Goal: Transaction & Acquisition: Purchase product/service

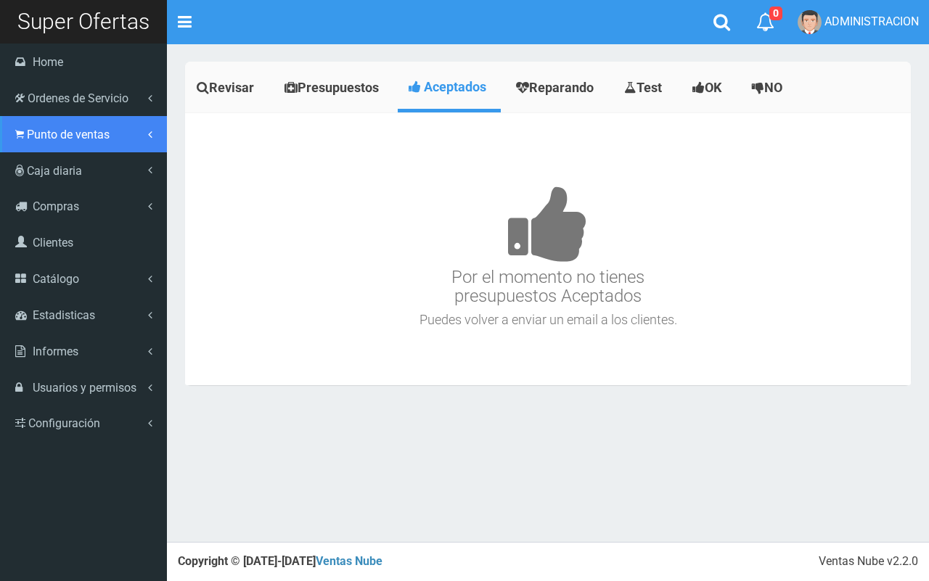
click at [45, 140] on span "Punto de ventas" at bounding box center [68, 135] width 83 height 14
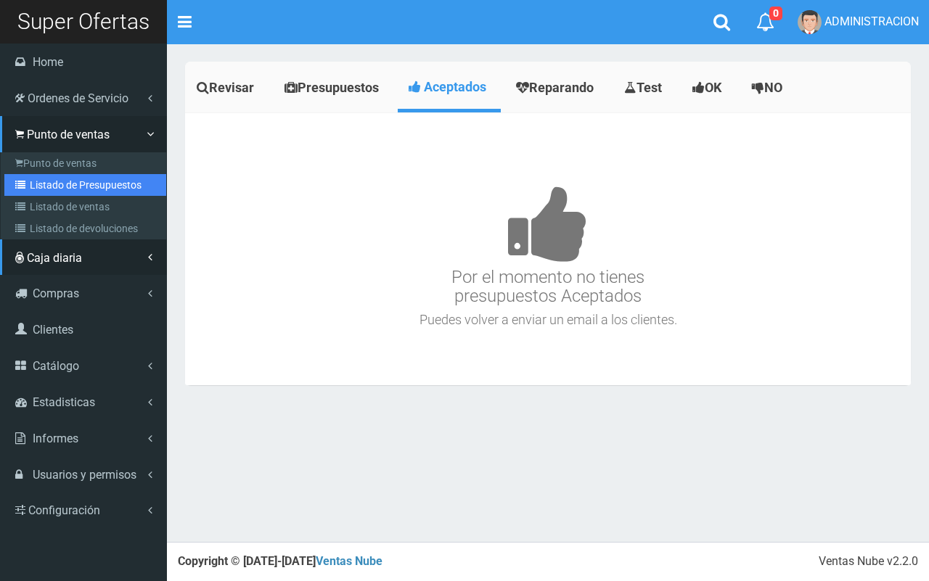
drag, startPoint x: 74, startPoint y: 182, endPoint x: 434, endPoint y: 170, distance: 360.0
click at [75, 183] on link "Listado de Presupuestos" at bounding box center [85, 185] width 162 height 22
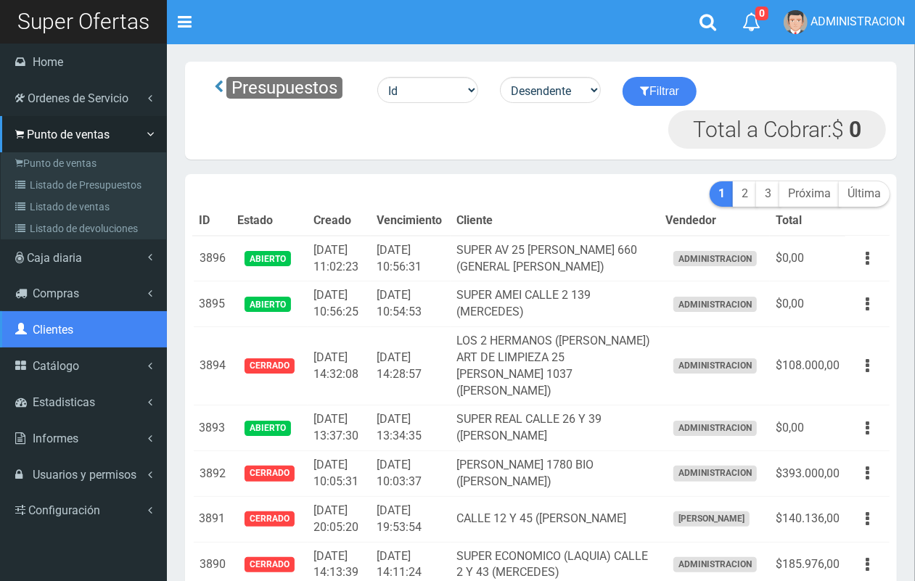
click at [52, 327] on span "Clientes" at bounding box center [53, 330] width 41 height 14
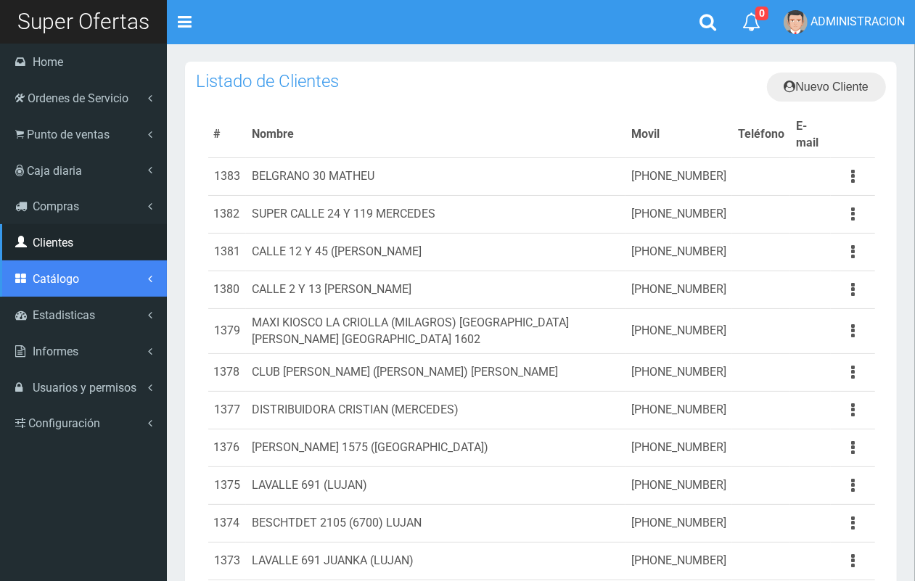
click at [66, 283] on span "Catálogo" at bounding box center [56, 279] width 46 height 14
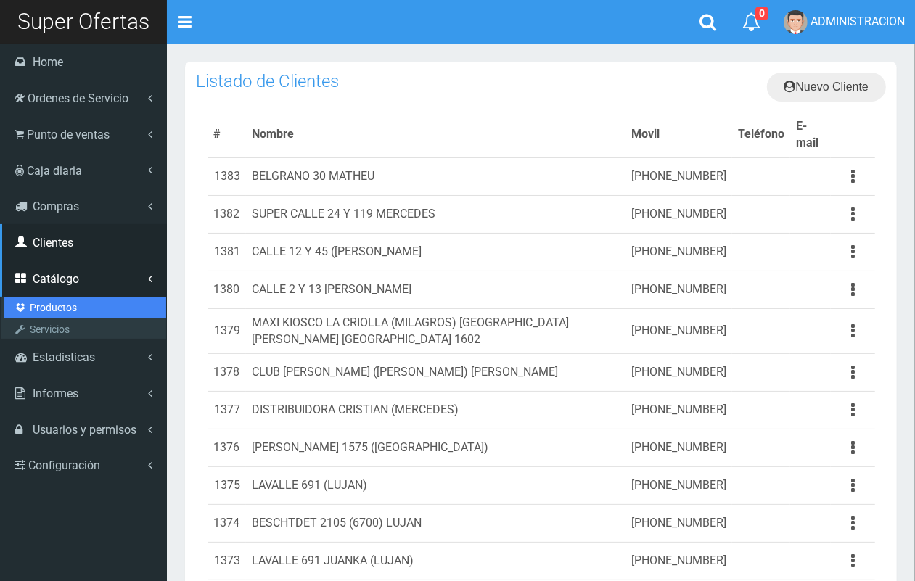
click at [66, 305] on link "Productos" at bounding box center [85, 308] width 162 height 22
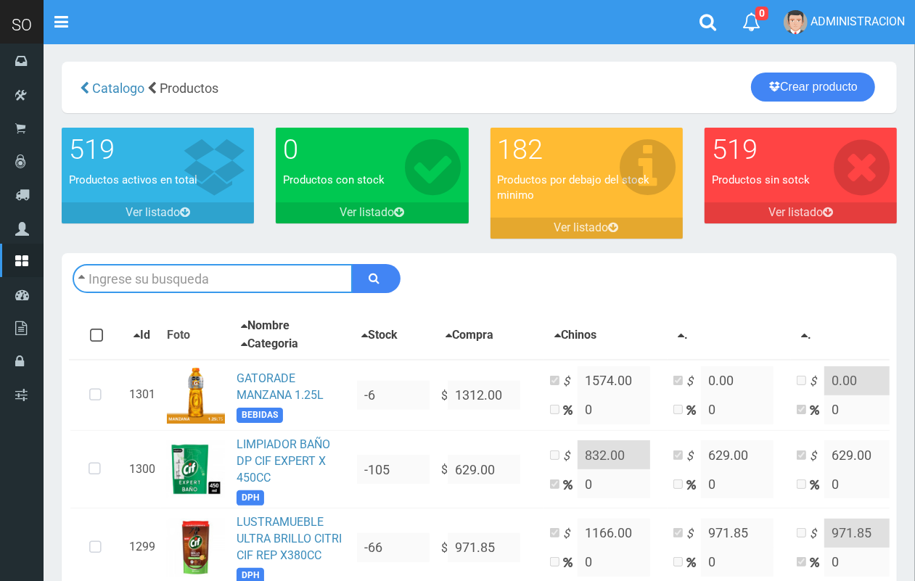
click at [256, 280] on input "text" at bounding box center [213, 278] width 280 height 29
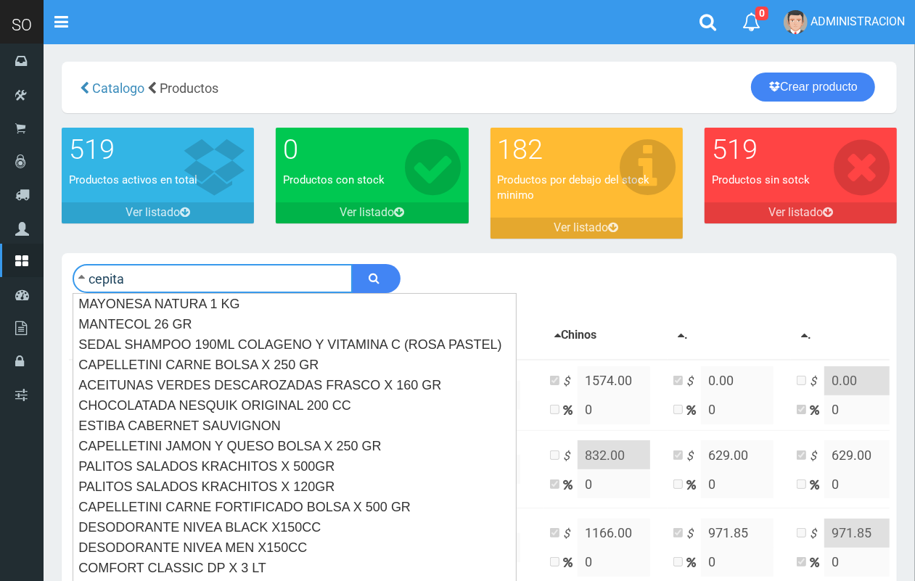
type input "cepita"
click at [352, 264] on button "submit" at bounding box center [376, 278] width 49 height 29
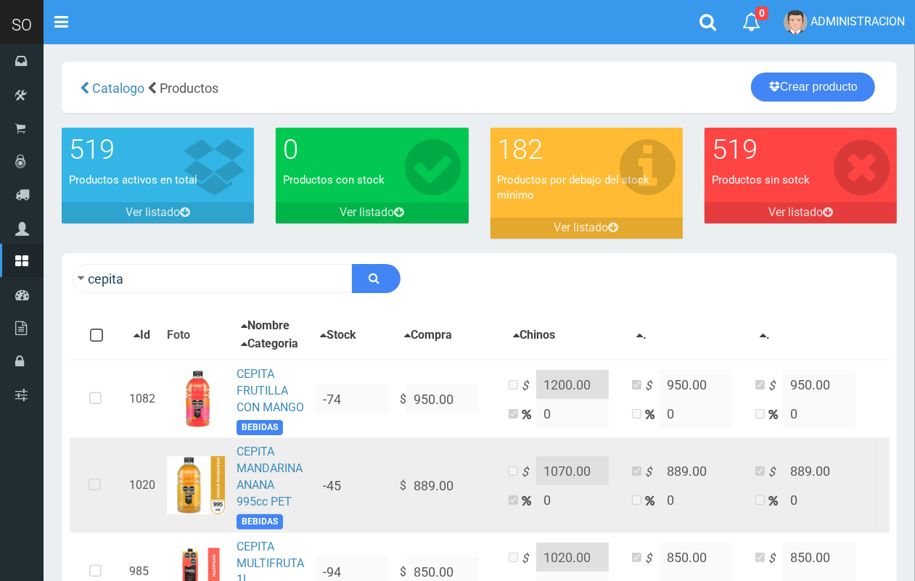
click at [94, 509] on icon at bounding box center [94, 485] width 38 height 48
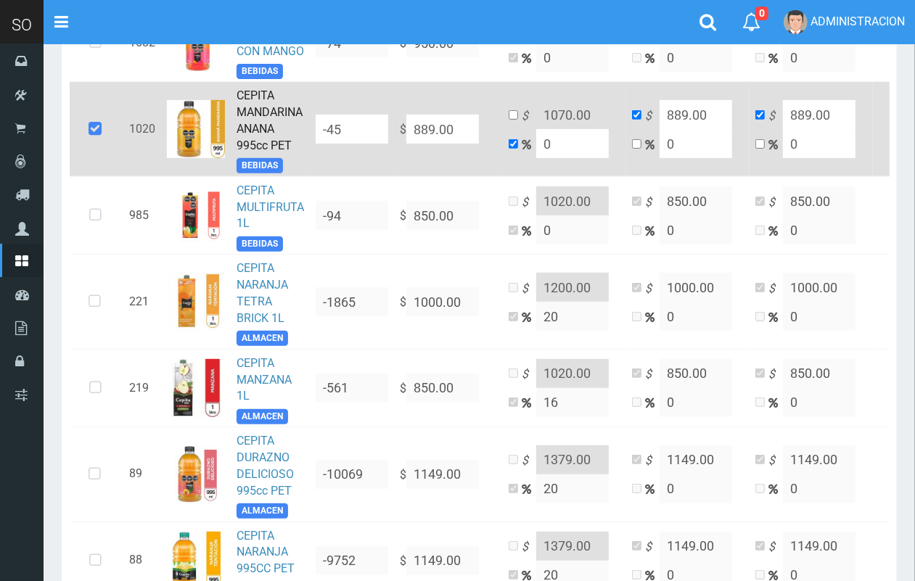
scroll to position [350, 0]
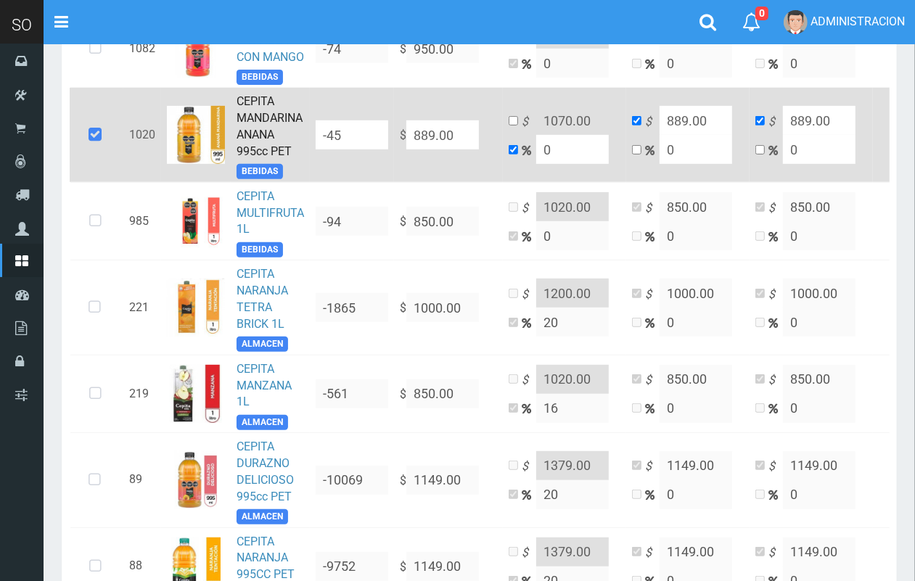
click at [91, 159] on icon at bounding box center [94, 135] width 39 height 48
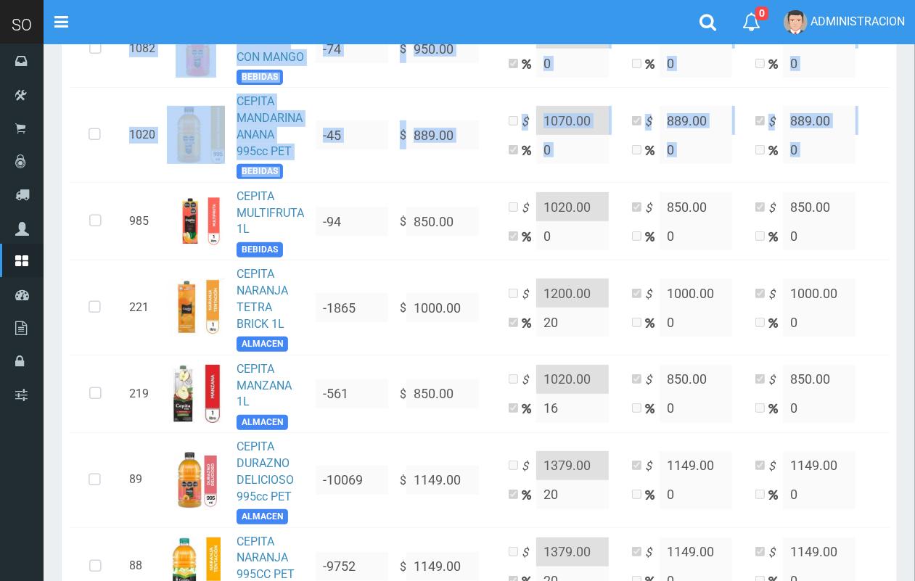
drag, startPoint x: 912, startPoint y: 197, endPoint x: 927, endPoint y: 239, distance: 45.4
click at [915, 239] on html "Cargando... × Nueva alerta Toggle navigation 0" at bounding box center [457, 167] width 915 height 1035
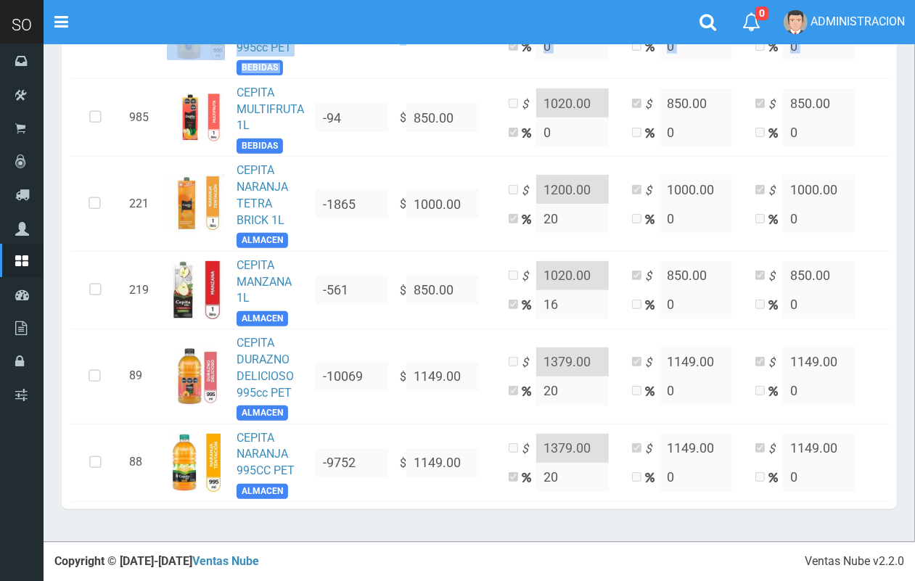
scroll to position [497, 0]
click at [65, 269] on div "Con stock Sin Stock Stock Minimo Todos Ninguno Id Foto Nombre Stock" at bounding box center [479, 179] width 835 height 659
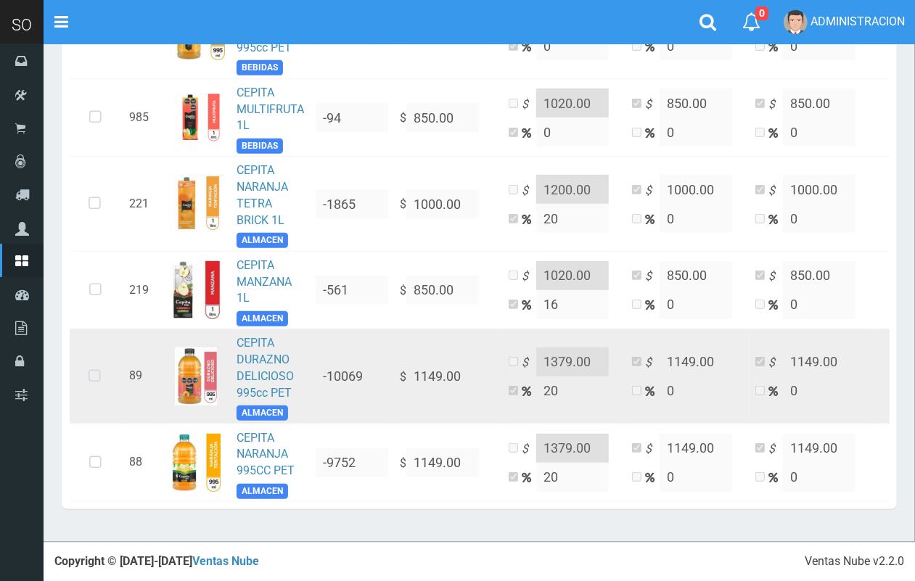
click at [99, 360] on icon at bounding box center [94, 377] width 38 height 48
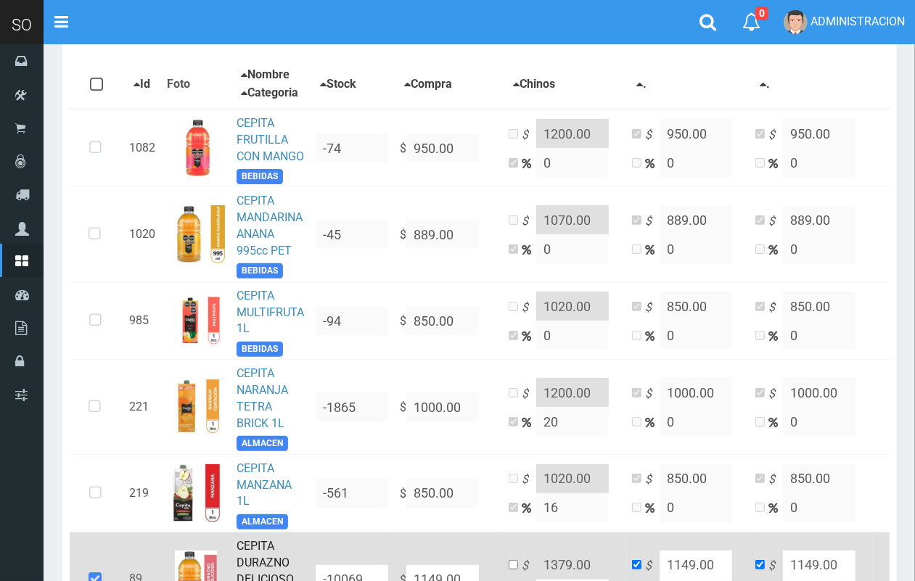
scroll to position [0, 0]
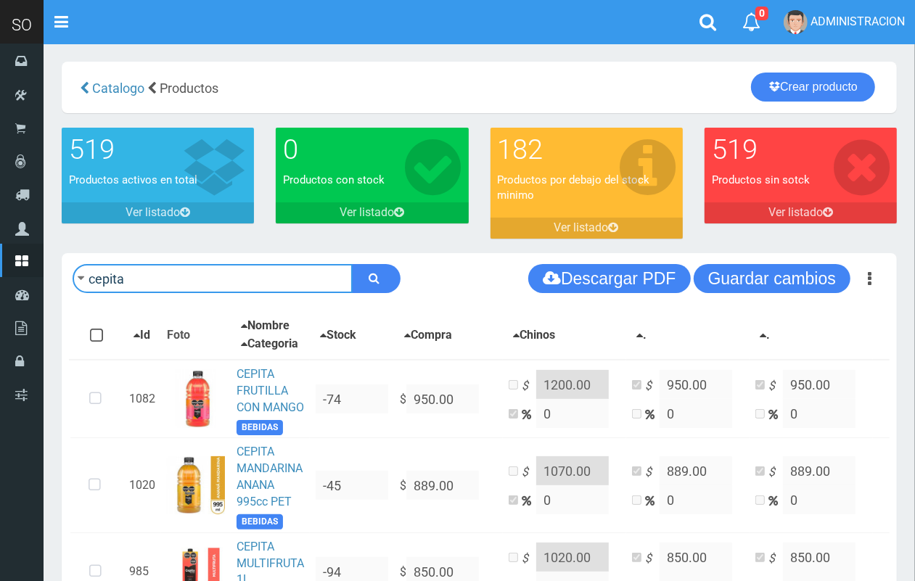
click at [176, 287] on input "cepita" at bounding box center [213, 278] width 280 height 29
drag, startPoint x: 176, startPoint y: 287, endPoint x: 182, endPoint y: 276, distance: 12.3
click at [180, 278] on input "cepita" at bounding box center [213, 278] width 280 height 29
type input "iso"
click at [352, 264] on button "submit" at bounding box center [376, 278] width 49 height 29
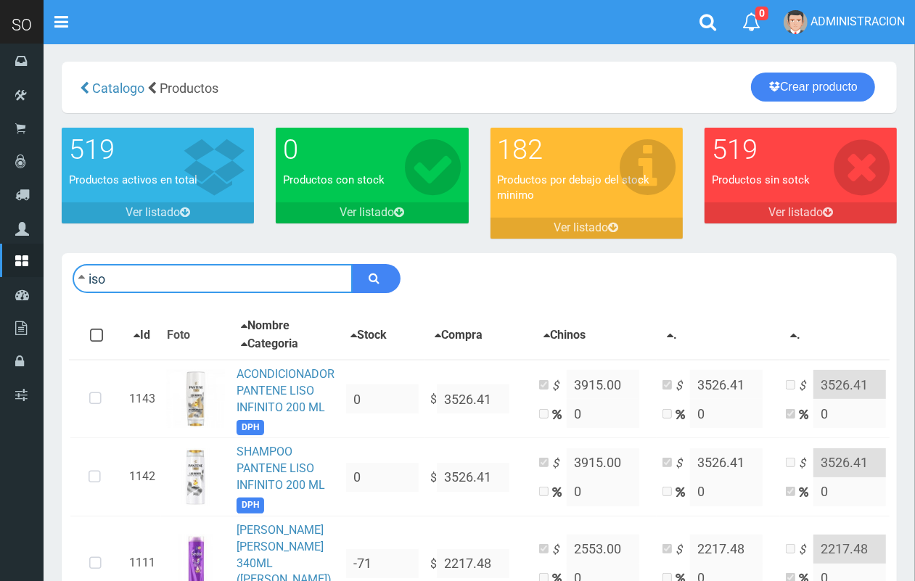
drag, startPoint x: 147, startPoint y: 278, endPoint x: 51, endPoint y: 263, distance: 97.7
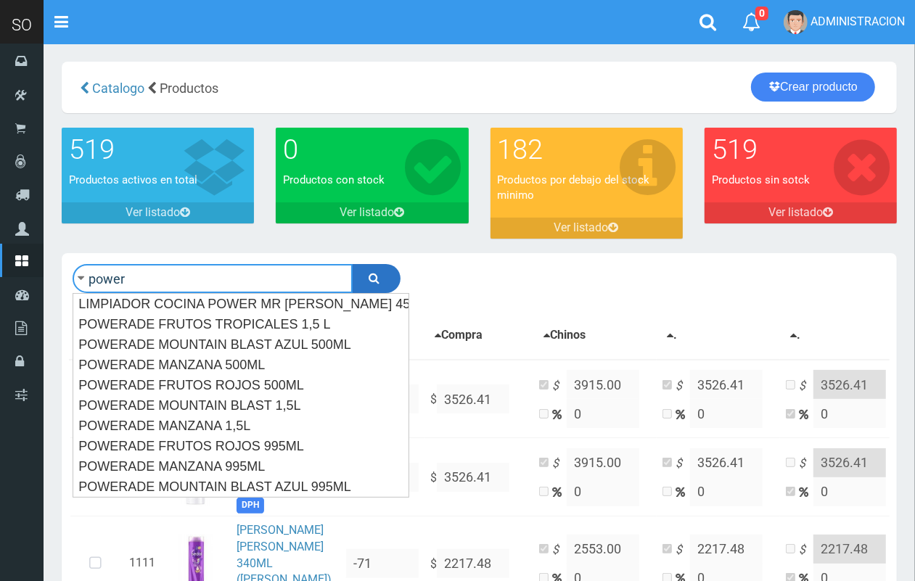
type input "power"
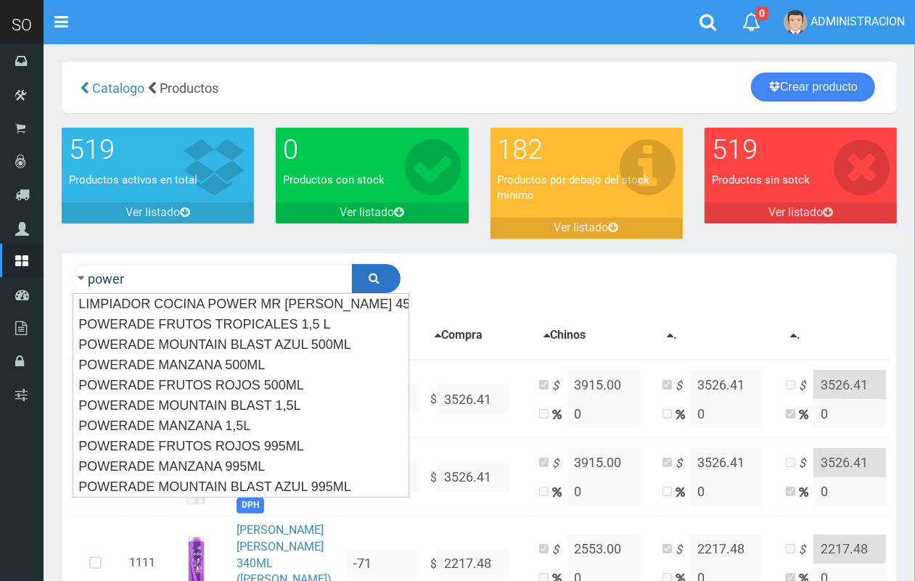
click at [377, 273] on icon "submit" at bounding box center [374, 278] width 11 height 20
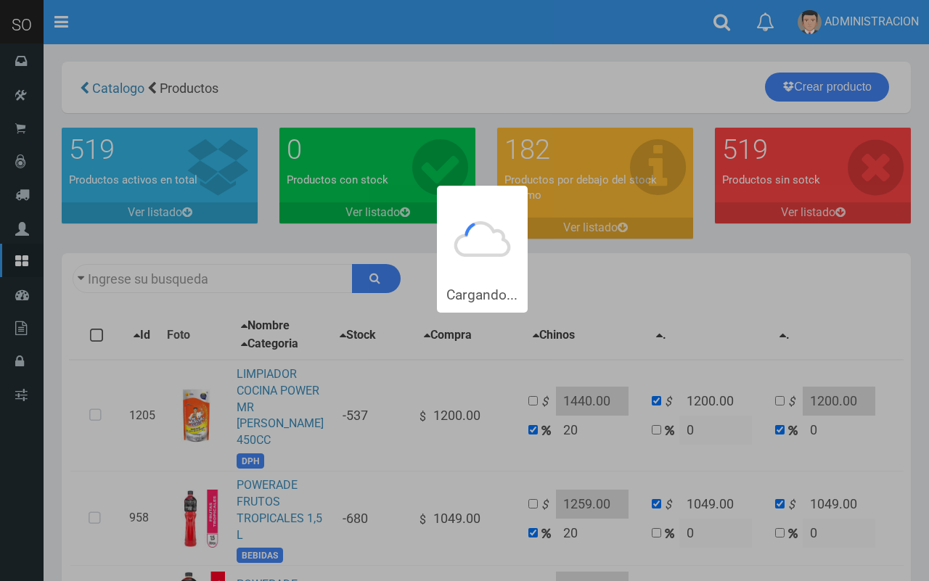
type input "power"
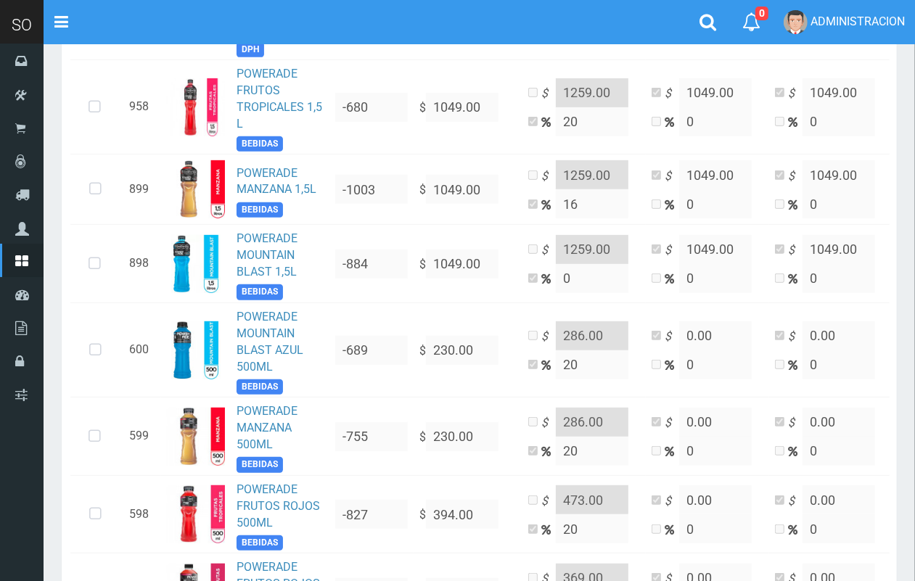
scroll to position [422, 0]
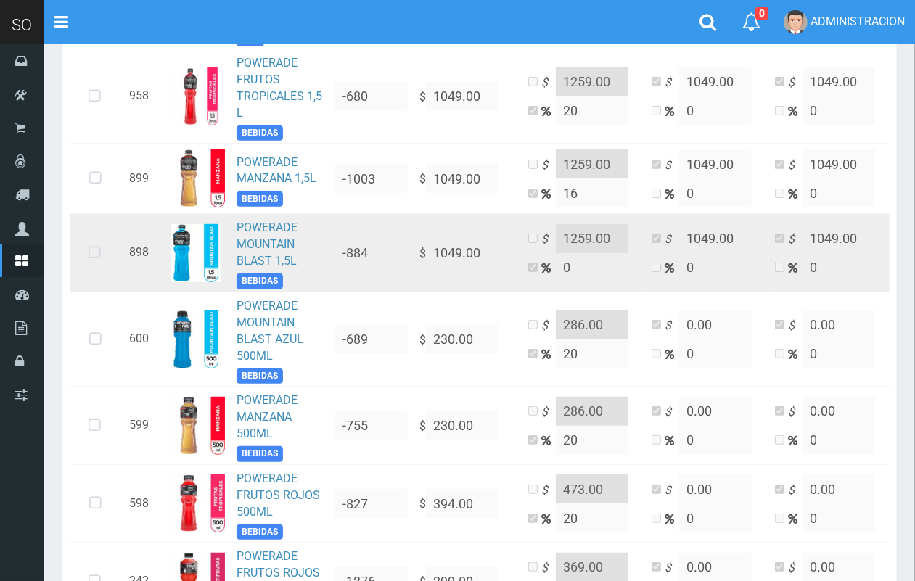
click at [75, 271] on icon at bounding box center [94, 253] width 38 height 48
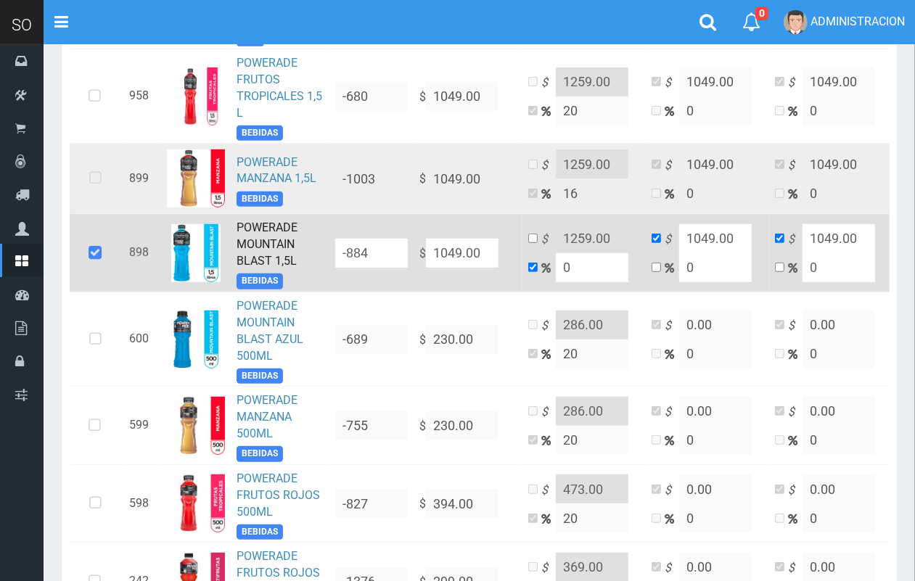
click at [81, 184] on icon at bounding box center [95, 179] width 38 height 48
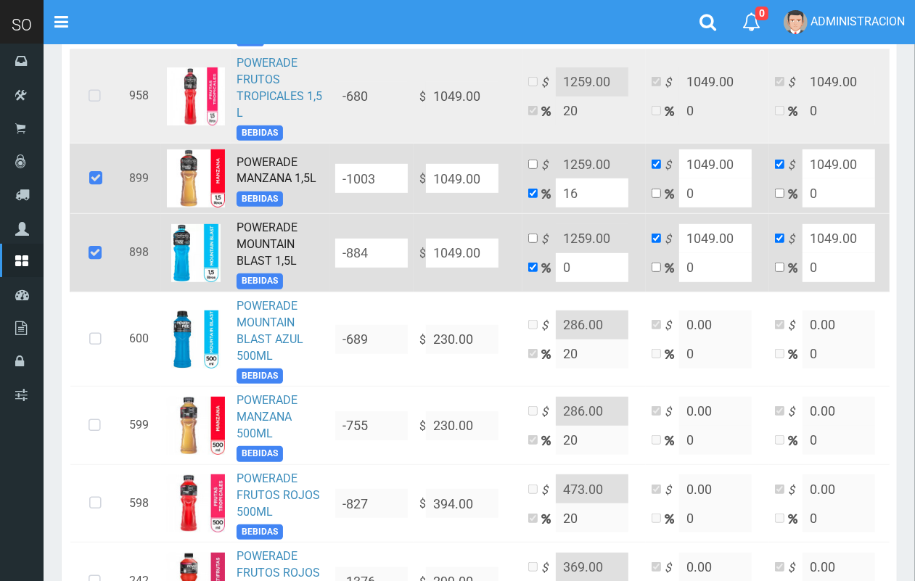
click at [95, 92] on icon at bounding box center [94, 97] width 38 height 48
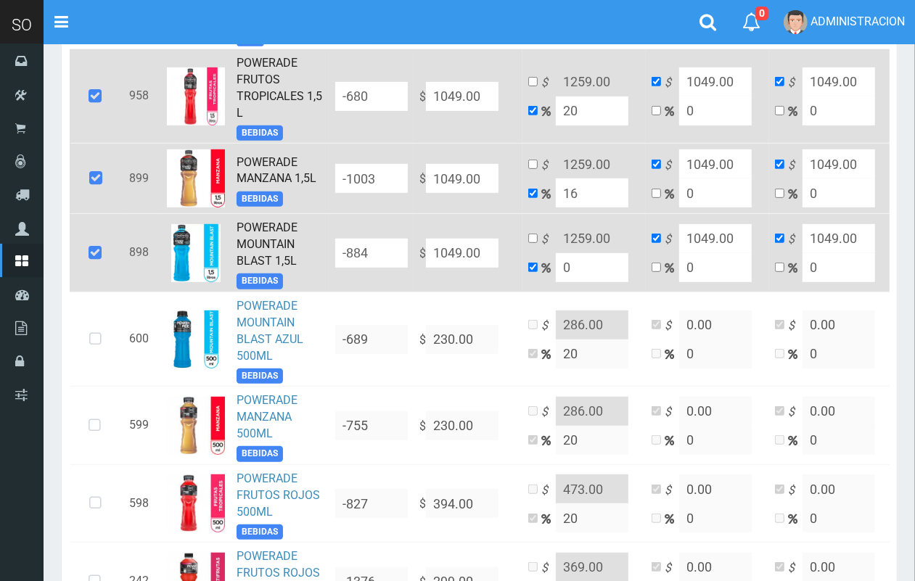
drag, startPoint x: 443, startPoint y: 102, endPoint x: 429, endPoint y: 99, distance: 13.2
click at [429, 100] on input "1049.00" at bounding box center [462, 96] width 73 height 29
type input "109.00"
type input "130.8"
type input "109"
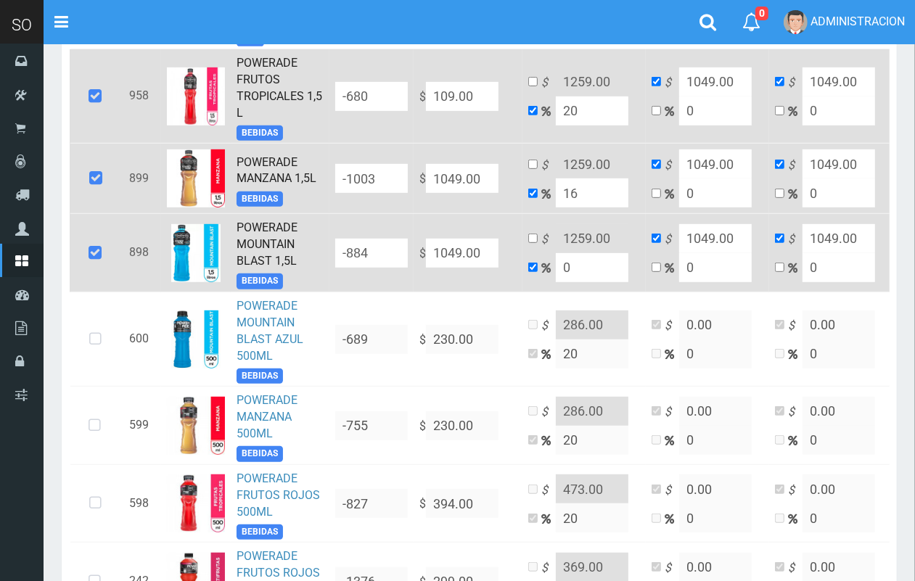
type input "109"
type input "1099.00"
type input "1318.8"
type input "1099"
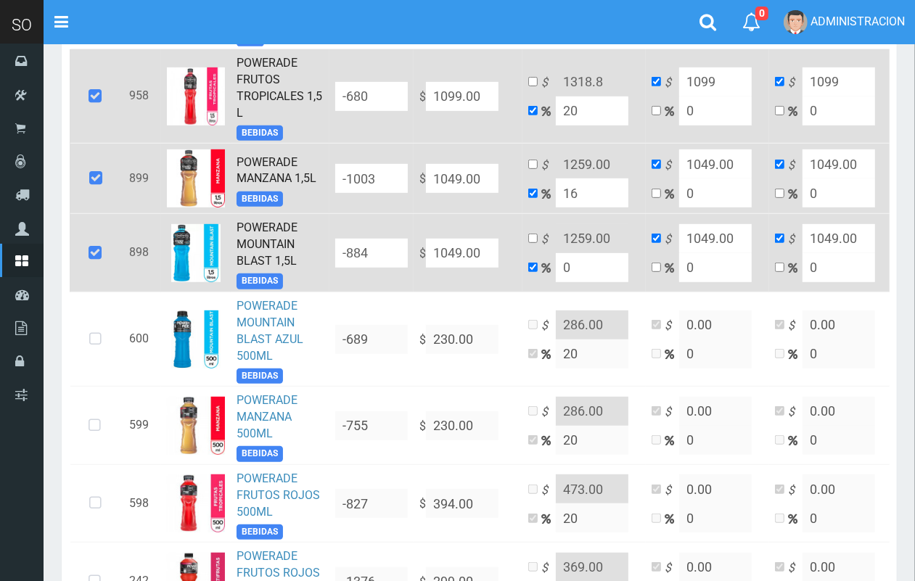
type input "1099.00"
drag, startPoint x: 440, startPoint y: 190, endPoint x: 429, endPoint y: 187, distance: 11.3
click at [429, 187] on input "1049.00" at bounding box center [462, 178] width 73 height 29
type input "109.00"
type input "126.44"
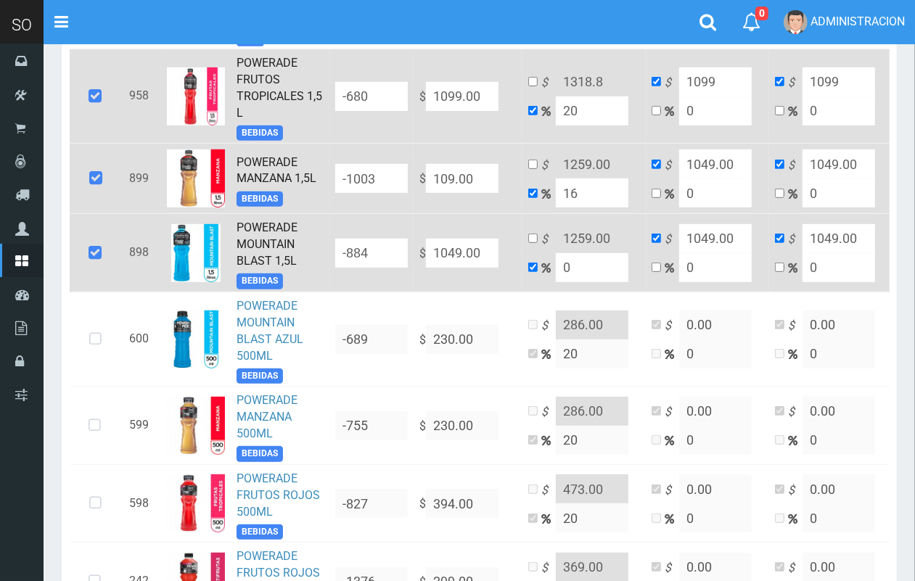
type input "109"
type input "1099.00"
type input "1274.84"
type input "1099"
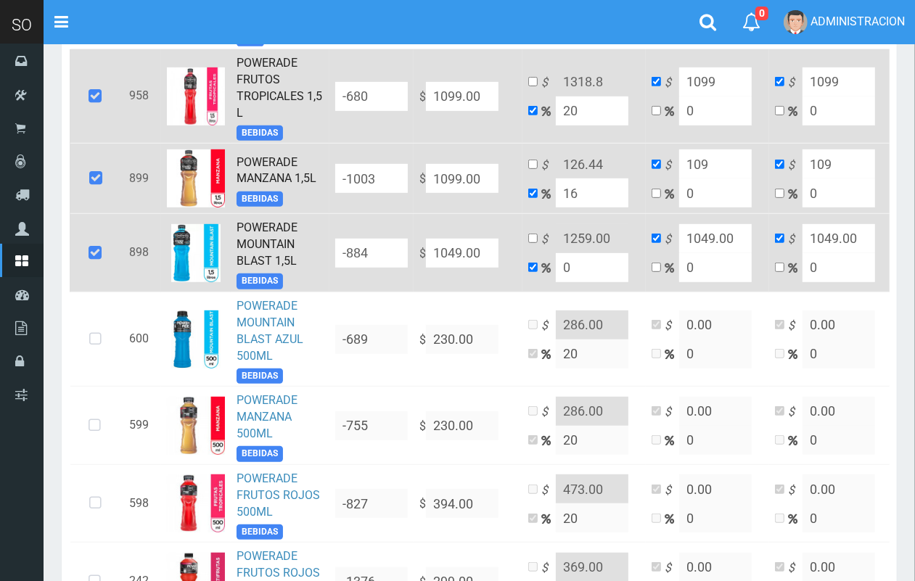
type input "1099"
type input "1099.00"
drag, startPoint x: 443, startPoint y: 266, endPoint x: 428, endPoint y: 259, distance: 16.2
click at [428, 260] on input "1049.00" at bounding box center [462, 253] width 73 height 29
type input "109.00"
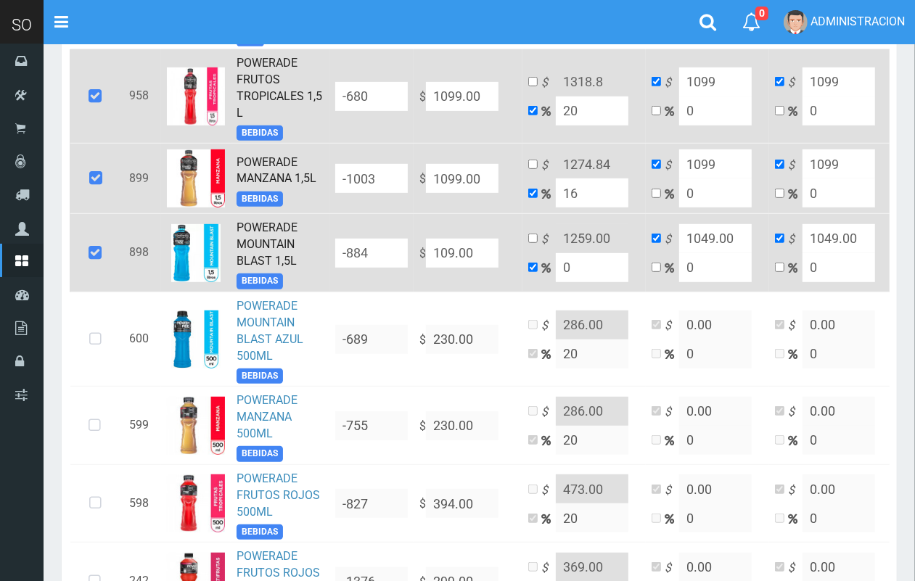
type input "109"
type input "1099.00"
type input "1099"
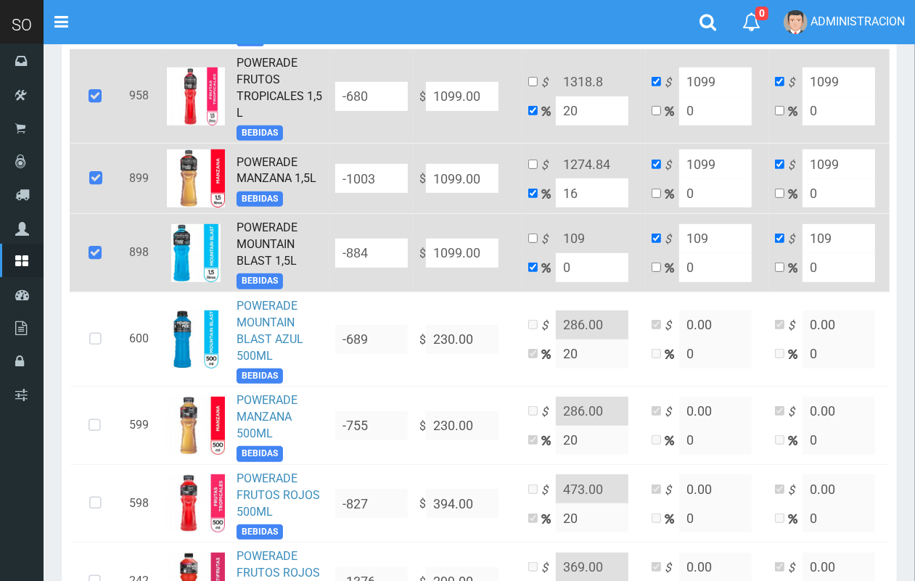
type input "1099"
type input "1099.00"
click at [522, 205] on td "$ 1274.84 16" at bounding box center [583, 179] width 123 height 70
type input "2"
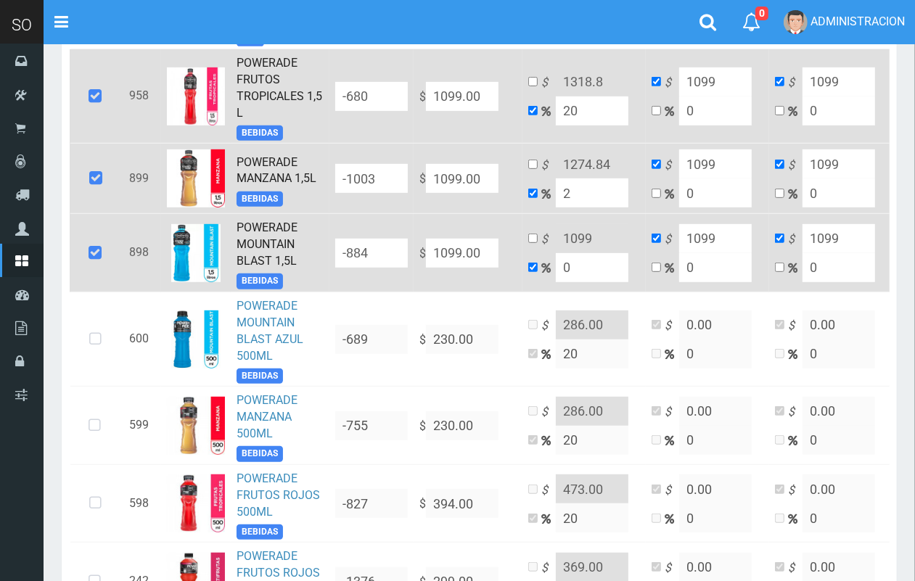
type input "1120.98"
type input "20"
type input "1318.8"
type input "20"
drag, startPoint x: 550, startPoint y: 287, endPoint x: 488, endPoint y: 285, distance: 62.4
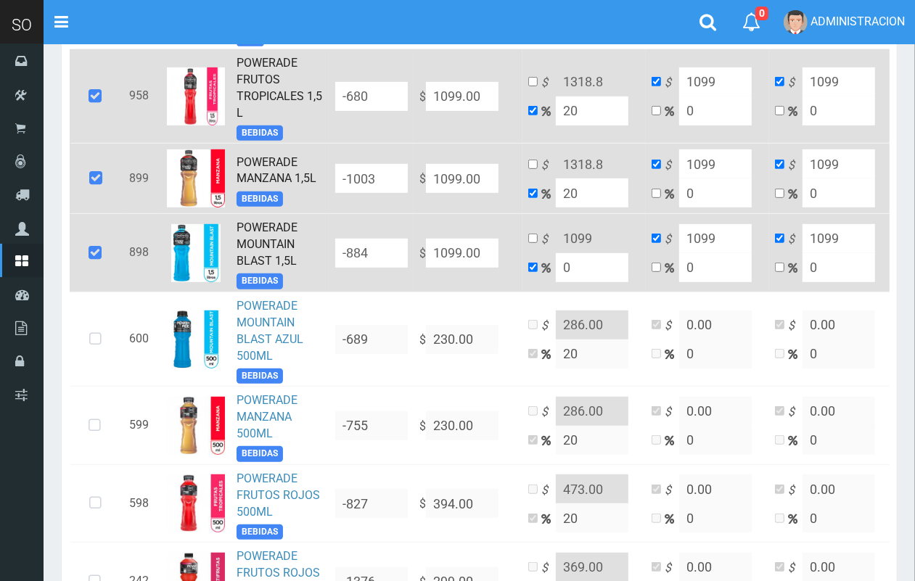
click at [488, 285] on tr "898 POWERADE MOUNTAIN BLAST 1,5L BEBIDAS -884 $ 1099.00 $ 1099 0 $ 1099 0 $ 109…" at bounding box center [503, 253] width 867 height 78
type input "2"
type input "1120.98"
type input "20"
type input "1318.8"
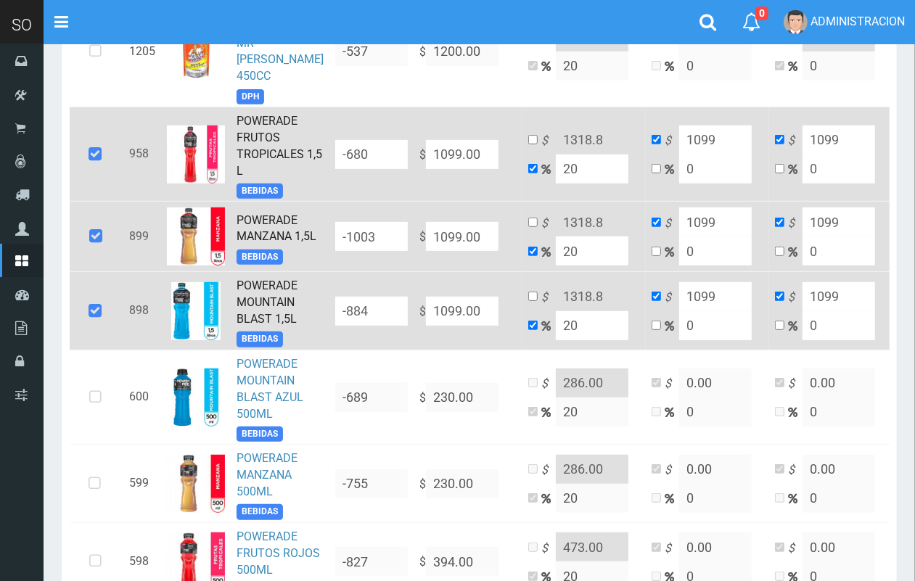
scroll to position [332, 0]
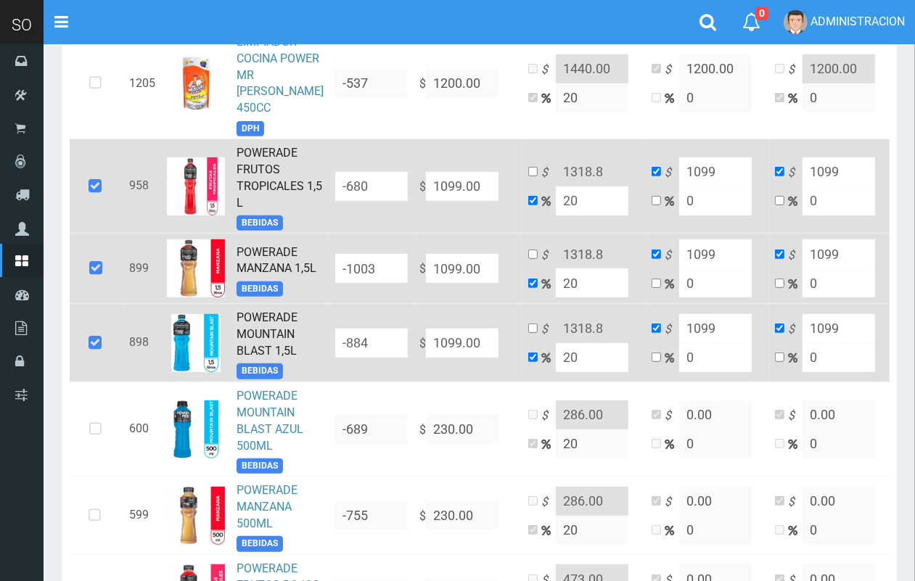
type input "20"
click at [528, 176] on input "checkbox" at bounding box center [532, 171] width 9 height 9
checkbox input "true"
checkbox input "false"
drag, startPoint x: 584, startPoint y: 185, endPoint x: 566, endPoint y: 183, distance: 18.3
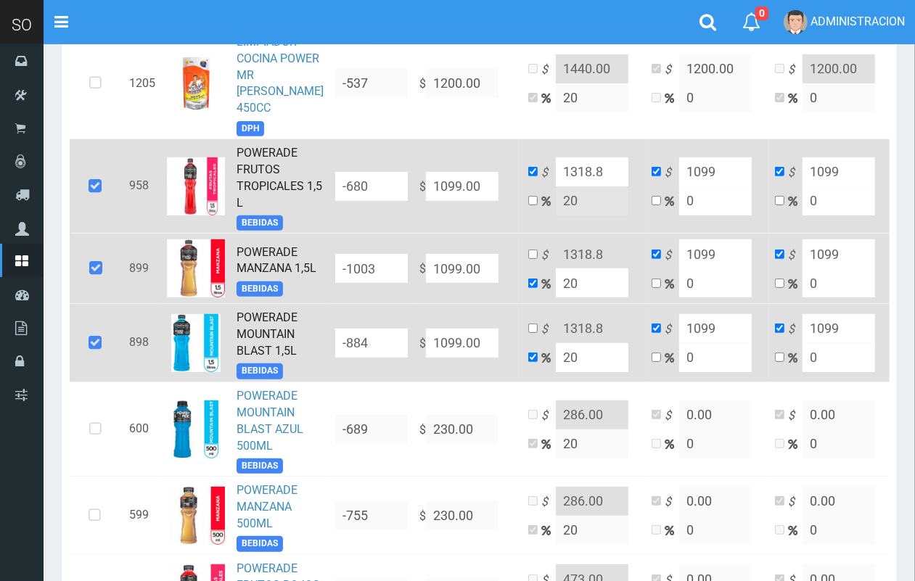
click at [566, 183] on input "1318.8" at bounding box center [592, 171] width 73 height 29
type input "1319.00"
click at [528, 259] on input "checkbox" at bounding box center [532, 254] width 9 height 9
checkbox input "true"
checkbox input "false"
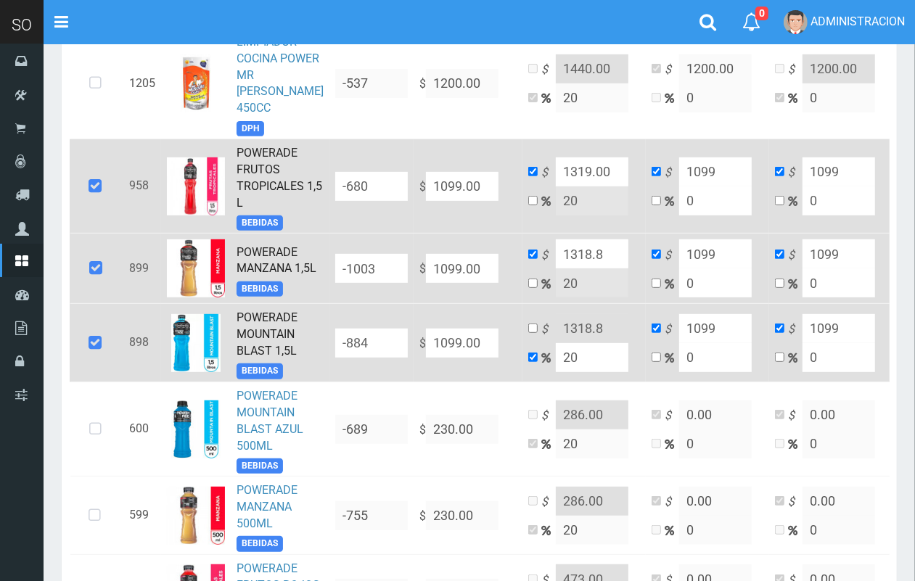
drag, startPoint x: 556, startPoint y: 266, endPoint x: 575, endPoint y: 263, distance: 18.3
click at [560, 265] on input "1318.8" at bounding box center [592, 253] width 73 height 29
click at [584, 266] on input "1318.8" at bounding box center [592, 253] width 73 height 29
drag, startPoint x: 584, startPoint y: 266, endPoint x: 564, endPoint y: 268, distance: 20.4
click at [566, 268] on input "1318.8" at bounding box center [592, 253] width 73 height 29
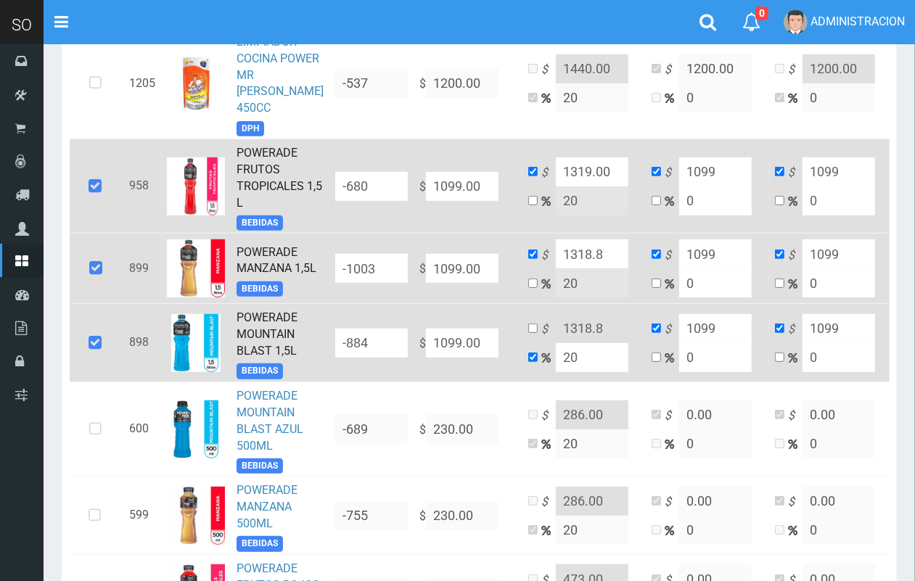
click at [577, 266] on input "1318.8" at bounding box center [592, 253] width 73 height 29
drag, startPoint x: 582, startPoint y: 268, endPoint x: 561, endPoint y: 261, distance: 22.3
click at [563, 261] on input "1318.8" at bounding box center [592, 253] width 73 height 29
type input "1319.00"
click at [528, 333] on input "checkbox" at bounding box center [532, 328] width 9 height 9
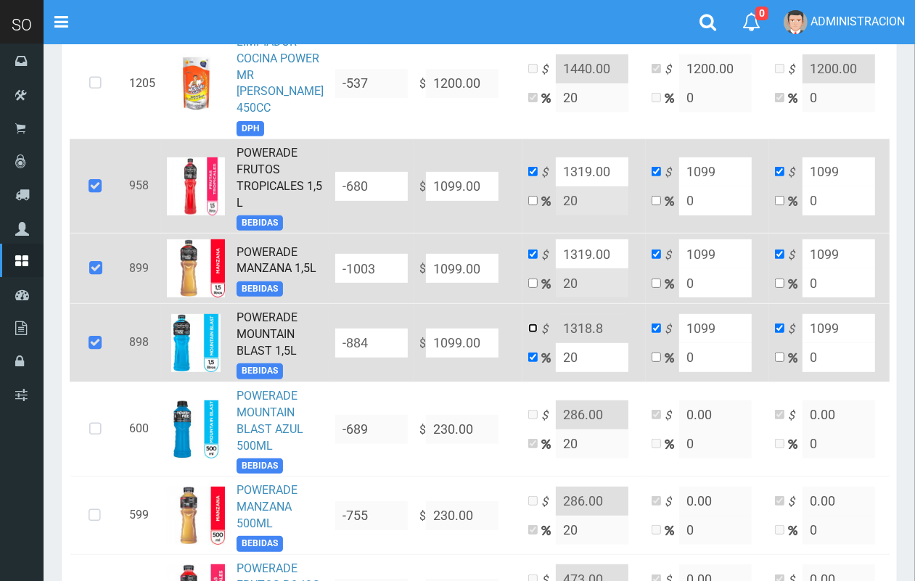
checkbox input "true"
checkbox input "false"
drag, startPoint x: 584, startPoint y: 343, endPoint x: 550, endPoint y: 332, distance: 36.0
click at [561, 337] on input "1318.8" at bounding box center [592, 328] width 73 height 29
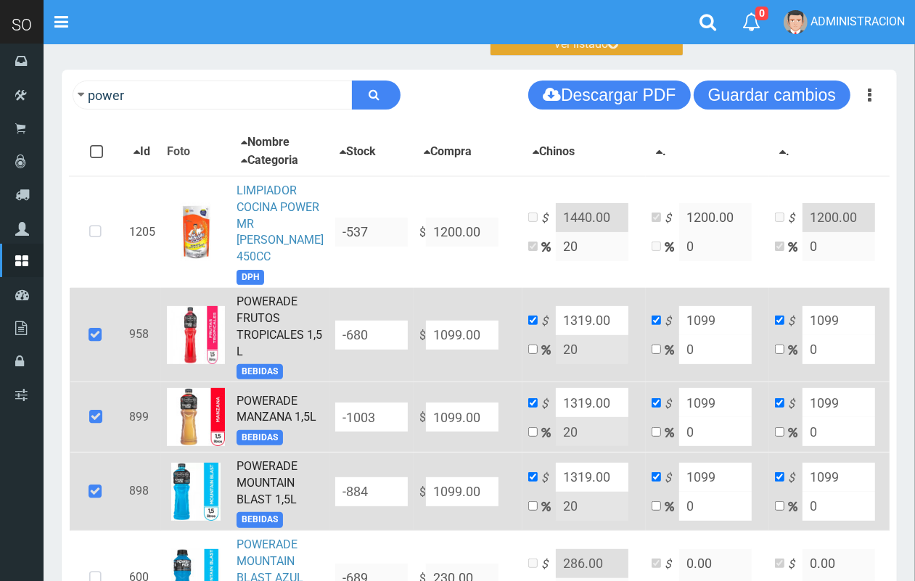
scroll to position [0, 0]
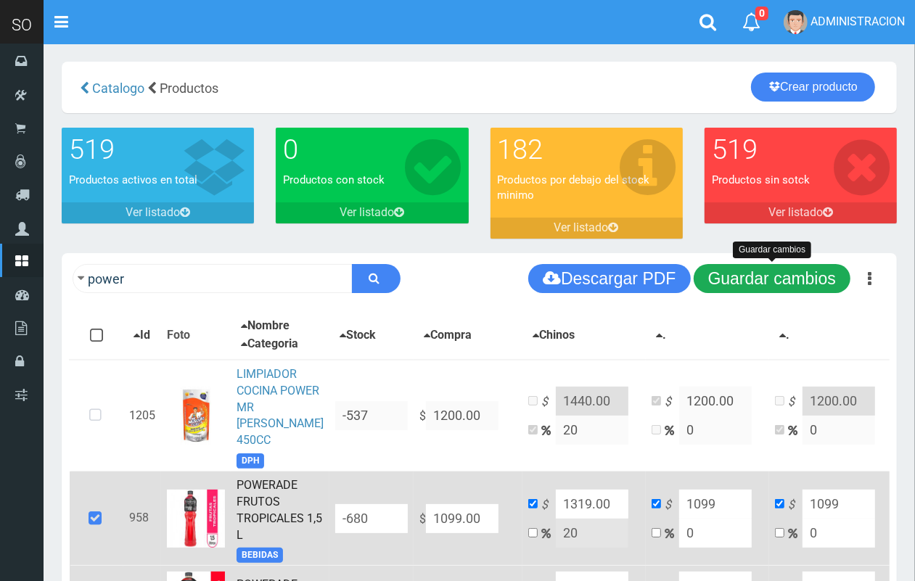
type input "1319.00"
click at [814, 273] on button "Guardar cambios" at bounding box center [772, 278] width 157 height 29
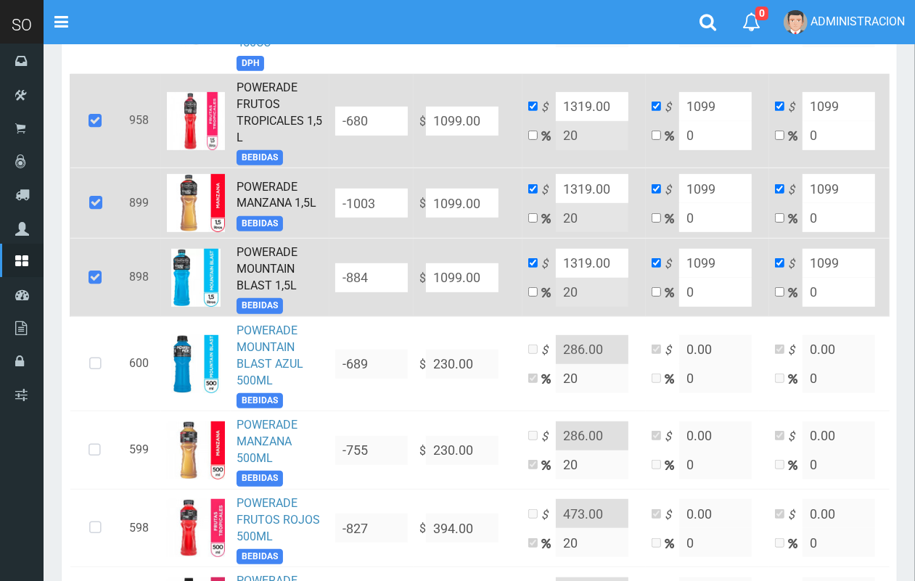
scroll to position [393, 0]
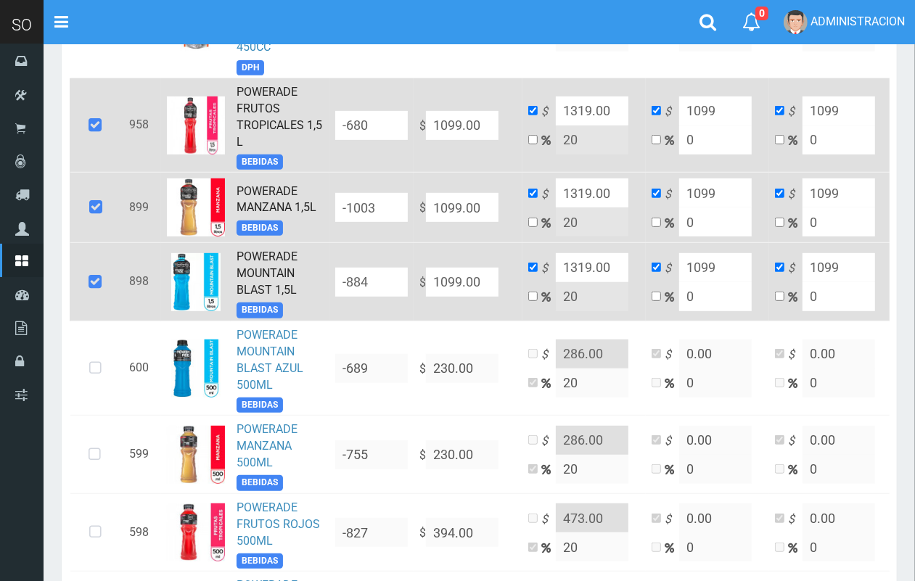
drag, startPoint x: 569, startPoint y: 121, endPoint x: 557, endPoint y: 118, distance: 12.9
click at [557, 118] on input "1319.00" at bounding box center [592, 110] width 73 height 29
type input "1320.00"
drag, startPoint x: 570, startPoint y: 205, endPoint x: 559, endPoint y: 197, distance: 13.5
click at [560, 197] on input "1319.00" at bounding box center [592, 192] width 73 height 29
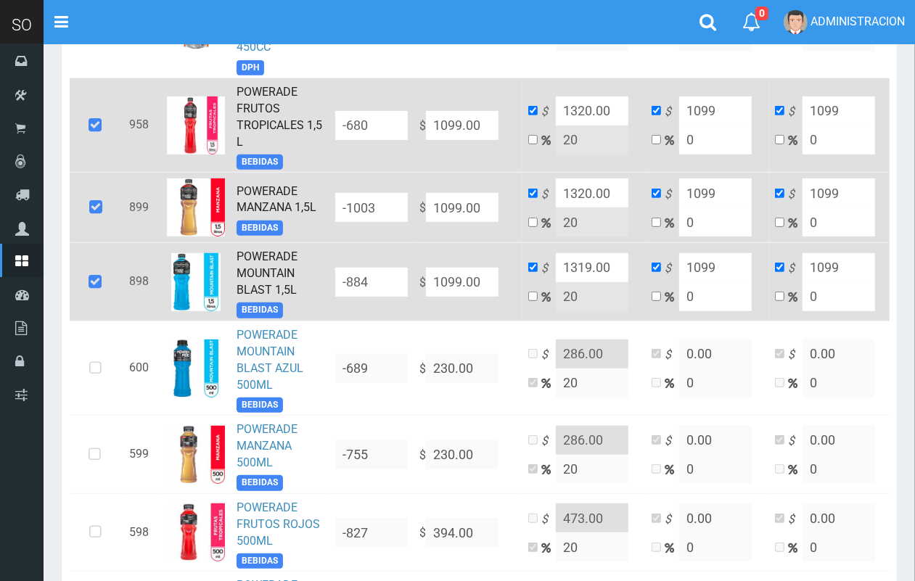
type input "1320.00"
drag, startPoint x: 570, startPoint y: 287, endPoint x: 556, endPoint y: 279, distance: 15.6
click at [557, 281] on input "1319.00" at bounding box center [592, 267] width 73 height 29
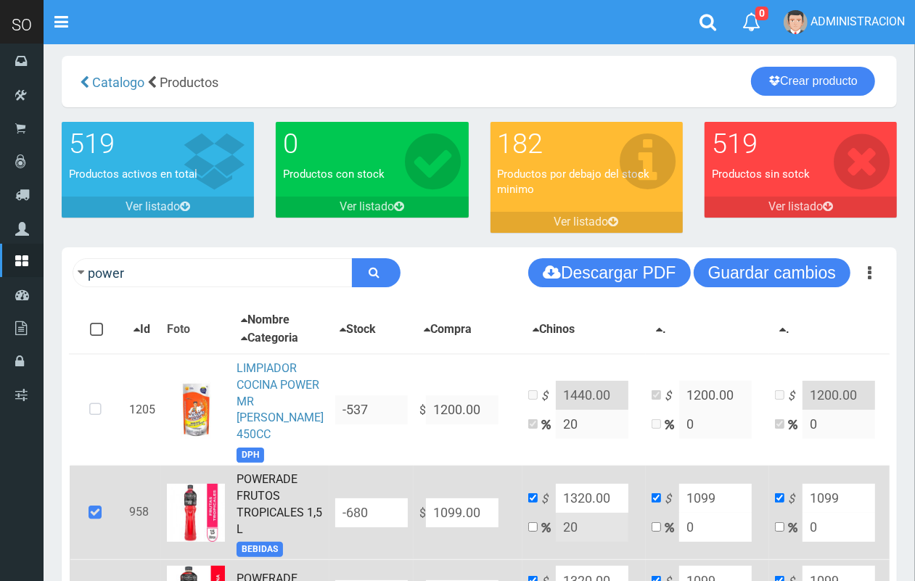
scroll to position [0, 0]
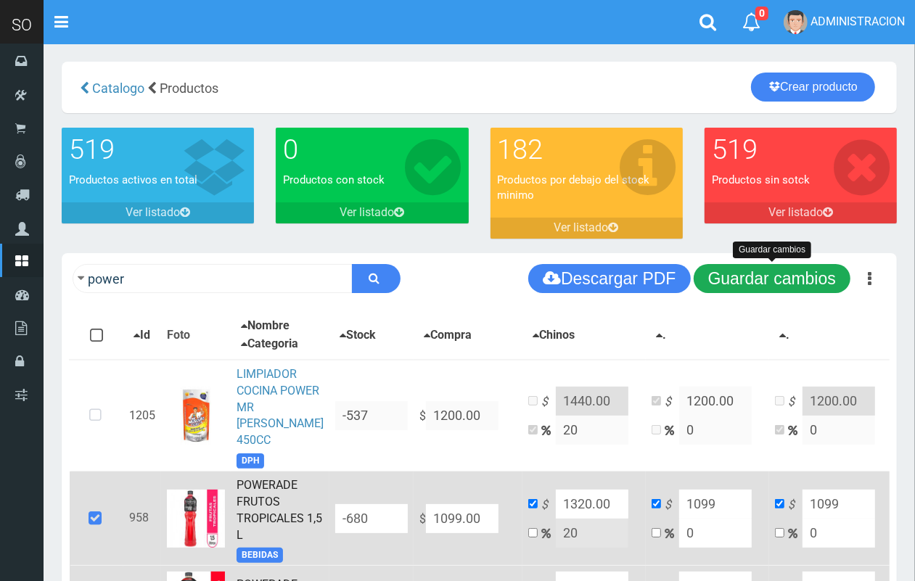
type input "1320.00"
click at [824, 278] on button "Guardar cambios" at bounding box center [772, 278] width 157 height 29
drag, startPoint x: 807, startPoint y: 284, endPoint x: 791, endPoint y: 277, distance: 17.9
click at [805, 281] on button "Guardar cambios" at bounding box center [772, 278] width 157 height 29
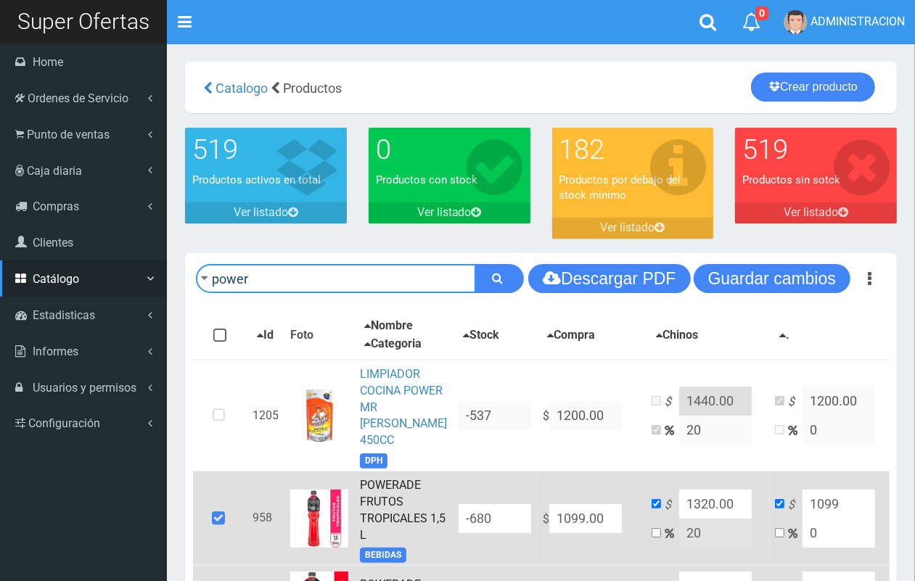
drag, startPoint x: 202, startPoint y: 276, endPoint x: 25, endPoint y: 271, distance: 176.4
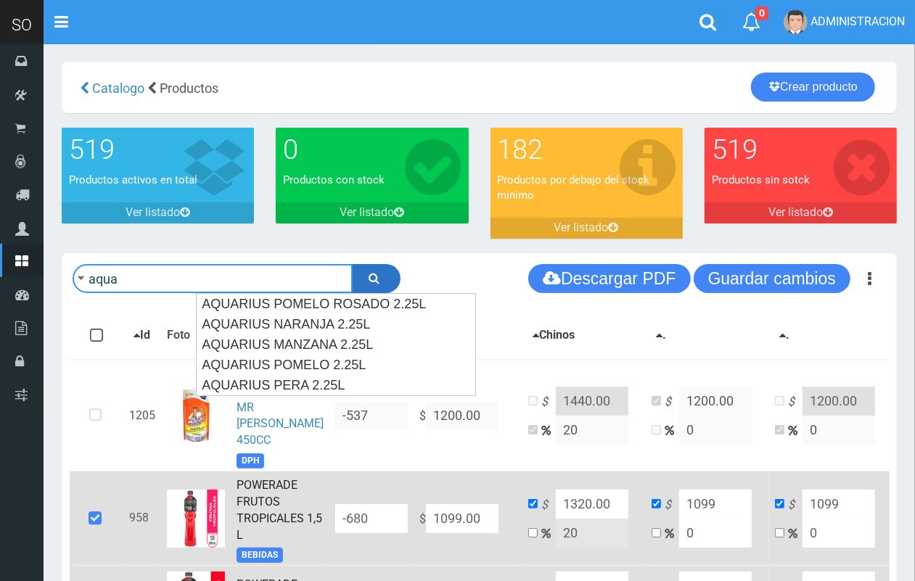
type input "aqua"
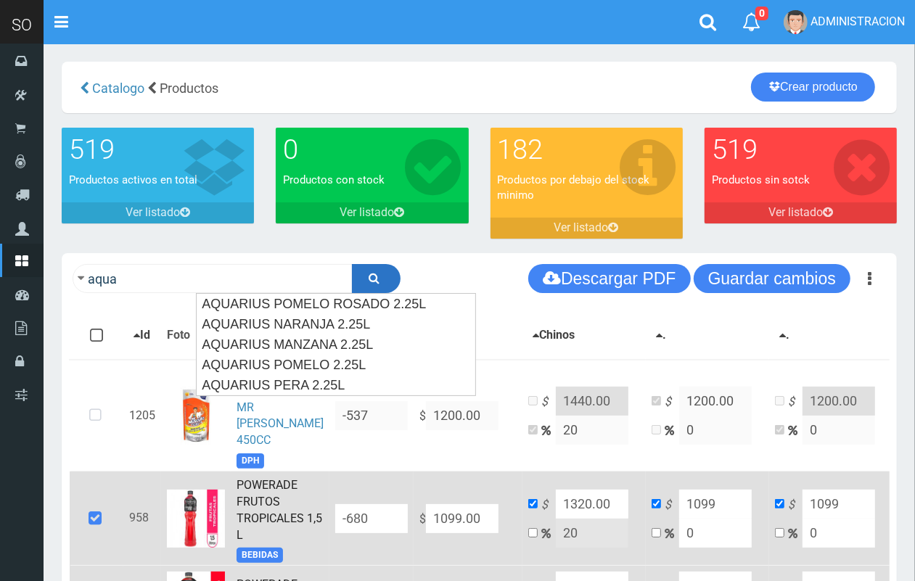
click at [382, 272] on button "submit" at bounding box center [376, 278] width 49 height 29
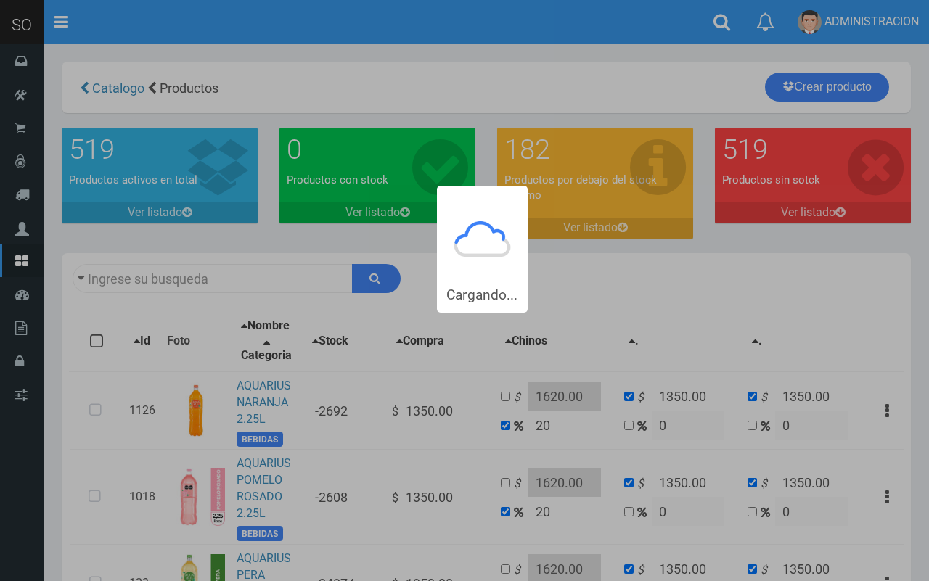
type input "aqua"
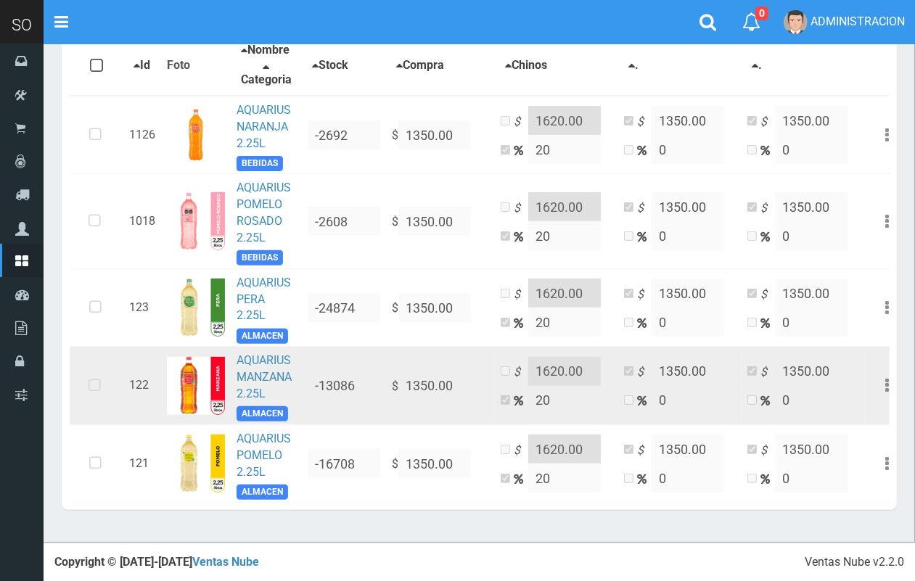
scroll to position [273, 0]
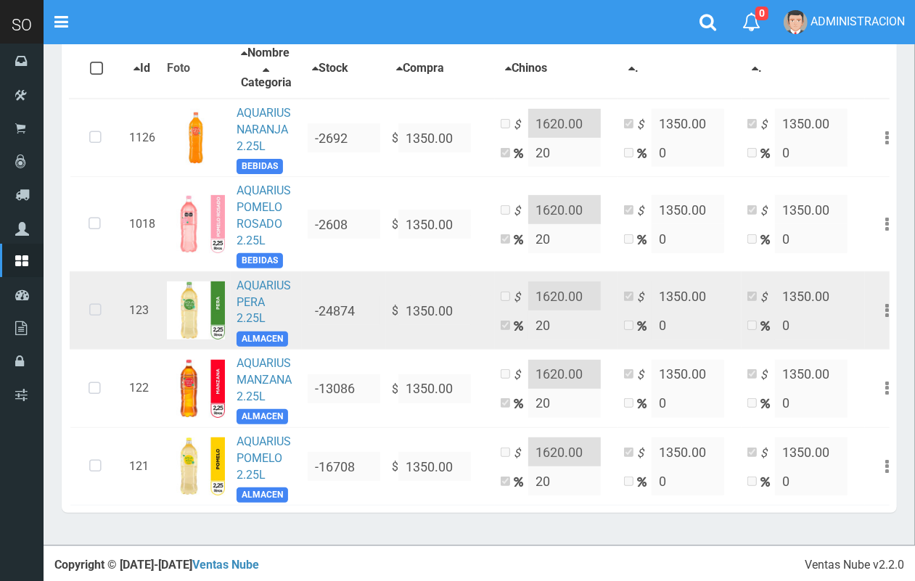
drag, startPoint x: 93, startPoint y: 242, endPoint x: 118, endPoint y: 342, distance: 103.8
click at [93, 244] on icon at bounding box center [94, 224] width 38 height 48
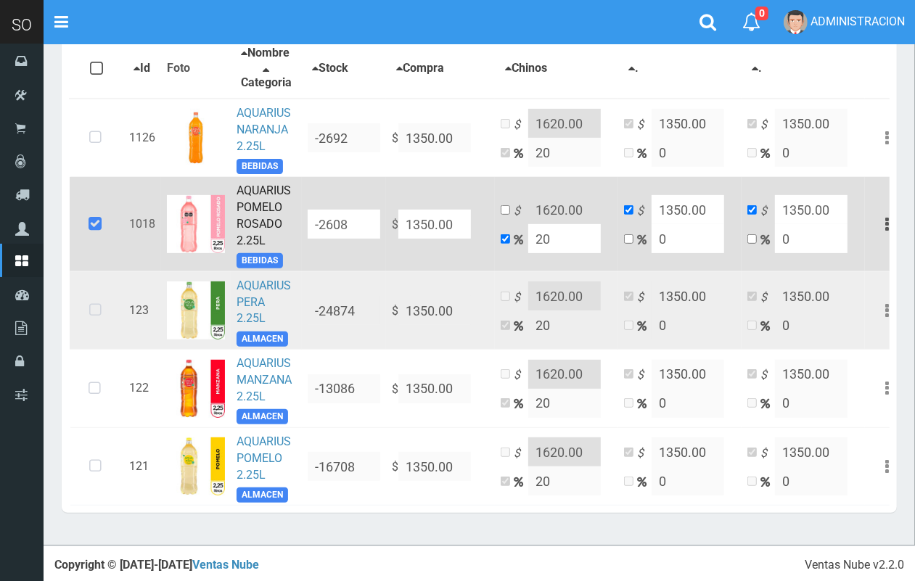
click at [118, 342] on td at bounding box center [97, 310] width 54 height 78
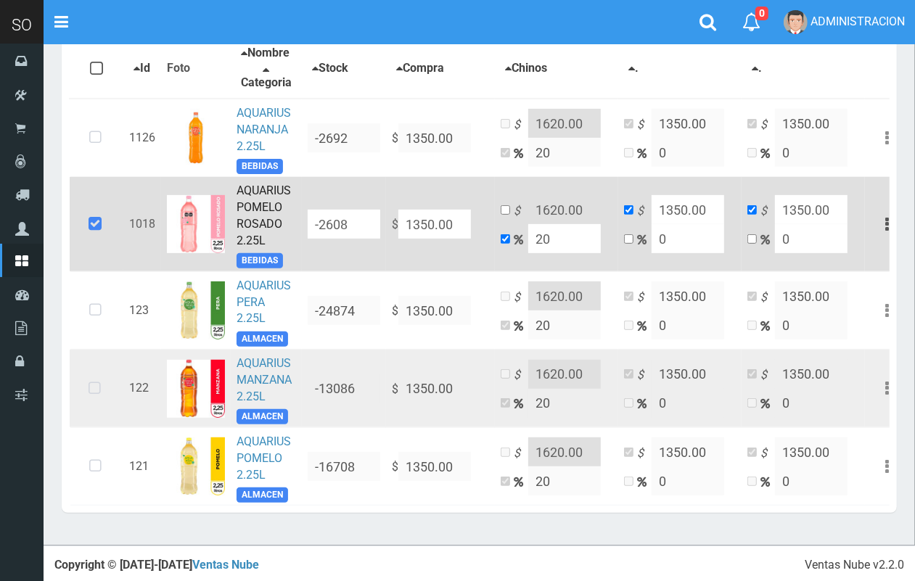
click at [99, 397] on icon at bounding box center [94, 389] width 38 height 48
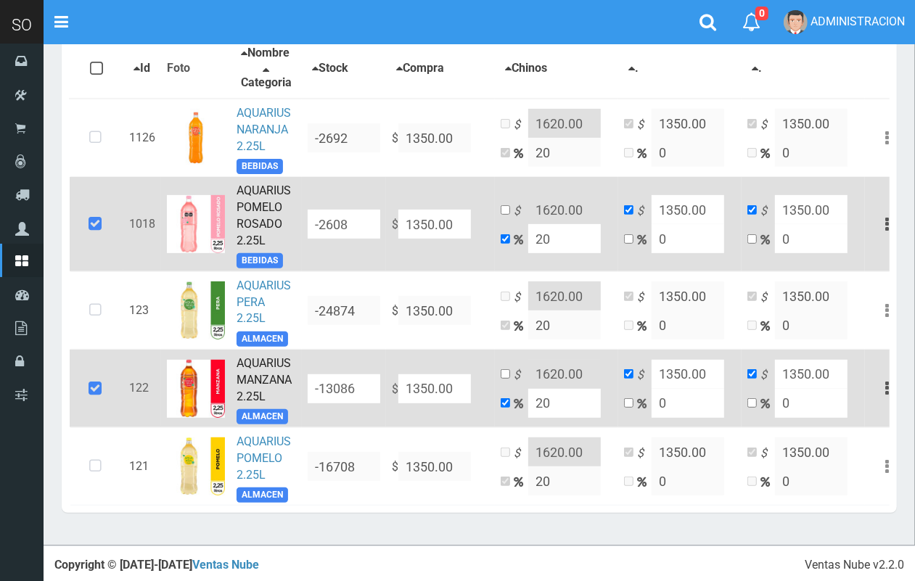
drag, startPoint x: 74, startPoint y: 314, endPoint x: 109, endPoint y: 388, distance: 81.8
click at [76, 317] on td at bounding box center [97, 310] width 54 height 78
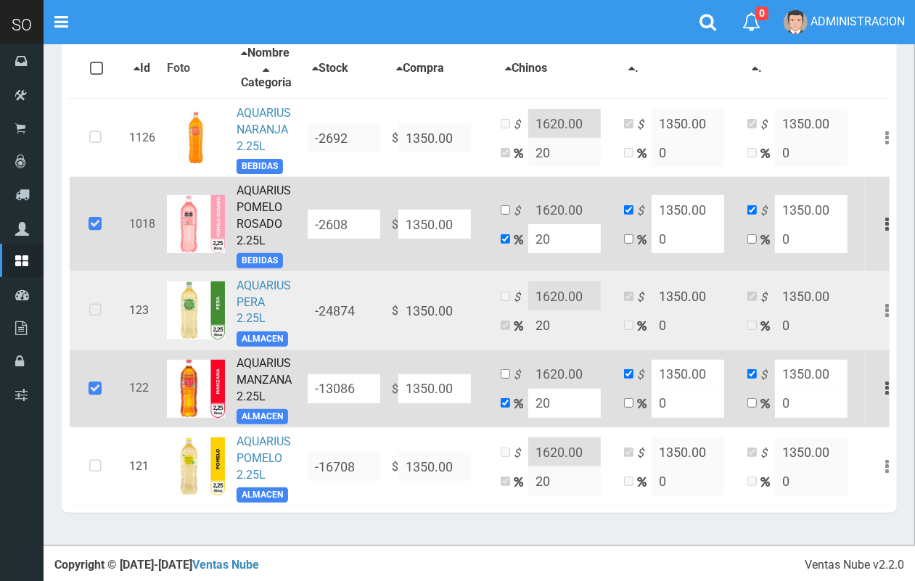
click at [89, 326] on icon at bounding box center [95, 311] width 38 height 48
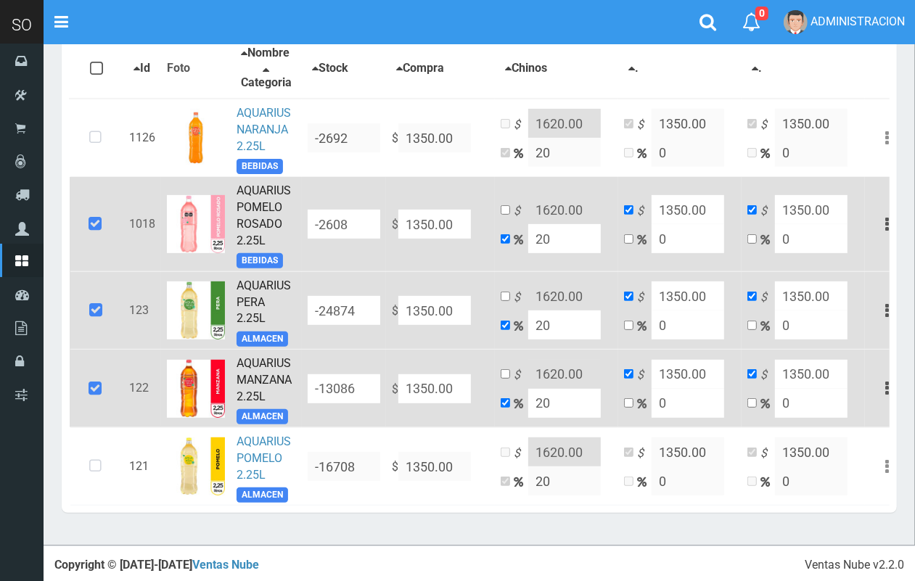
drag, startPoint x: 96, startPoint y: 483, endPoint x: 193, endPoint y: 387, distance: 137.0
click at [96, 480] on icon at bounding box center [95, 467] width 38 height 48
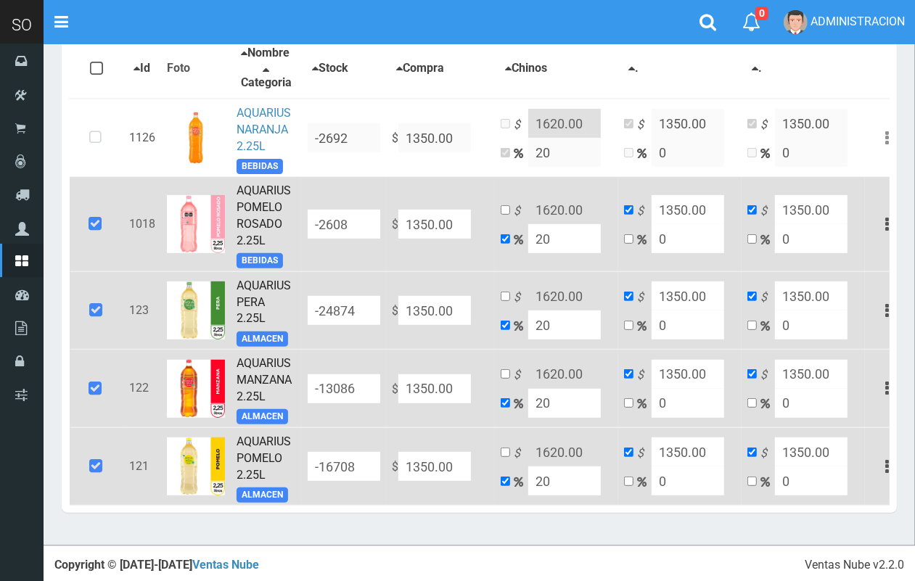
drag, startPoint x: 456, startPoint y: 227, endPoint x: 383, endPoint y: 230, distance: 72.6
click at [383, 230] on tr "1018 AQUARIUS POMELO ROSADO 2.25L BEBIDAS -2608 $ 1350.00 $ 1620.00 20 $ 1350.0…" at bounding box center [489, 224] width 839 height 94
type input "1"
type input "1.2"
type input "1"
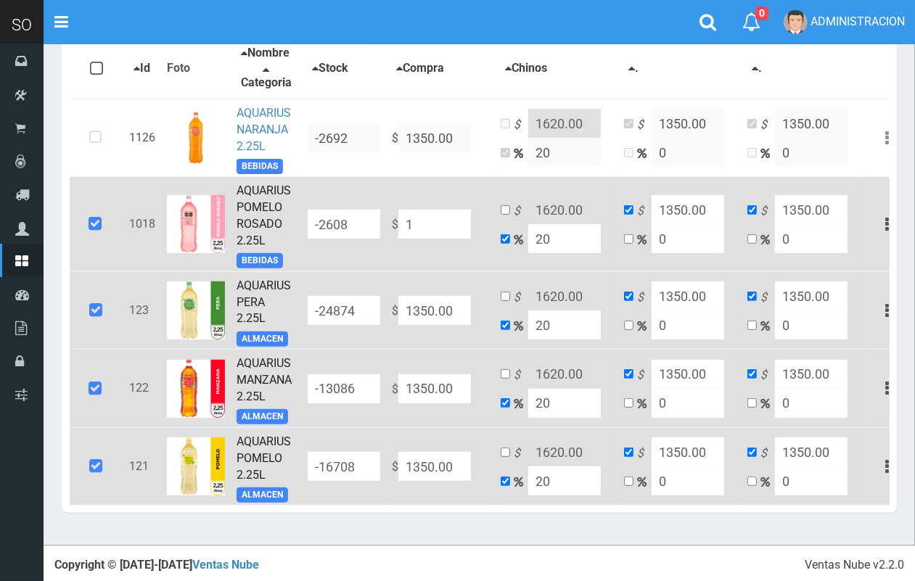
type input "1"
type input "13"
type input "15.6"
type input "13"
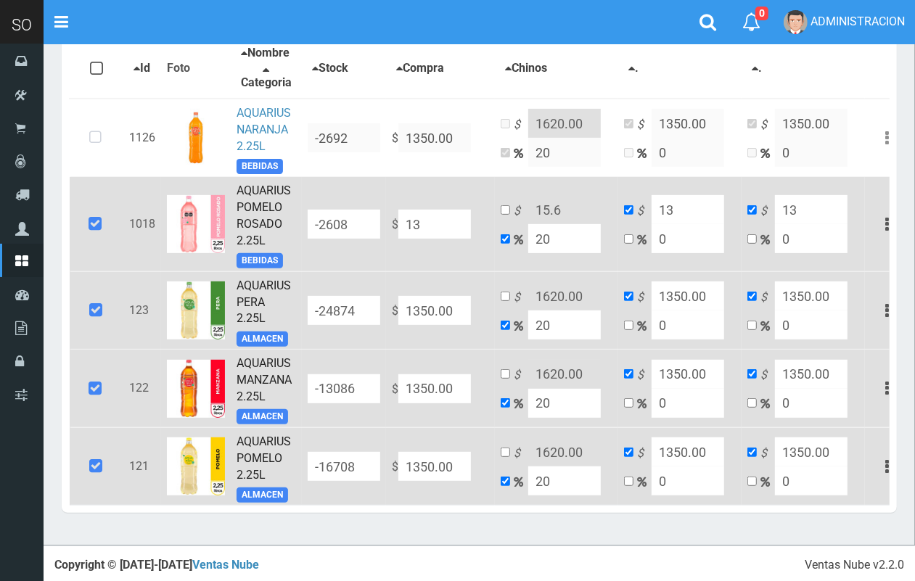
type input "139"
type input "166.8"
type input "139"
type input "1399"
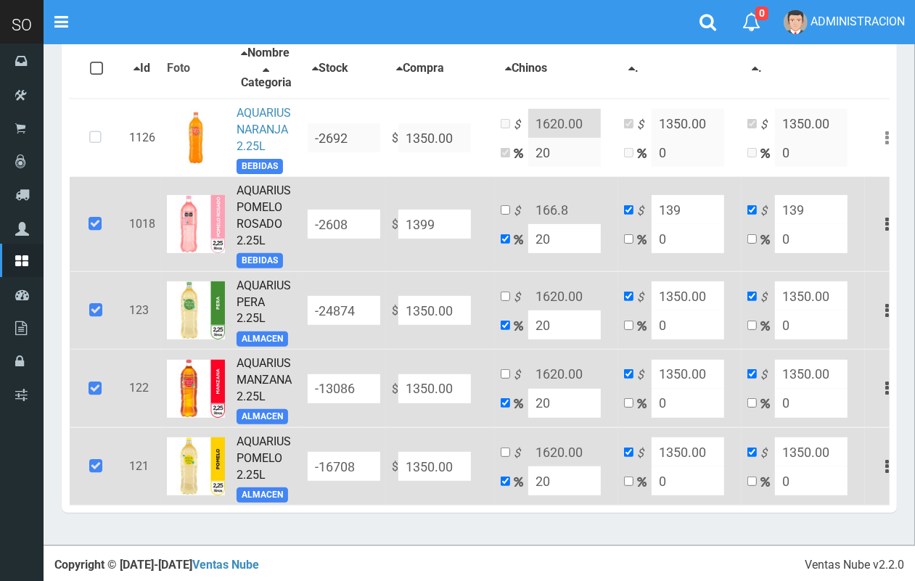
type input "1678.8"
type input "1399"
drag, startPoint x: 457, startPoint y: 231, endPoint x: 396, endPoint y: 236, distance: 61.1
click at [396, 236] on td "$ 1399.00" at bounding box center [440, 224] width 109 height 94
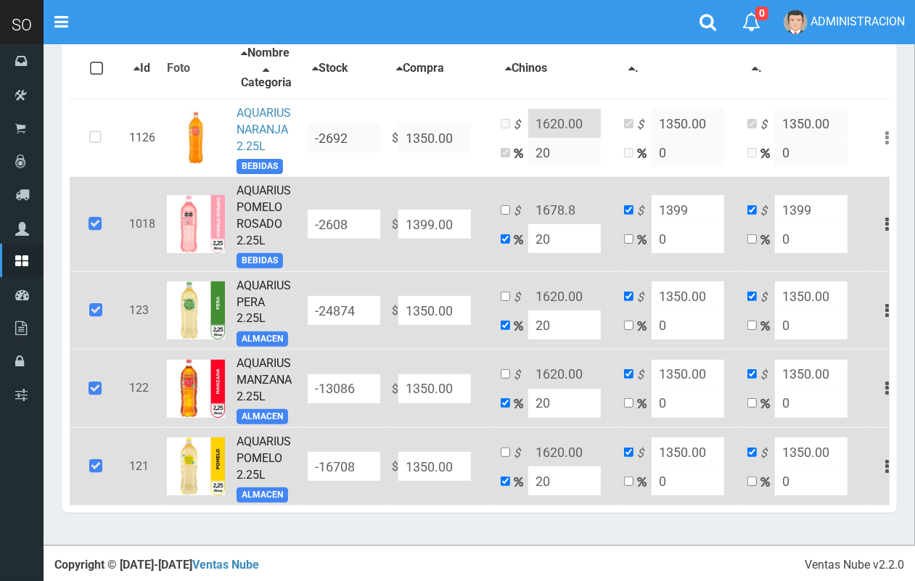
type input "1399.00"
drag, startPoint x: 461, startPoint y: 318, endPoint x: 397, endPoint y: 316, distance: 64.6
click at [398, 316] on input "1350.00" at bounding box center [434, 310] width 73 height 29
paste input "99"
type input "1399.00"
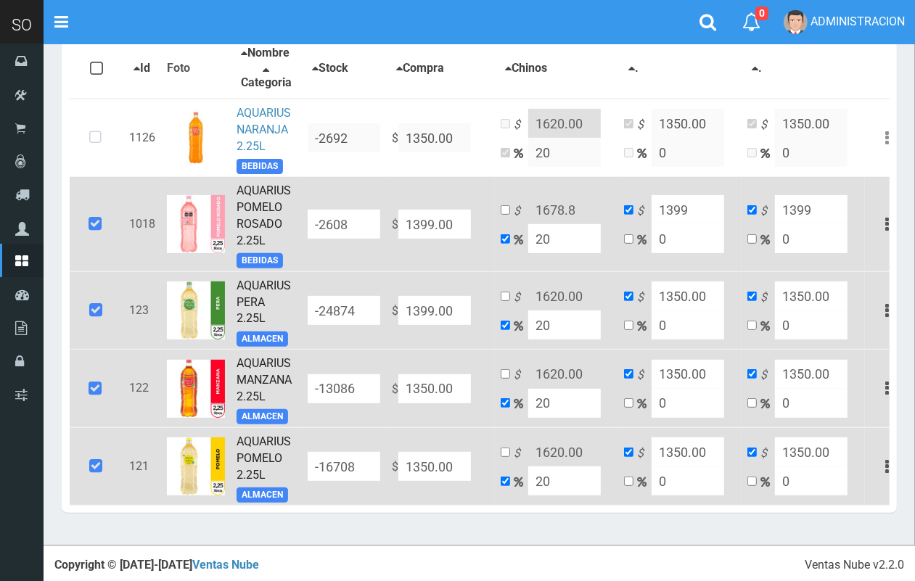
type input "1678.8"
type input "1399"
type input "1399.00"
drag, startPoint x: 461, startPoint y: 403, endPoint x: 401, endPoint y: 394, distance: 60.2
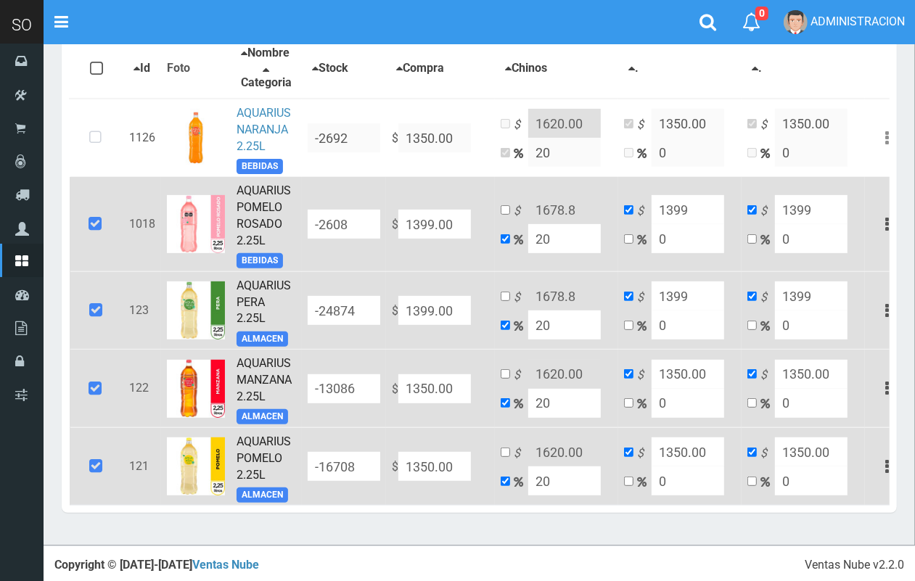
click at [401, 394] on input "1350.00" at bounding box center [434, 388] width 73 height 29
paste input "99"
type input "1399.00"
type input "1678.8"
type input "1399"
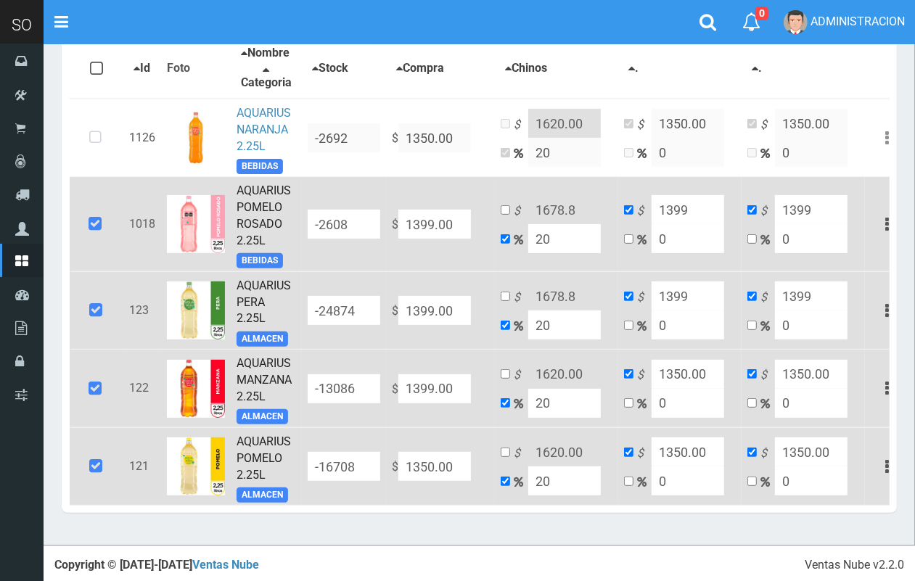
type input "1399"
type input "1399.00"
drag, startPoint x: 461, startPoint y: 481, endPoint x: 392, endPoint y: 469, distance: 70.0
click at [392, 472] on td "$ 1350.00" at bounding box center [440, 466] width 109 height 78
paste input "99"
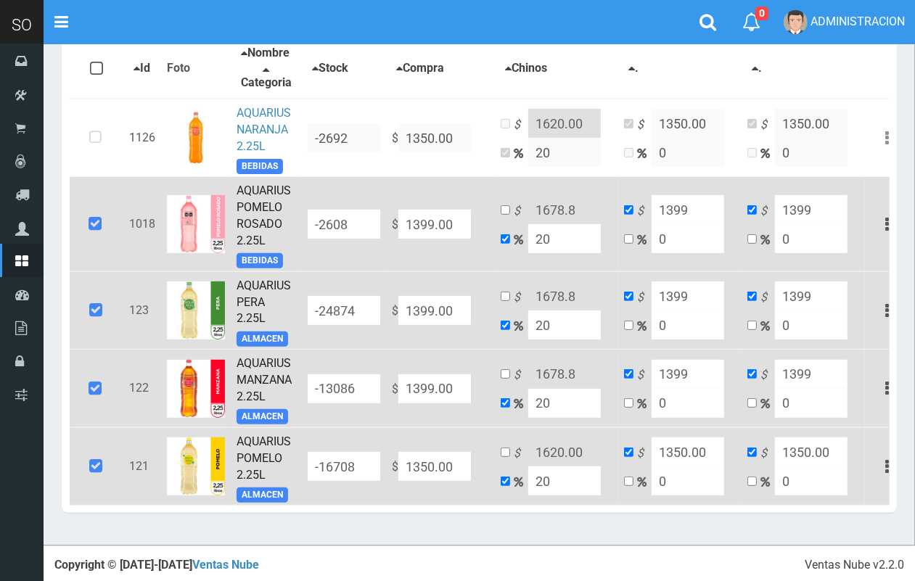
type input "1399.00"
type input "1678.8"
type input "1399"
type input "1399.00"
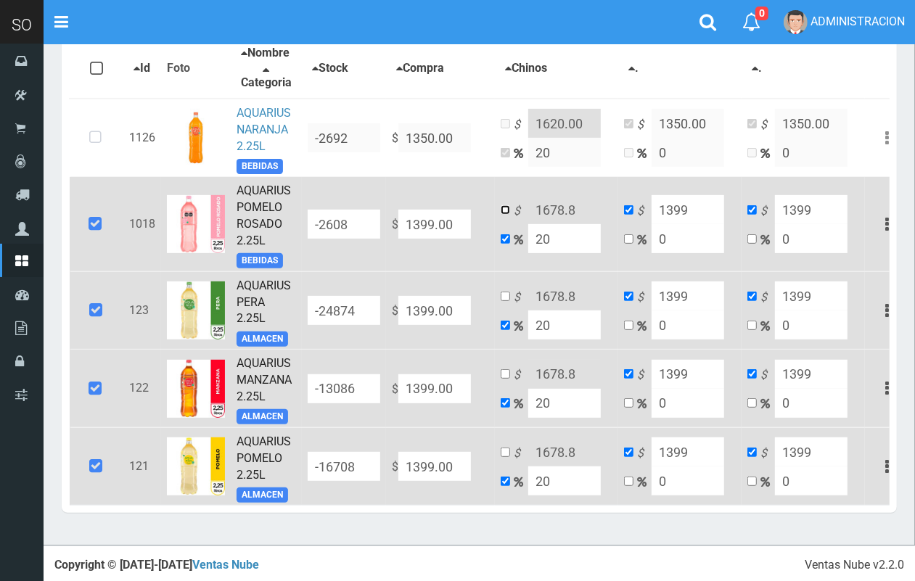
drag, startPoint x: 499, startPoint y: 218, endPoint x: 538, endPoint y: 226, distance: 39.1
click at [502, 215] on input "checkbox" at bounding box center [505, 209] width 9 height 9
checkbox input "true"
checkbox input "false"
drag, startPoint x: 572, startPoint y: 220, endPoint x: 559, endPoint y: 219, distance: 12.4
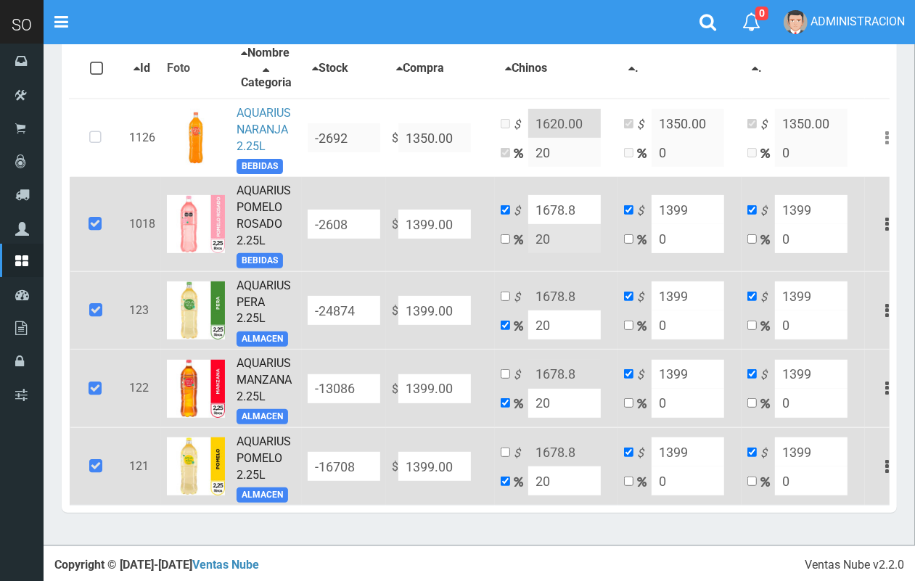
click at [559, 219] on input "1678.8" at bounding box center [564, 209] width 73 height 29
drag, startPoint x: 585, startPoint y: 220, endPoint x: 527, endPoint y: 221, distance: 58.1
click at [528, 221] on input "1679.00" at bounding box center [564, 209] width 73 height 29
type input "1679.00"
click at [506, 301] on input "checkbox" at bounding box center [505, 296] width 9 height 9
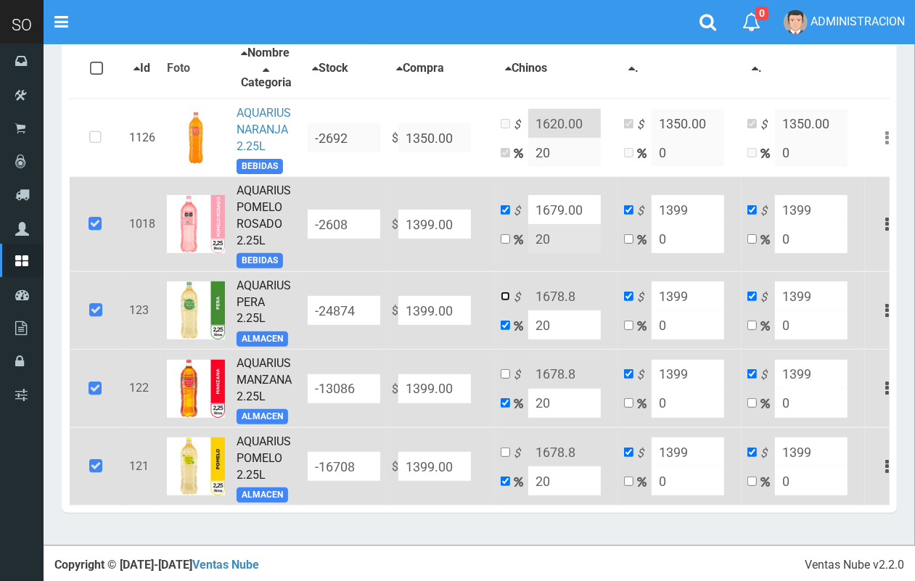
checkbox input "true"
checkbox input "false"
drag, startPoint x: 578, startPoint y: 305, endPoint x: 530, endPoint y: 303, distance: 47.9
click at [530, 303] on input "1678.8" at bounding box center [564, 295] width 73 height 29
paste input "9.00"
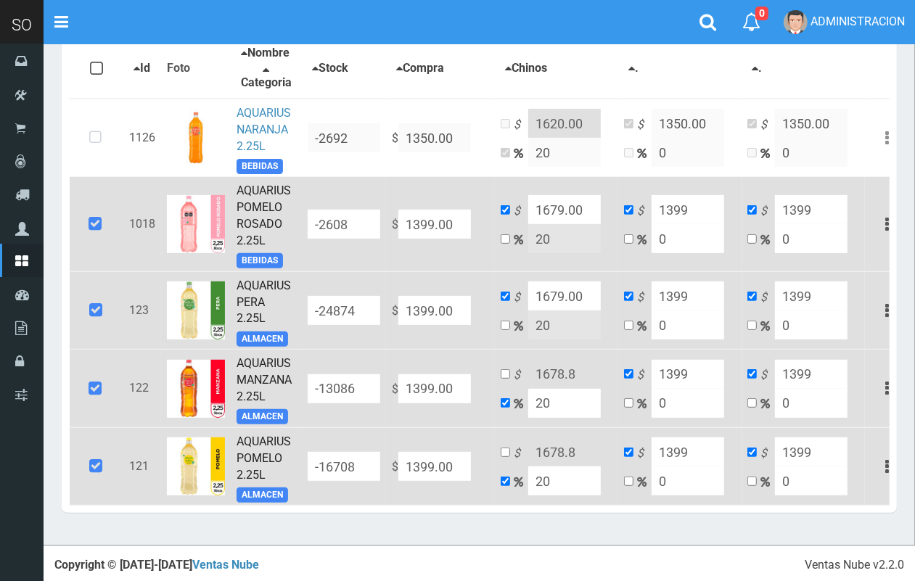
type input "1679.00"
drag, startPoint x: 501, startPoint y: 384, endPoint x: 589, endPoint y: 395, distance: 89.2
click at [501, 379] on input "checkbox" at bounding box center [505, 373] width 9 height 9
checkbox input "true"
checkbox input "false"
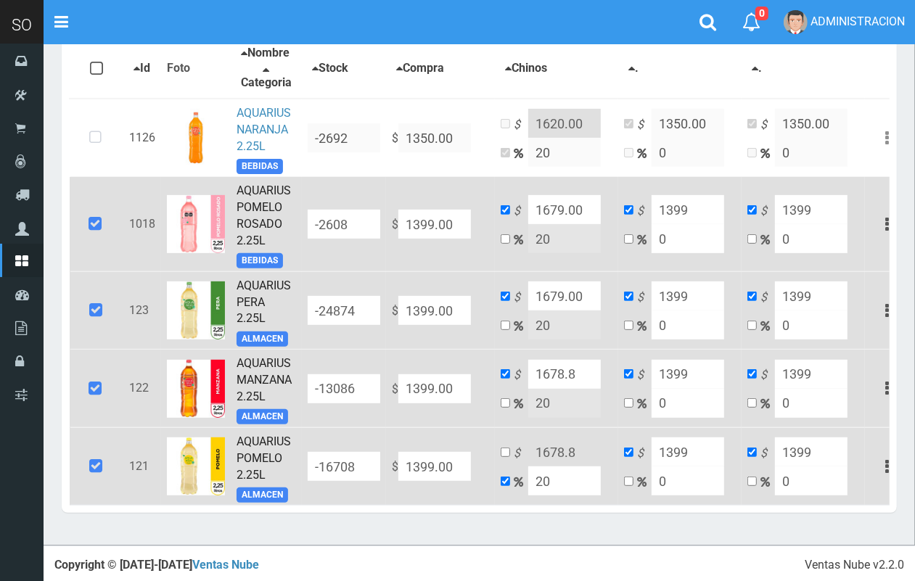
drag, startPoint x: 591, startPoint y: 395, endPoint x: 527, endPoint y: 393, distance: 63.9
click at [528, 389] on input "1678.8" at bounding box center [564, 374] width 73 height 29
paste input "9.00"
type input "1679.00"
click at [509, 458] on td "$ 1678.8 20" at bounding box center [556, 466] width 123 height 78
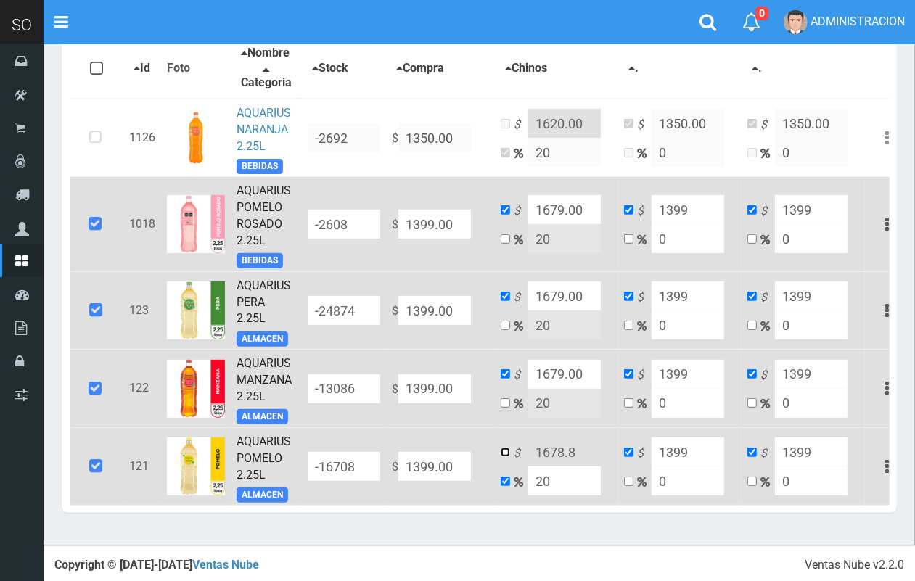
click at [503, 457] on input "checkbox" at bounding box center [505, 452] width 9 height 9
checkbox input "true"
checkbox input "false"
drag, startPoint x: 533, startPoint y: 458, endPoint x: 567, endPoint y: 466, distance: 35.2
click at [567, 466] on input "1678.8" at bounding box center [564, 451] width 73 height 29
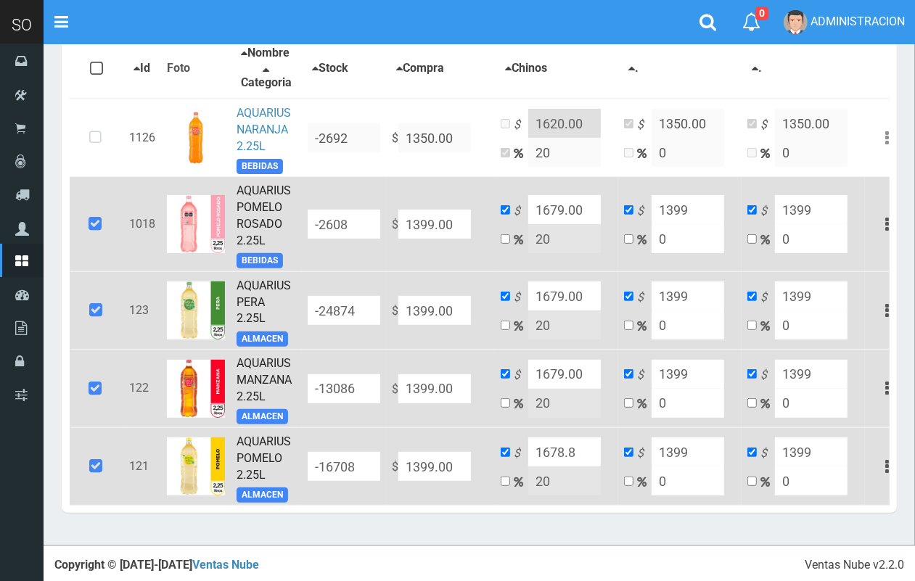
drag, startPoint x: 582, startPoint y: 466, endPoint x: 534, endPoint y: 461, distance: 48.1
click at [534, 461] on input "1678.8" at bounding box center [564, 451] width 73 height 29
paste input "9.00"
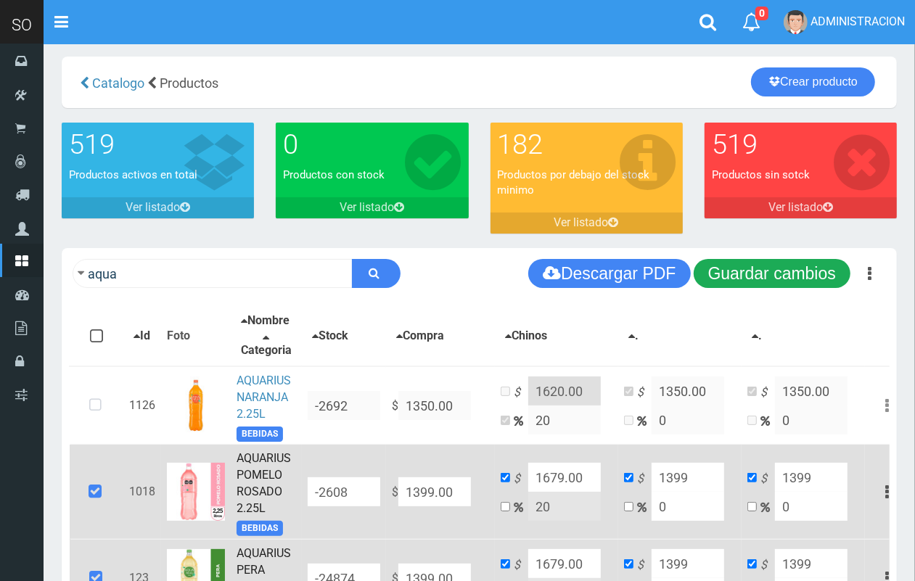
scroll to position [4, 0]
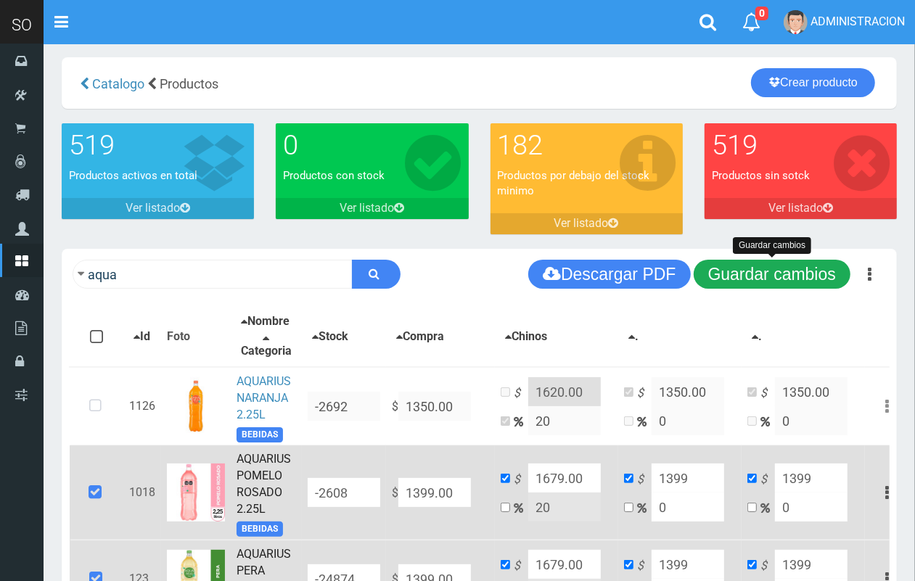
type input "1679.00"
click at [775, 277] on button "Guardar cambios" at bounding box center [772, 274] width 157 height 29
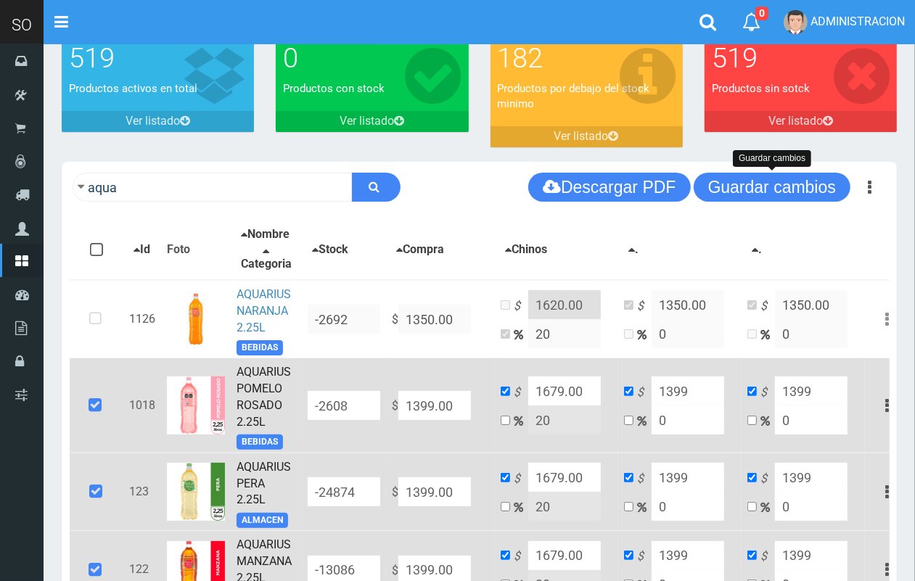
scroll to position [0, 0]
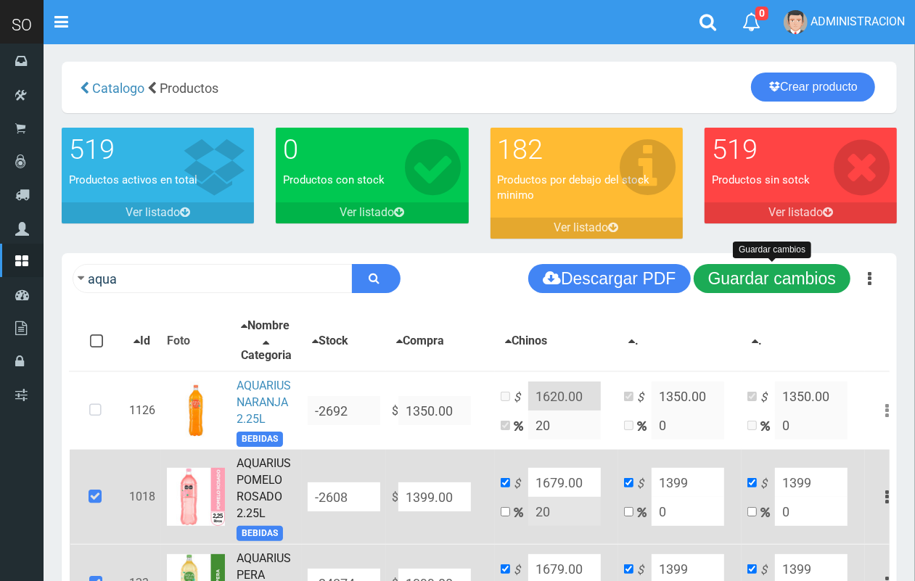
click at [782, 281] on button "Guardar cambios" at bounding box center [772, 278] width 157 height 29
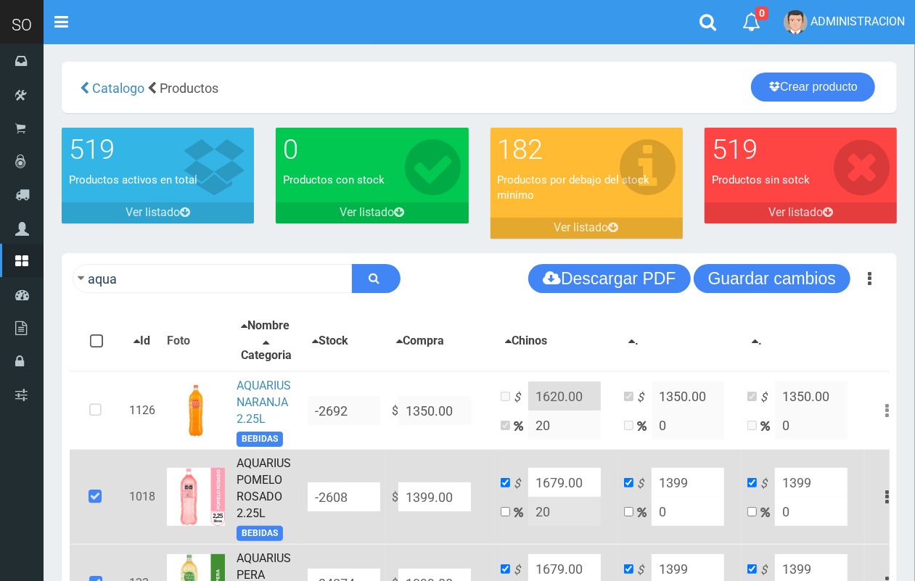
click at [551, 491] on input "1679.00" at bounding box center [564, 482] width 73 height 29
drag, startPoint x: 562, startPoint y: 494, endPoint x: 548, endPoint y: 492, distance: 14.0
click at [548, 492] on input "1679.00" at bounding box center [564, 482] width 73 height 29
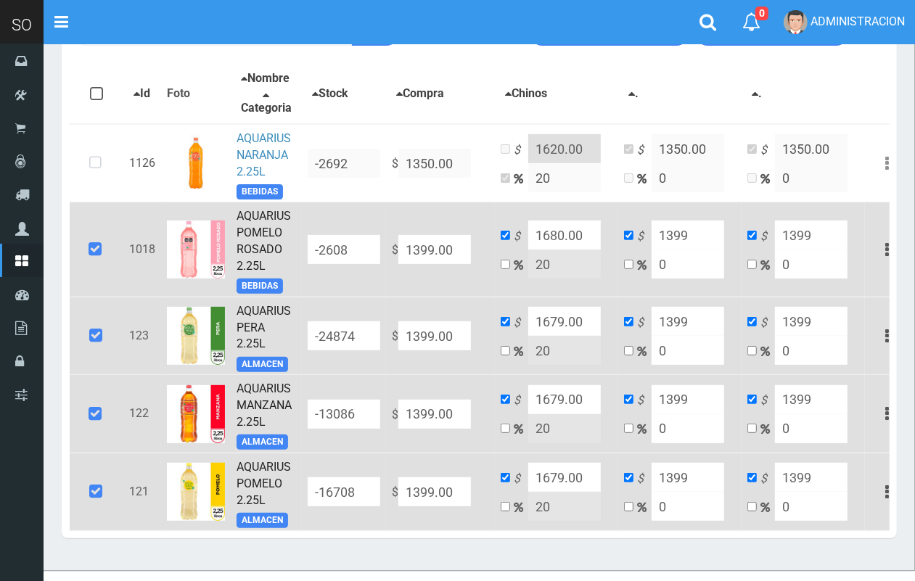
scroll to position [249, 0]
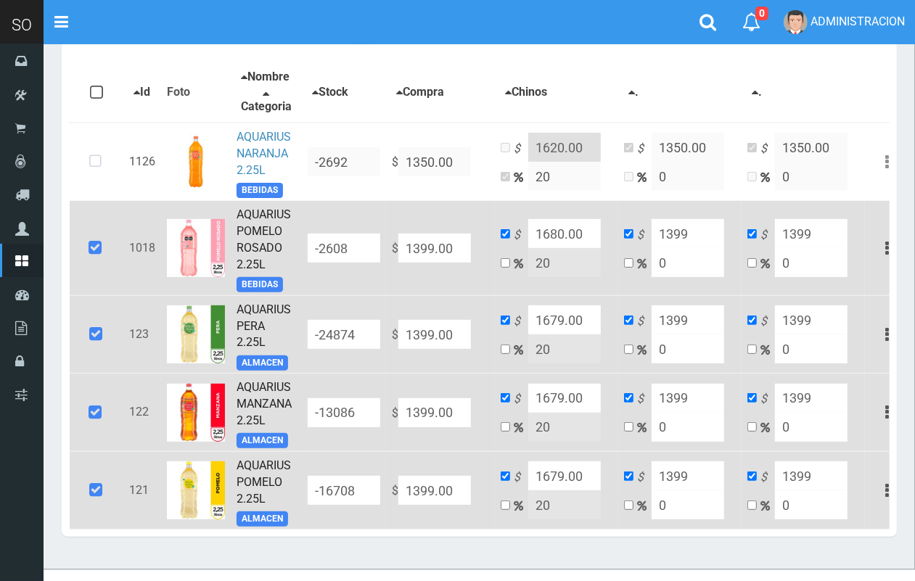
type input "1680.00"
click at [557, 327] on input "1679.00" at bounding box center [564, 319] width 73 height 29
drag, startPoint x: 564, startPoint y: 330, endPoint x: 552, endPoint y: 329, distance: 11.7
click at [552, 329] on input "1679.00" at bounding box center [564, 319] width 73 height 29
type input "1680.00"
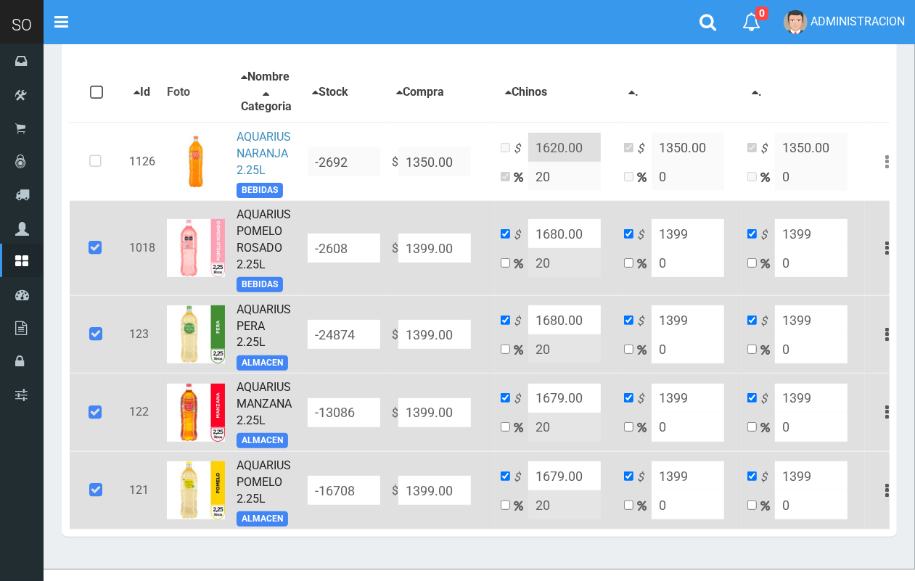
click at [559, 407] on input "1679.00" at bounding box center [564, 398] width 73 height 29
drag, startPoint x: 563, startPoint y: 408, endPoint x: 551, endPoint y: 407, distance: 11.6
click at [551, 407] on input "1679.00" at bounding box center [564, 398] width 73 height 29
type input "1680.00"
drag, startPoint x: 563, startPoint y: 482, endPoint x: 552, endPoint y: 481, distance: 11.0
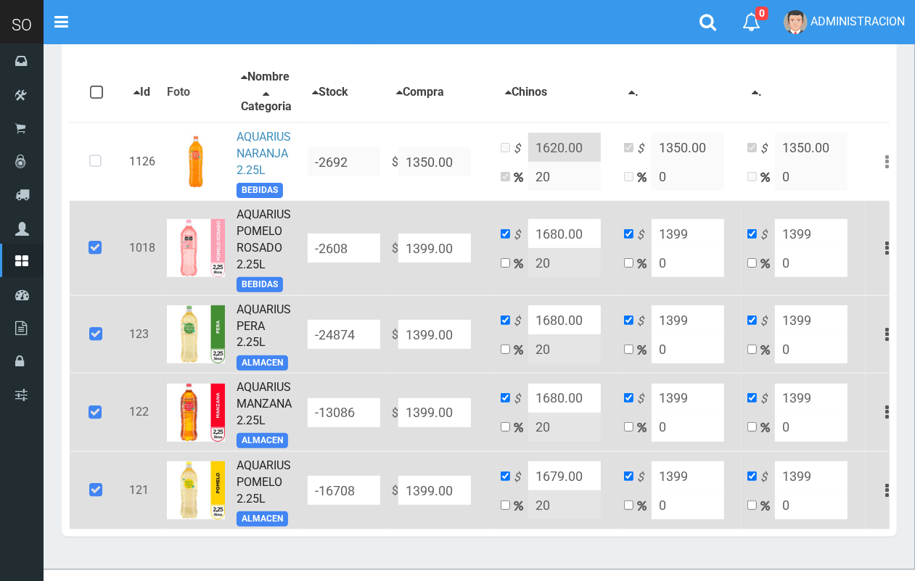
click at [552, 481] on input "1679.00" at bounding box center [564, 475] width 73 height 29
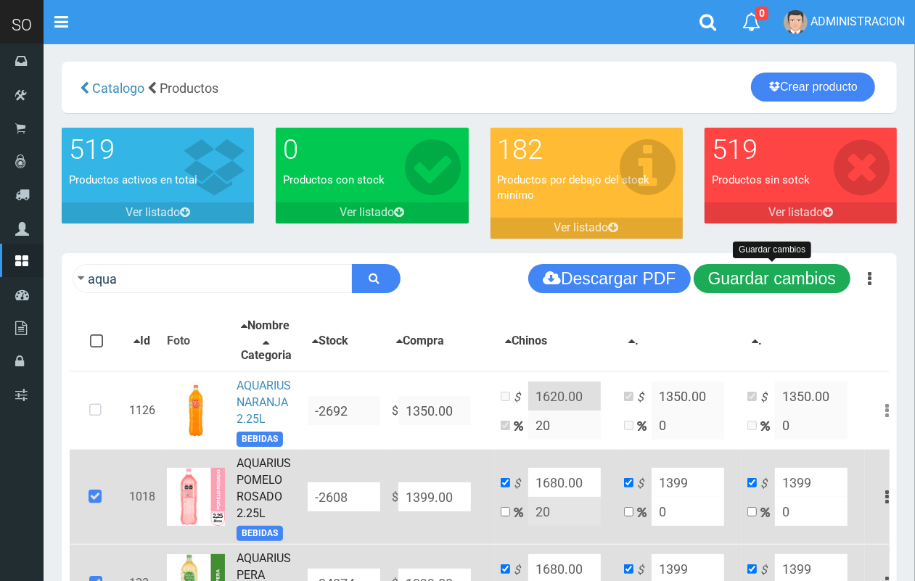
type input "1680.00"
click at [802, 281] on button "Guardar cambios" at bounding box center [772, 278] width 157 height 29
drag, startPoint x: 783, startPoint y: 284, endPoint x: 606, endPoint y: 290, distance: 177.1
click at [781, 284] on button "Guardar cambios" at bounding box center [772, 278] width 157 height 29
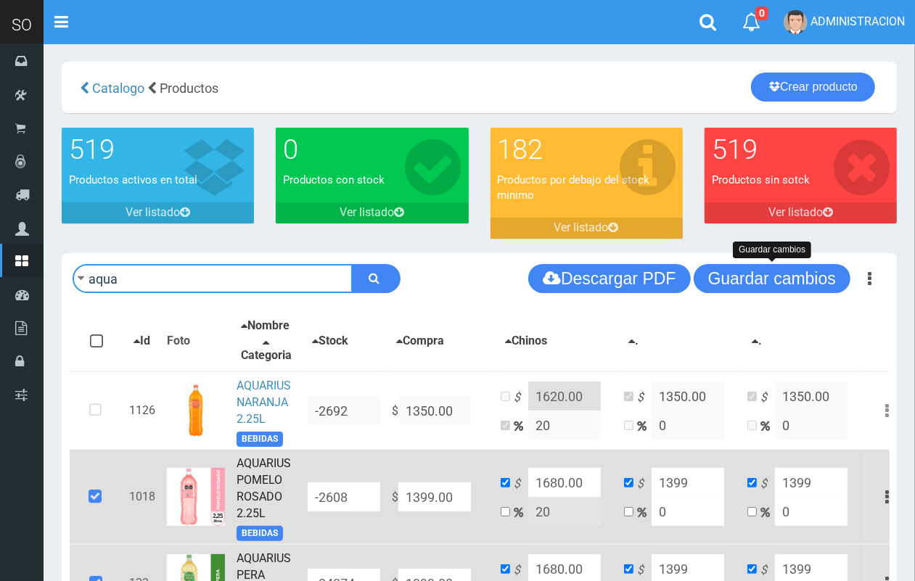
click at [189, 284] on input "aqua" at bounding box center [213, 278] width 280 height 29
type input "hi"
click at [352, 264] on button "submit" at bounding box center [376, 278] width 49 height 29
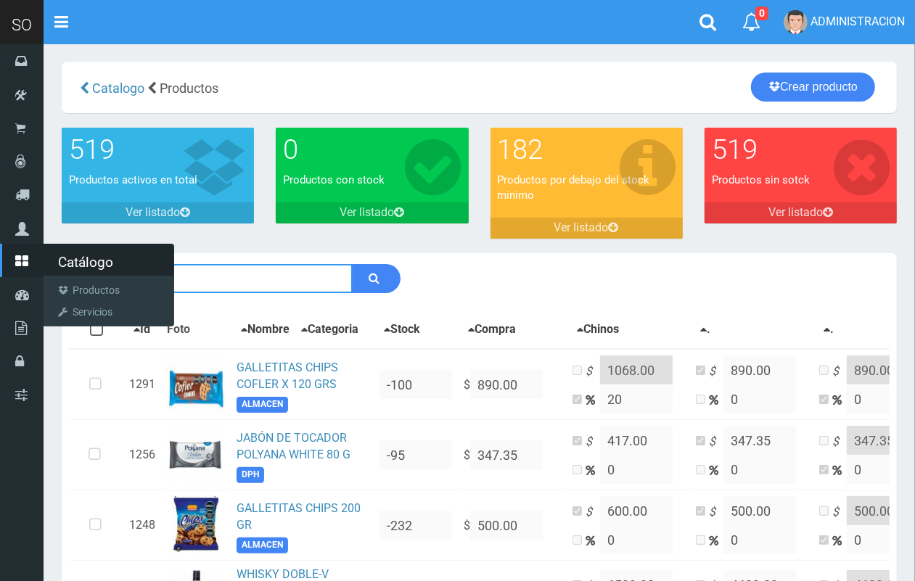
drag, startPoint x: 55, startPoint y: 292, endPoint x: 26, endPoint y: 292, distance: 29.0
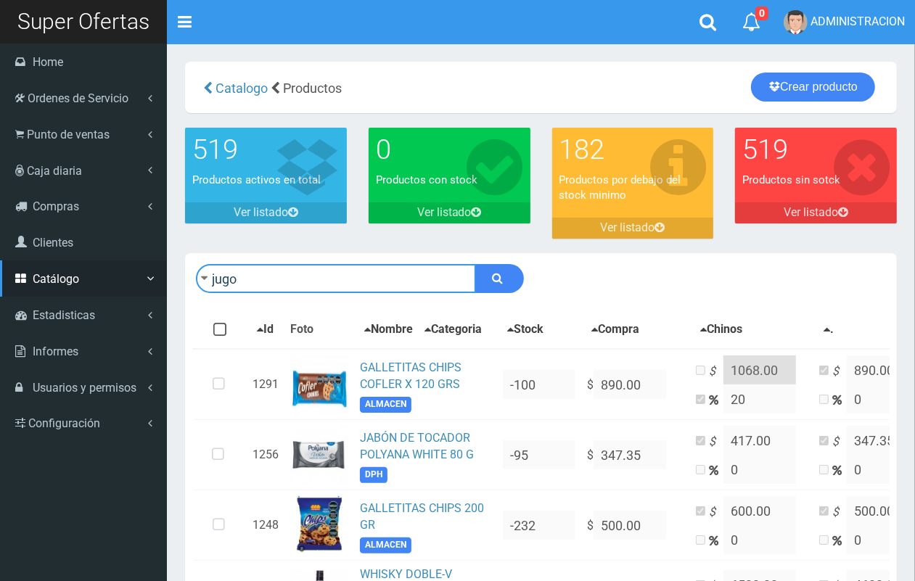
type input "jugo"
click at [475, 264] on button "submit" at bounding box center [499, 278] width 49 height 29
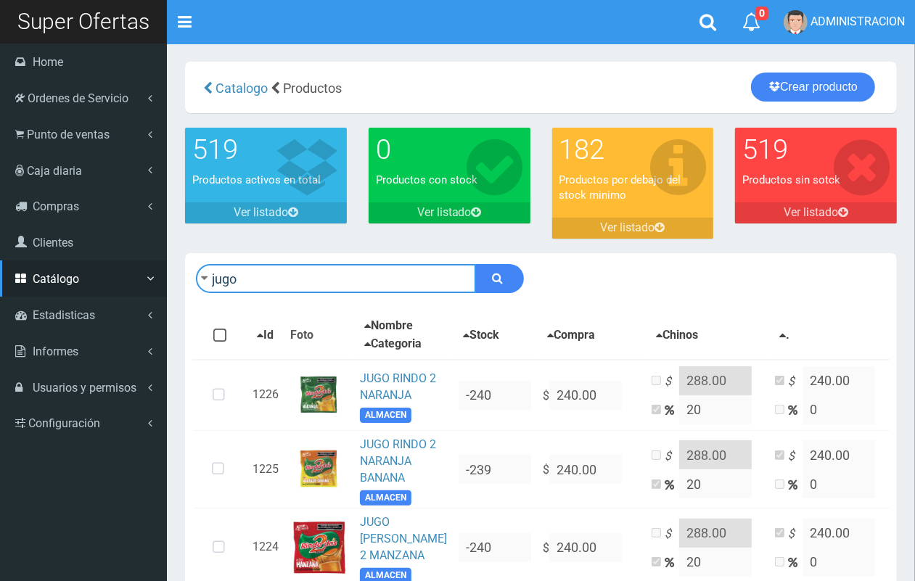
drag, startPoint x: 153, startPoint y: 281, endPoint x: 38, endPoint y: 284, distance: 114.7
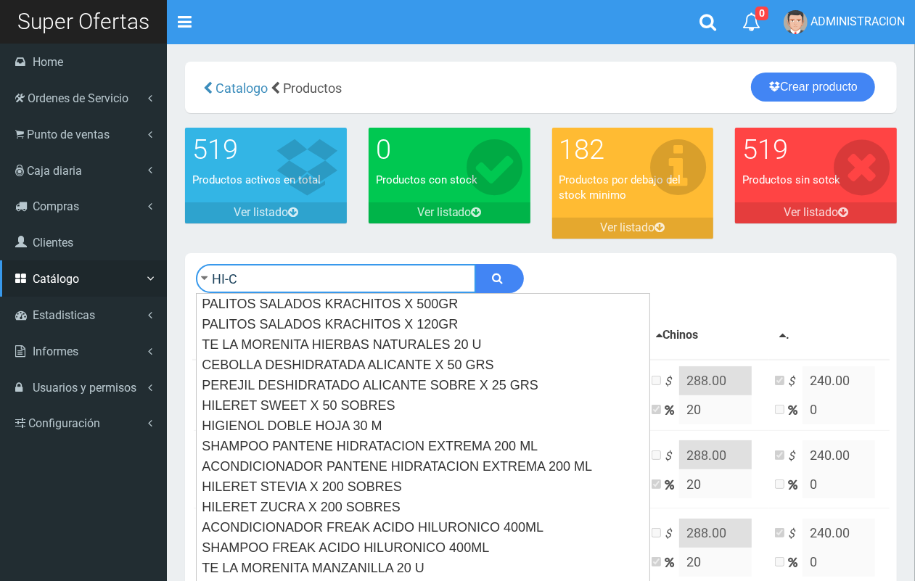
type input "HI-C"
click at [475, 264] on button "submit" at bounding box center [499, 278] width 49 height 29
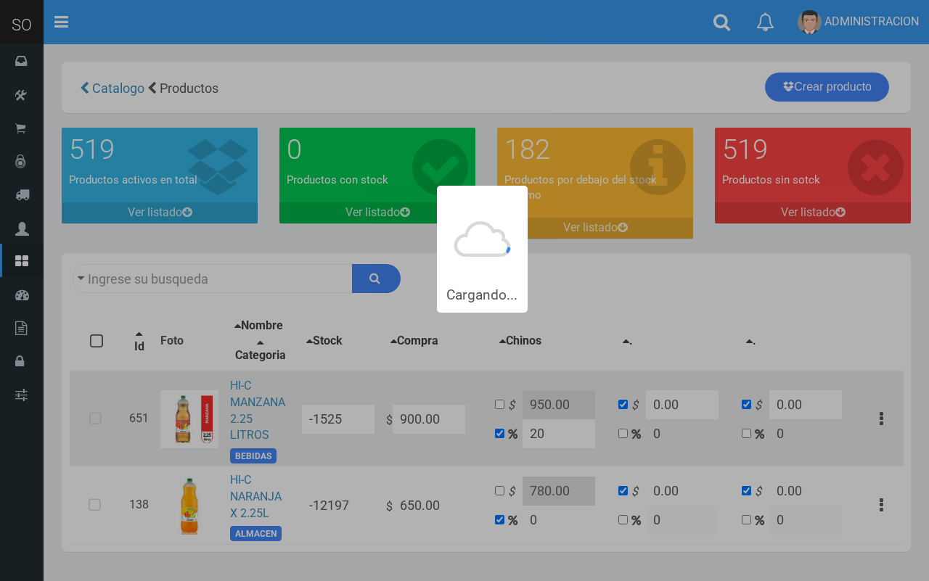
type input "HI-C"
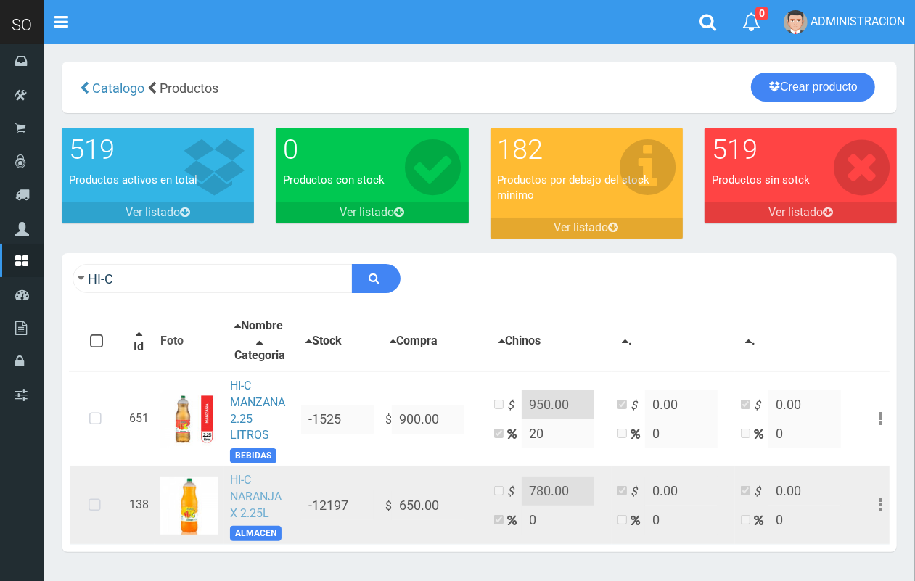
click at [258, 509] on link "HI-C NARANJA X 2.25L" at bounding box center [256, 496] width 52 height 47
click at [83, 524] on icon at bounding box center [94, 506] width 38 height 48
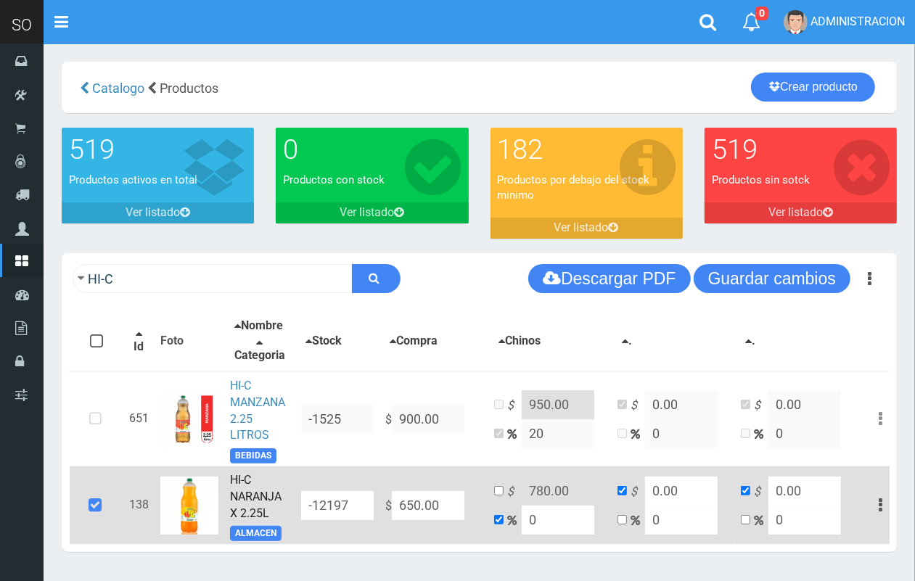
click at [361, 524] on tr "138 HI-C NARANJA X 2.25L ALMACEN -12197 $ 650.00 $ 780.00 0 $ 0.00 0 $ 0.00 0 E…" at bounding box center [486, 505] width 833 height 78
type input "1"
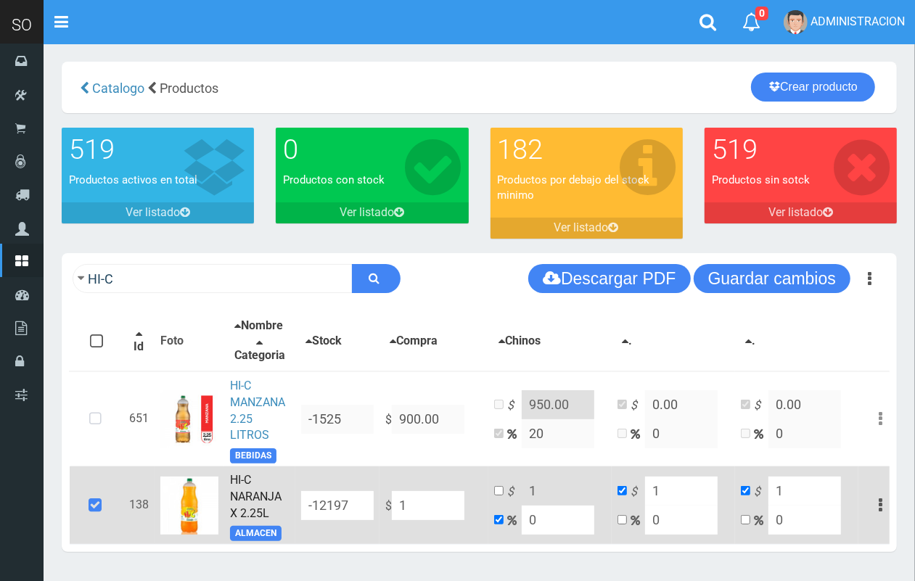
type input "10"
type input "104"
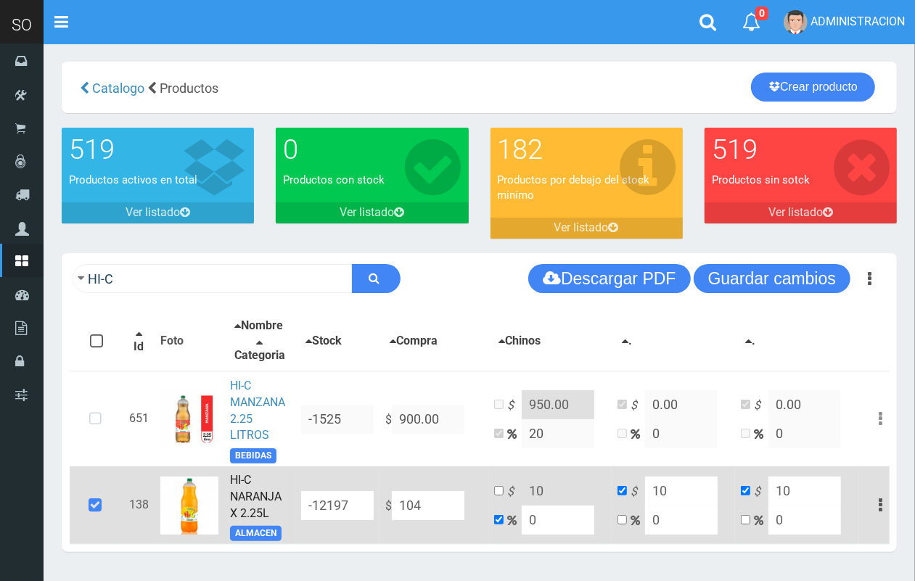
type input "104"
type input "1049"
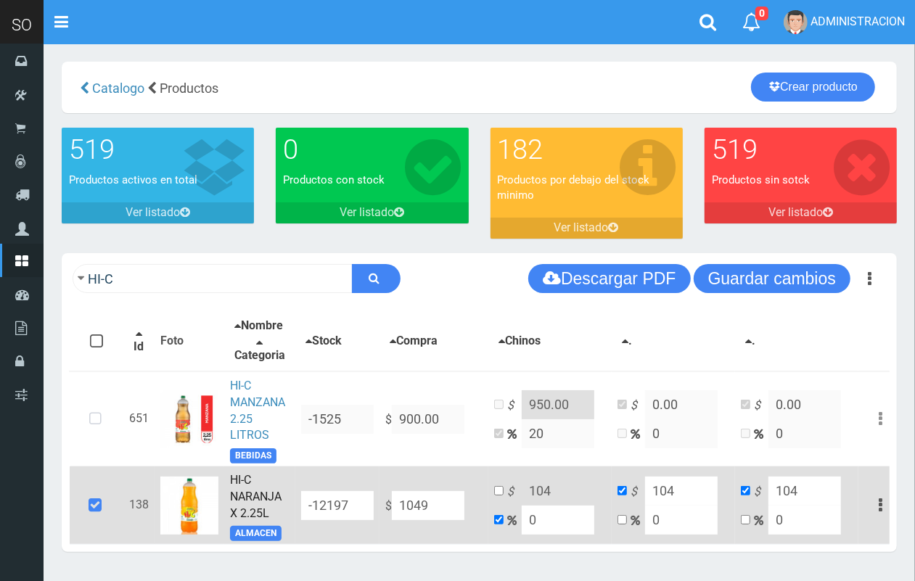
type input "1049"
type input "1049.00"
drag, startPoint x: 546, startPoint y: 528, endPoint x: 501, endPoint y: 517, distance: 47.2
click at [502, 519] on td "$ 1049 0" at bounding box center [549, 505] width 123 height 78
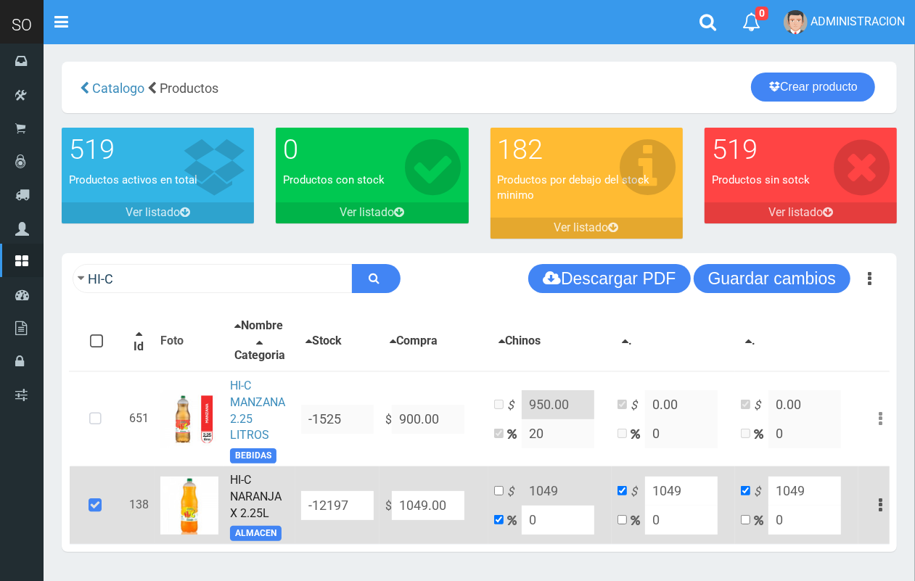
type input "2"
type input "1069.98"
type input "20"
type input "1258.8"
type input "20"
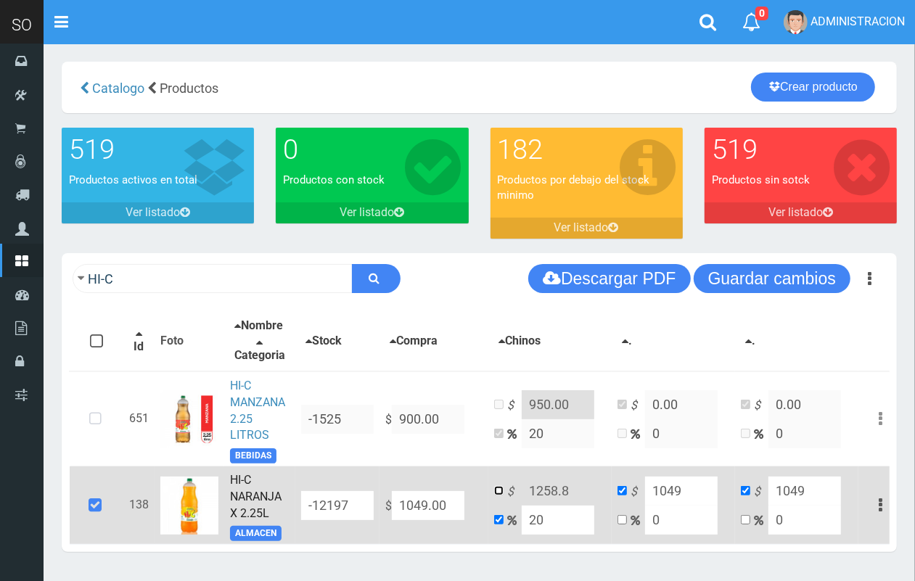
drag, startPoint x: 498, startPoint y: 501, endPoint x: 514, endPoint y: 501, distance: 15.2
click at [499, 495] on input "checkbox" at bounding box center [498, 490] width 9 height 9
checkbox input "true"
checkbox input "false"
drag, startPoint x: 566, startPoint y: 506, endPoint x: 543, endPoint y: 498, distance: 24.5
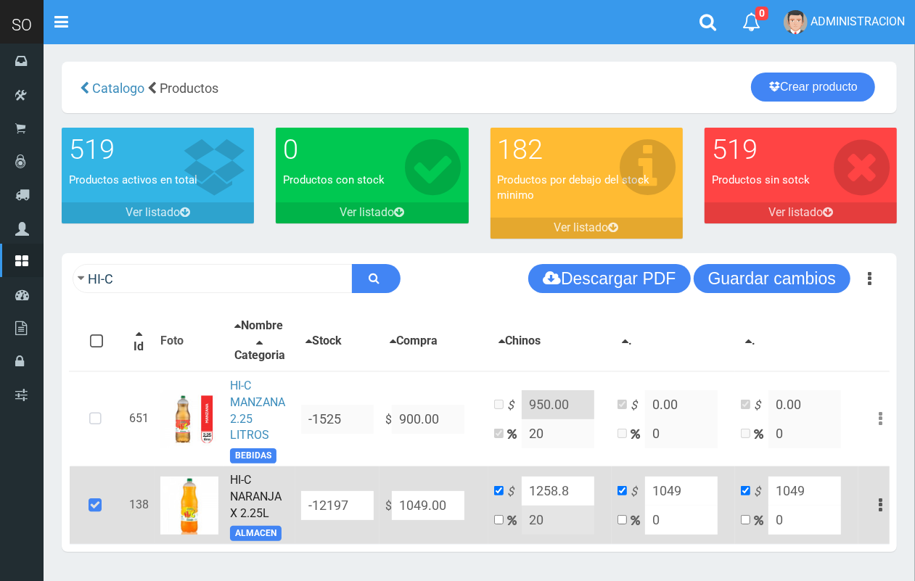
click at [543, 499] on input "1258.8" at bounding box center [558, 491] width 73 height 29
type input "1260.00"
click at [741, 289] on button "Guardar cambios" at bounding box center [772, 278] width 157 height 29
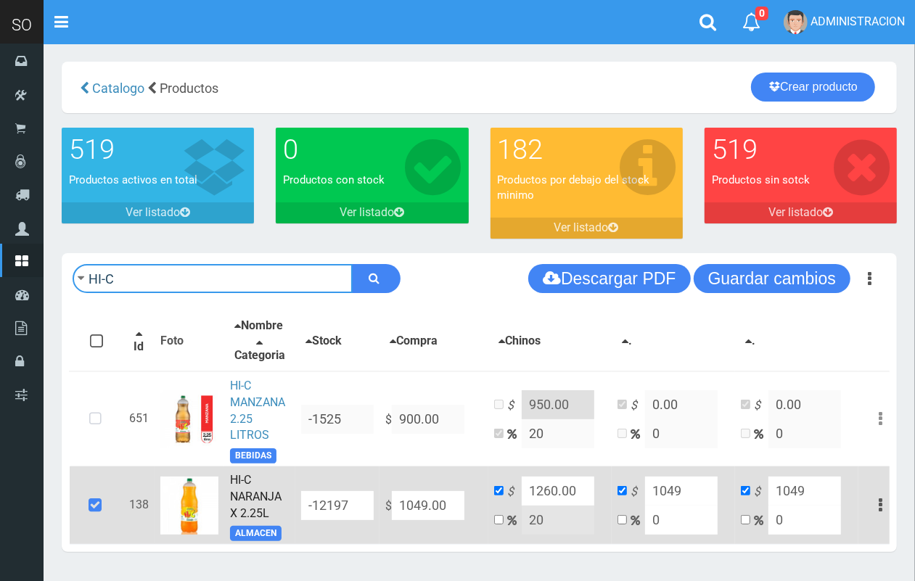
drag, startPoint x: 99, startPoint y: 251, endPoint x: 49, endPoint y: 247, distance: 50.2
click at [49, 247] on section "× Titulo del Msj texto Mas Texto Cancelar Aceptar Catalogo 182" at bounding box center [479, 314] width 871 height 541
type input "FANTA"
click at [352, 264] on button "submit" at bounding box center [376, 278] width 49 height 29
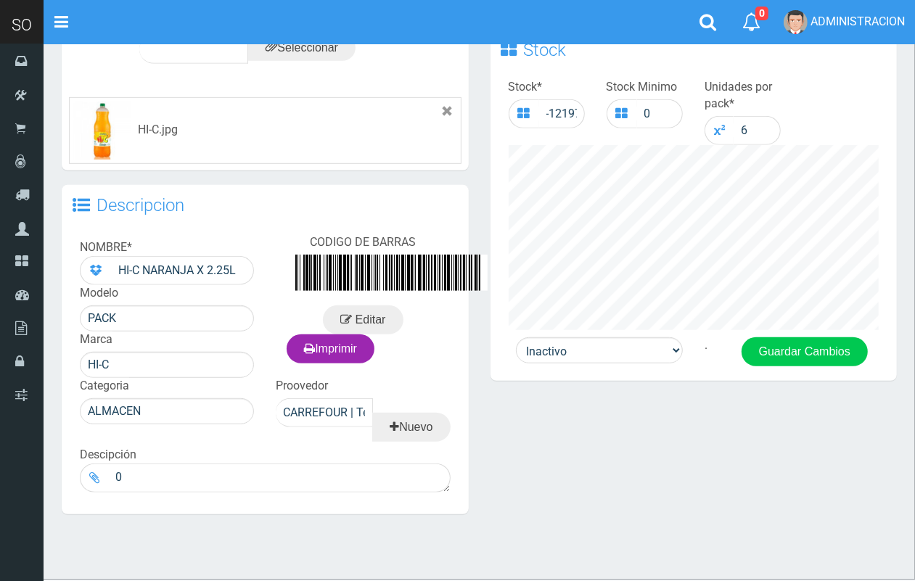
scroll to position [510, 0]
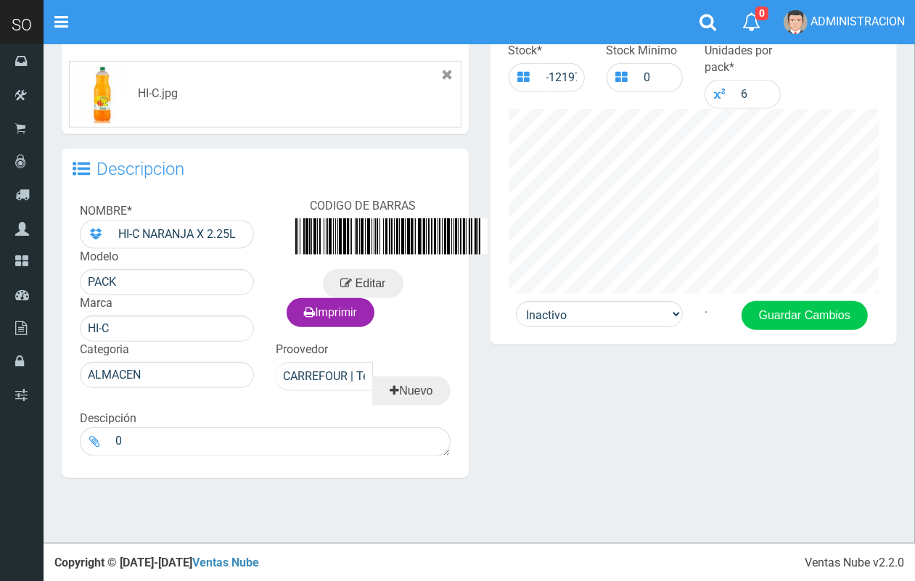
click at [559, 295] on div "Stock * -12197 Stock Minimo 0 Unidades por pack * 6" at bounding box center [693, 169] width 407 height 266
click at [559, 321] on select "Activo Inactivo" at bounding box center [599, 314] width 167 height 26
select select "1"
click at [516, 301] on select "Activo Inactivo" at bounding box center [599, 314] width 167 height 26
click at [803, 312] on button "Guardar Cambios" at bounding box center [804, 315] width 126 height 29
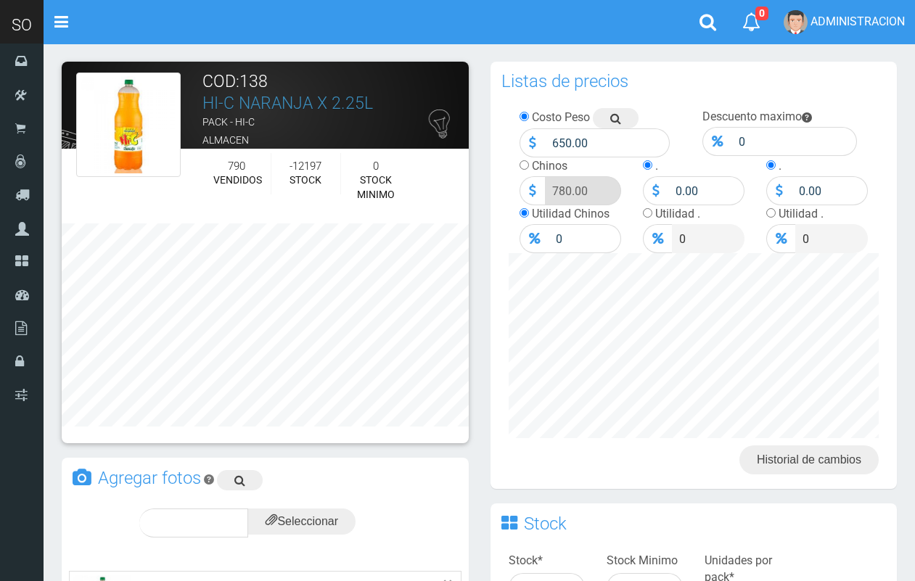
scroll to position [510, 0]
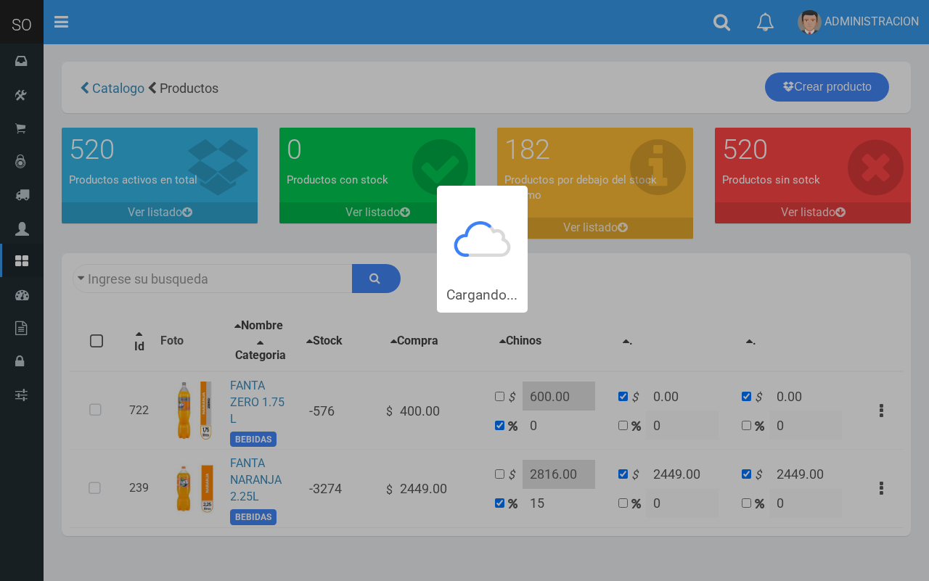
type input "FANTA"
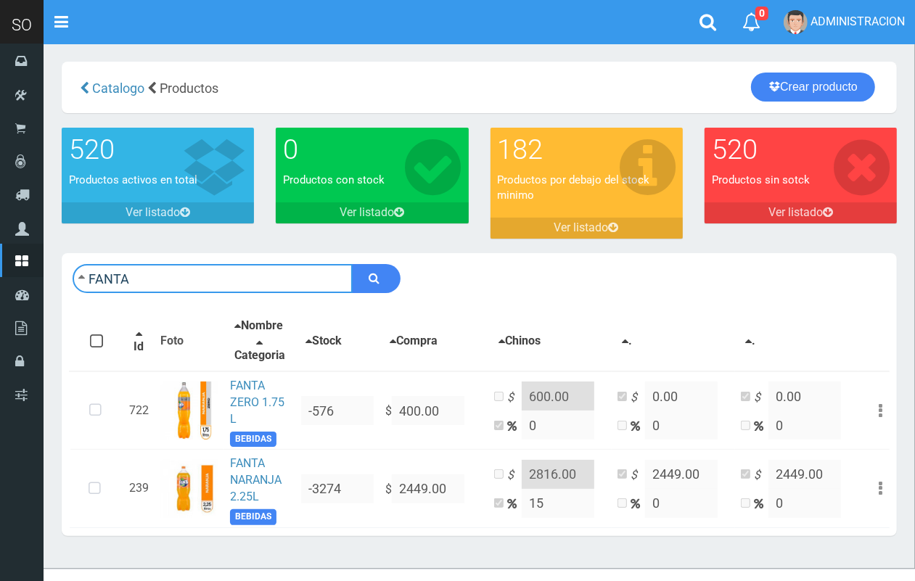
click at [77, 270] on form "FANTA" at bounding box center [237, 278] width 328 height 29
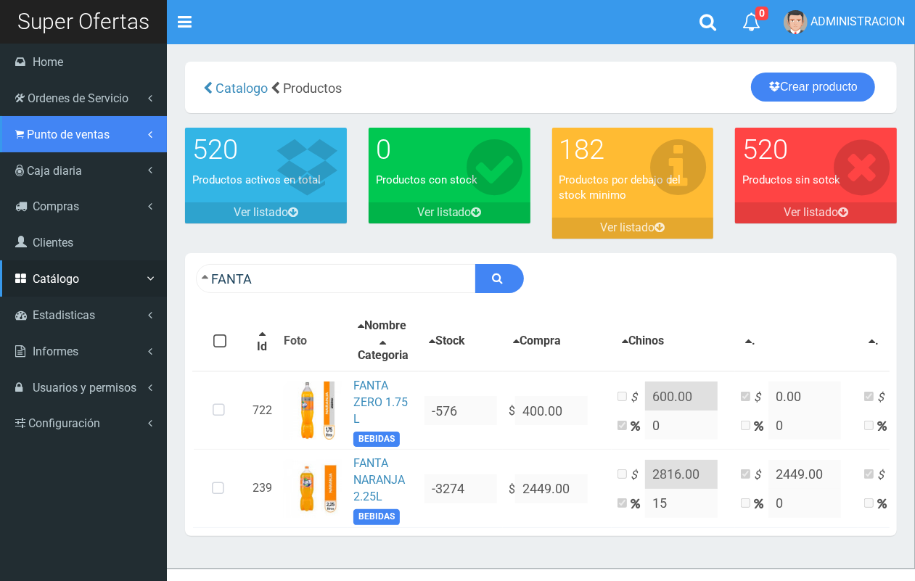
click at [59, 136] on span "Punto de ventas" at bounding box center [68, 135] width 83 height 14
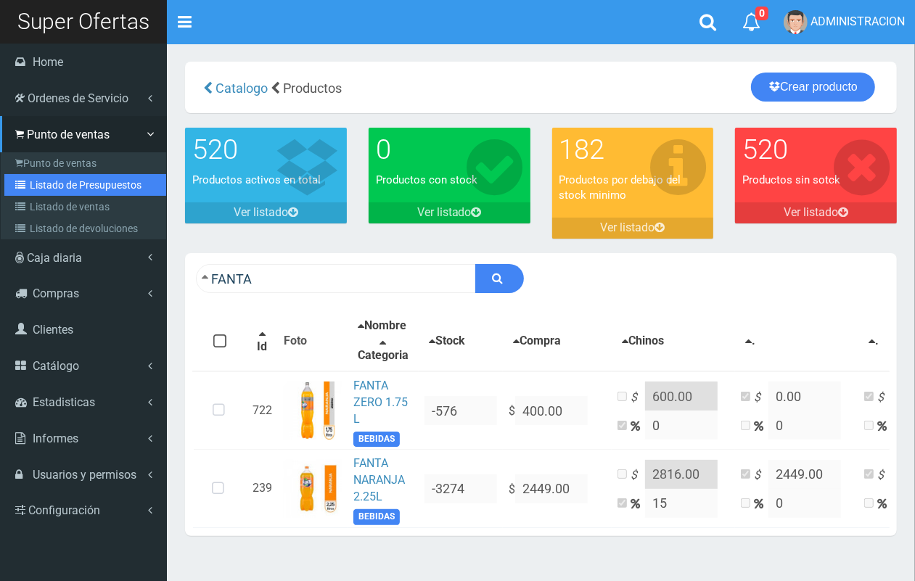
click at [62, 179] on link "Listado de Presupuestos" at bounding box center [85, 185] width 162 height 22
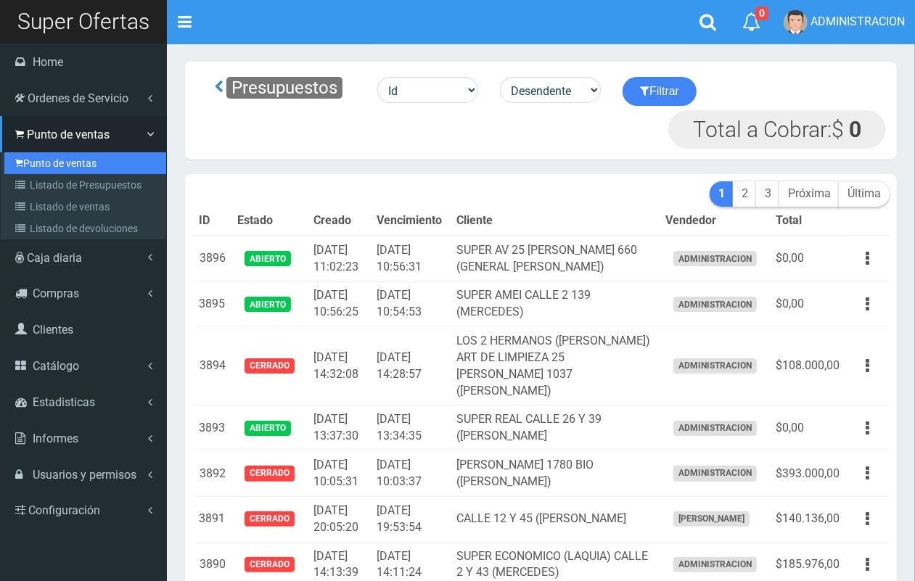
click at [38, 157] on link "Punto de ventas" at bounding box center [85, 163] width 162 height 22
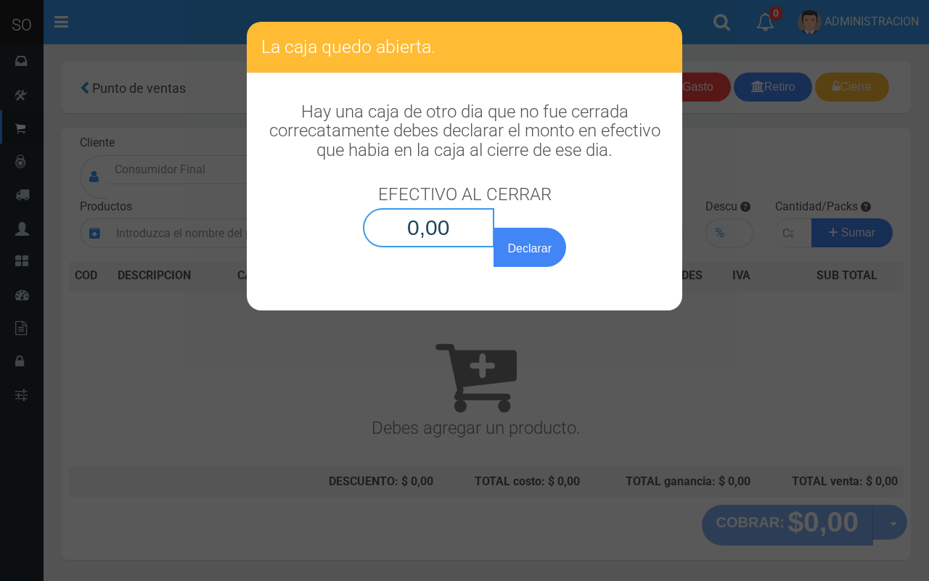
click at [466, 225] on input "0,00" at bounding box center [428, 227] width 131 height 39
type input "0,01"
click at [493, 228] on button "Declarar" at bounding box center [529, 247] width 73 height 39
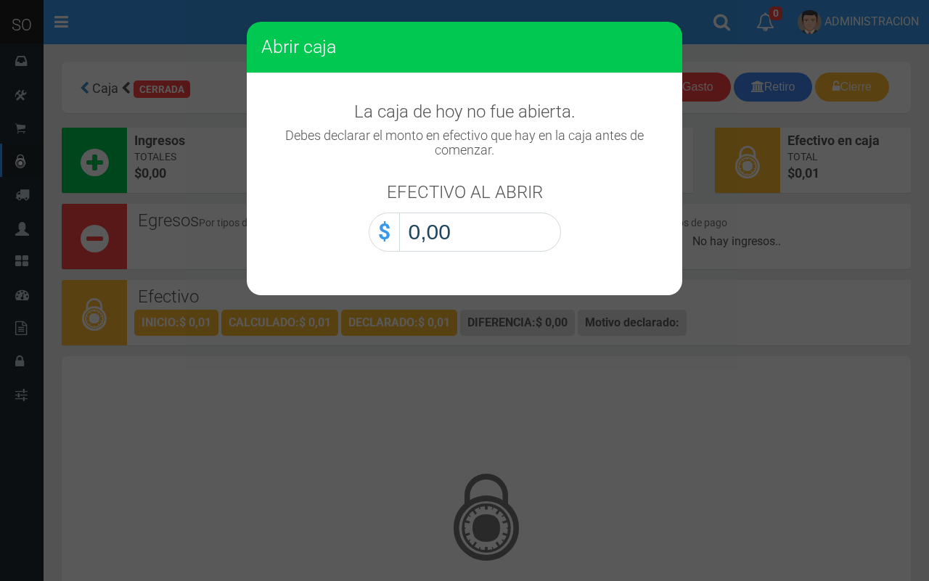
click at [513, 229] on input "0,00" at bounding box center [480, 232] width 162 height 39
type input "0,01"
click at [0, 0] on button "Abrir caja" at bounding box center [0, 0] width 0 height 0
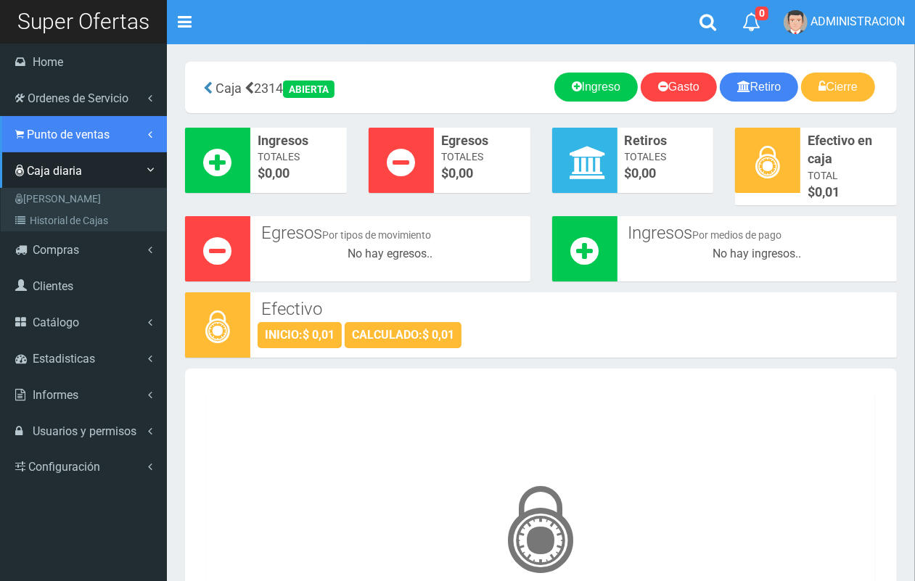
click at [36, 136] on span "Punto de ventas" at bounding box center [68, 135] width 83 height 14
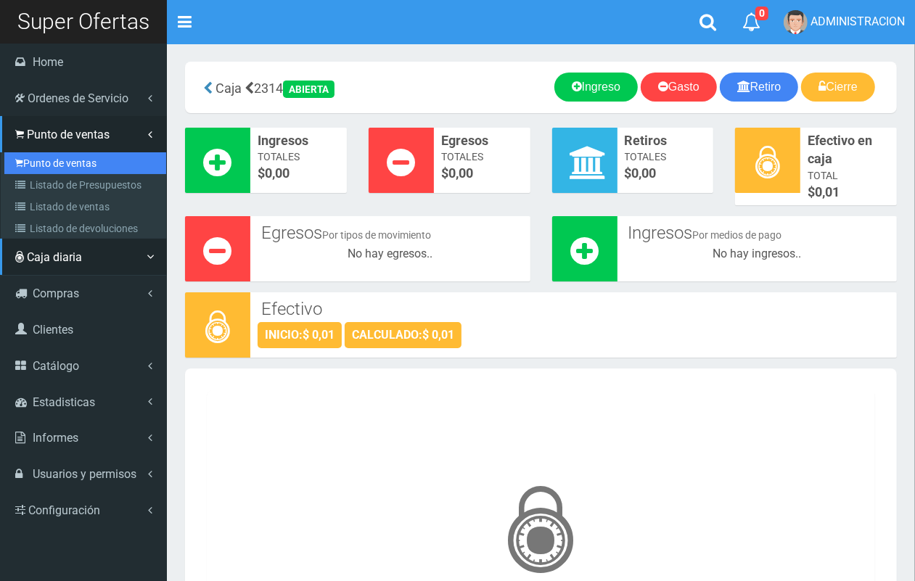
click at [52, 157] on link "Punto de ventas" at bounding box center [85, 163] width 162 height 22
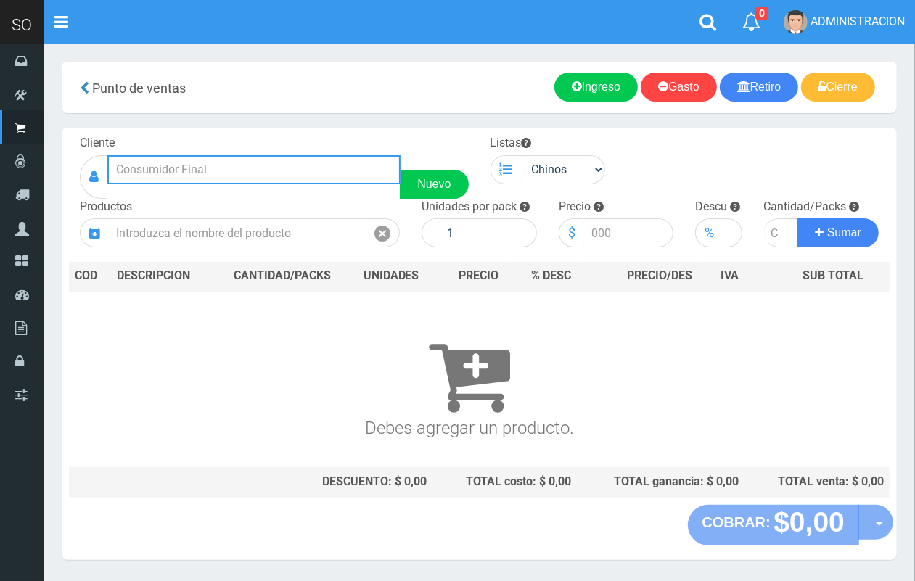
click at [232, 164] on input "text" at bounding box center [253, 169] width 293 height 29
drag, startPoint x: 168, startPoint y: 168, endPoint x: 109, endPoint y: 155, distance: 60.2
click at [109, 155] on input "[PERSON_NAME]" at bounding box center [253, 169] width 293 height 29
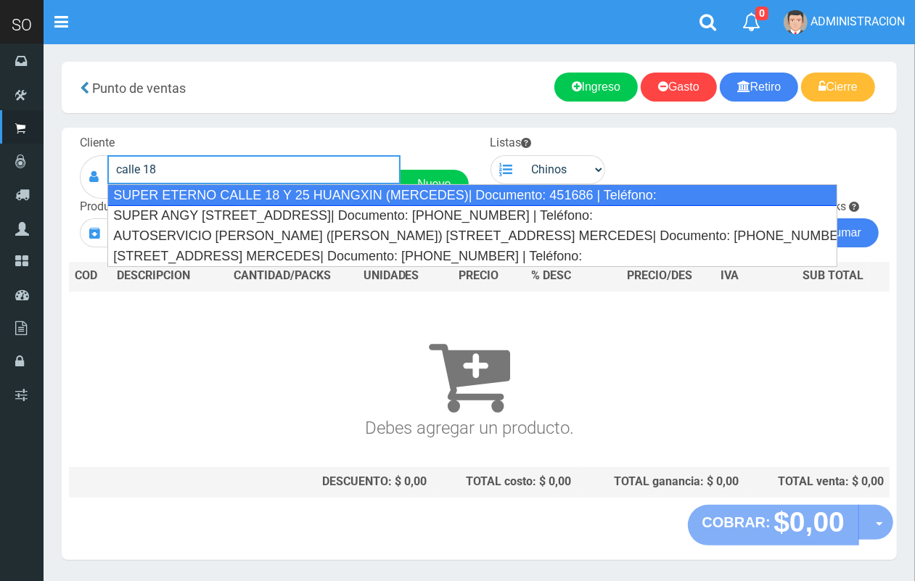
click at [521, 193] on div "SUPER ETERNO CALLE 18 Y 25 HUANGXIN (MERCEDES)| Documento: 451686 | Teléfono:" at bounding box center [472, 195] width 730 height 22
type input "SUPER ETERNO CALLE 18 Y 25 HUANGXIN (MERCEDES)| Documento: 451686 | Teléfono:"
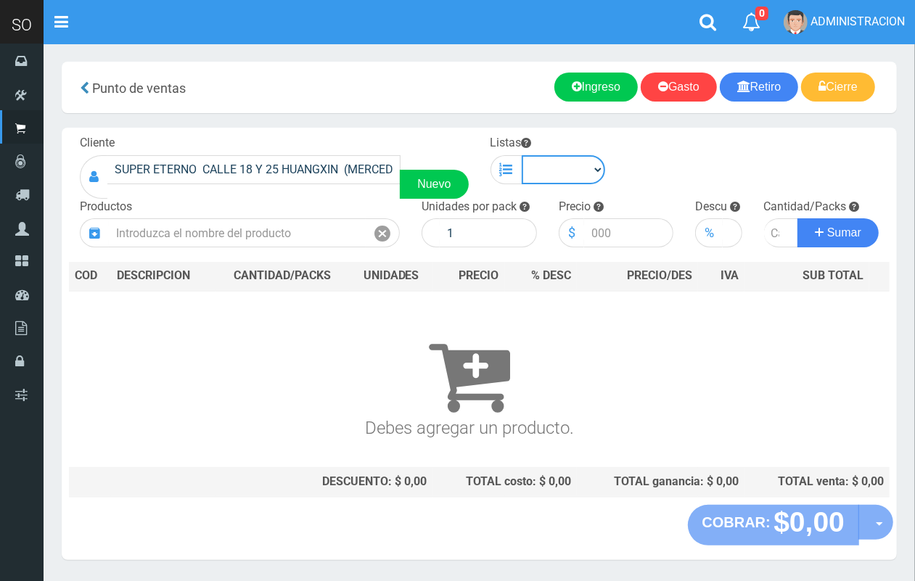
click at [581, 165] on select "Chinos . ." at bounding box center [564, 169] width 84 height 29
select select "1"
click at [522, 155] on select "Chinos . ." at bounding box center [564, 169] width 84 height 29
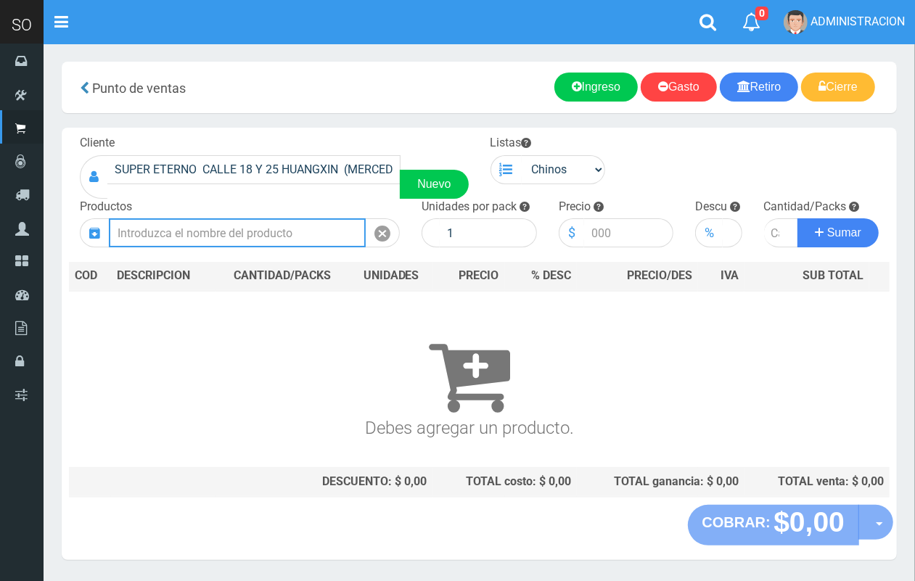
drag, startPoint x: 353, startPoint y: 233, endPoint x: 340, endPoint y: 218, distance: 19.5
click at [350, 229] on input "text" at bounding box center [237, 232] width 257 height 29
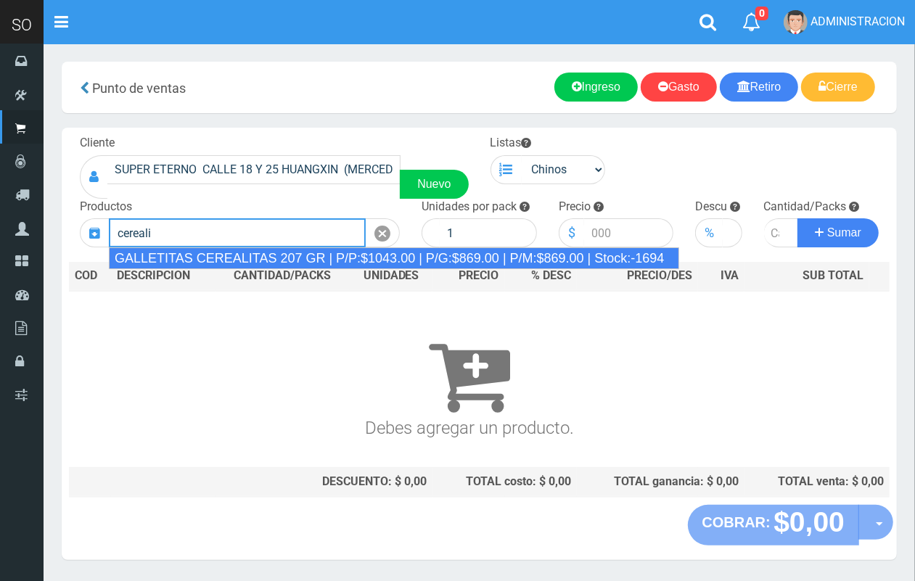
click at [348, 262] on div "GALLETITAS CEREALITAS 207 GR | P/P:$1043.00 | P/G:$869.00 | P/M:$869.00 | Stock…" at bounding box center [394, 258] width 570 height 22
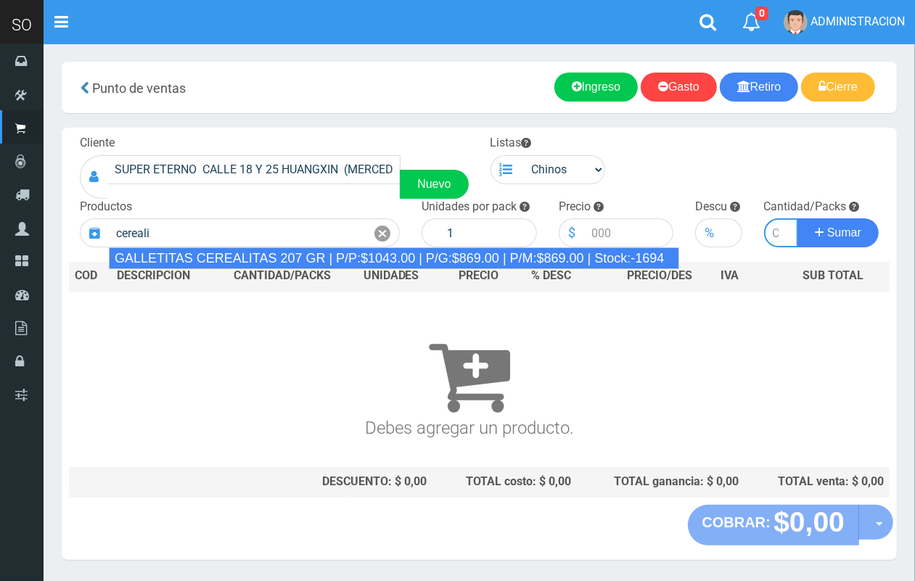
type input "GALLETITAS CEREALITAS 207 GR | P/P:$1043.00 | P/G:$869.00 | P/M:$869.00 | Stock…"
type input "45"
type input "1043.00"
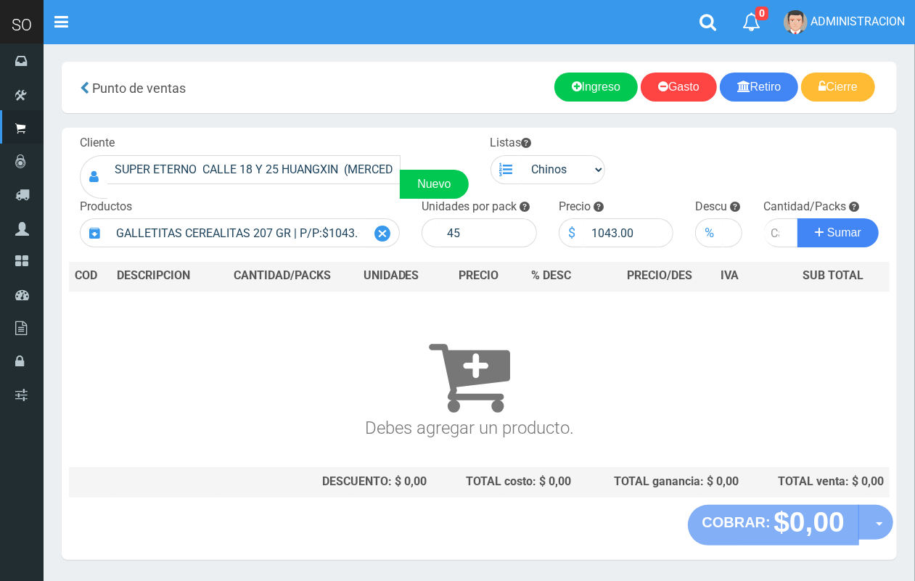
click at [386, 234] on icon at bounding box center [382, 233] width 16 height 21
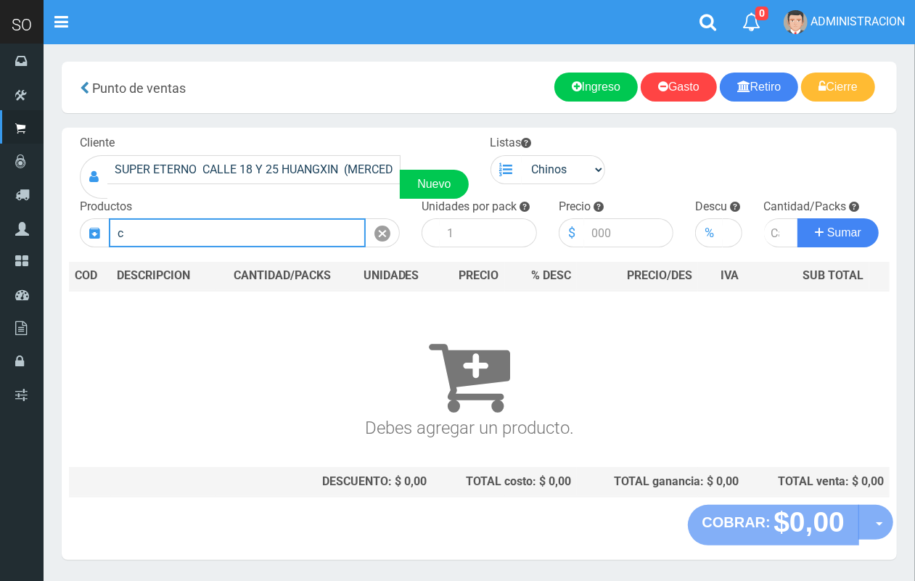
click at [164, 231] on input "c" at bounding box center [237, 232] width 257 height 29
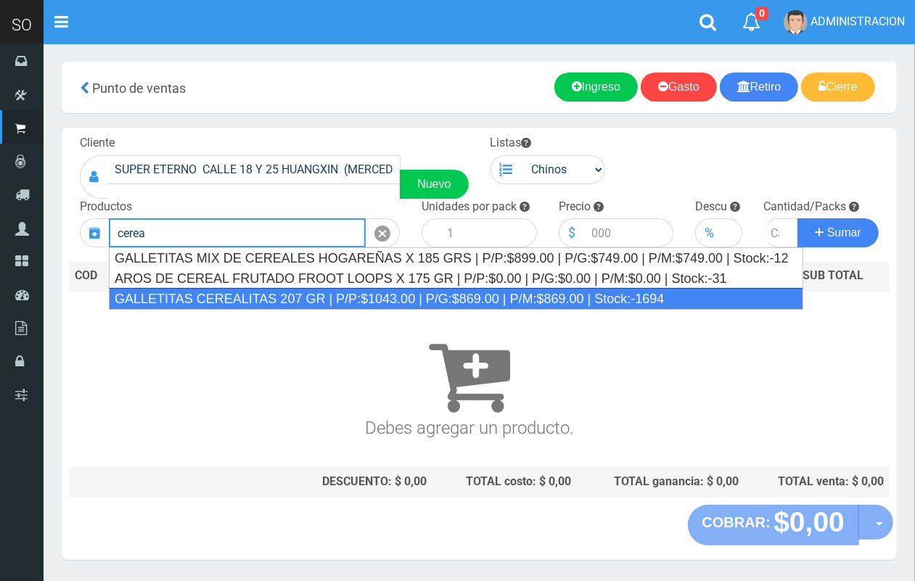
drag, startPoint x: 294, startPoint y: 297, endPoint x: 509, endPoint y: 250, distance: 220.6
click at [297, 296] on div "GALLETITAS CEREALITAS 207 GR | P/P:$1043.00 | P/G:$869.00 | P/M:$869.00 | Stock…" at bounding box center [456, 299] width 694 height 22
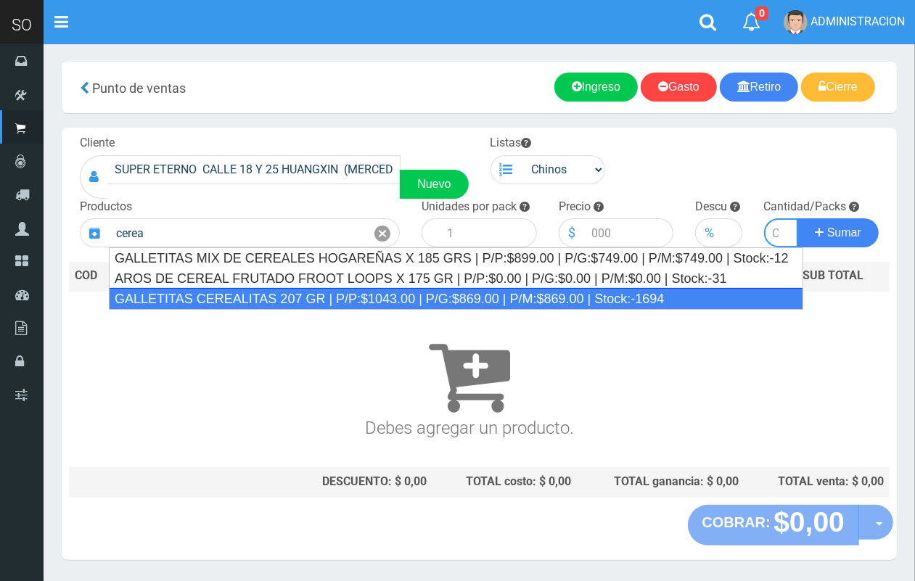
type input "GALLETITAS CEREALITAS 207 GR | P/P:$1043.00 | P/G:$869.00 | P/M:$869.00 | Stock…"
type input "45"
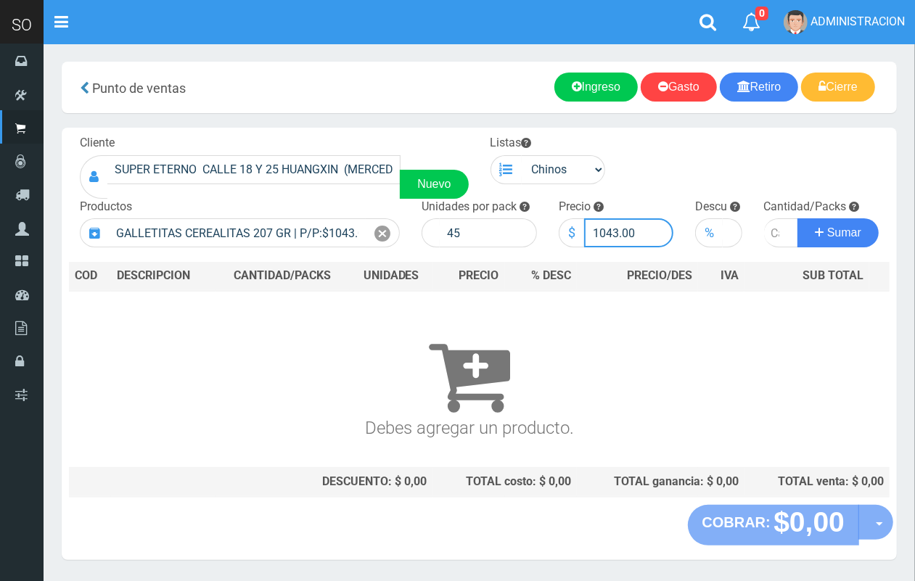
drag, startPoint x: 617, startPoint y: 234, endPoint x: 590, endPoint y: 231, distance: 27.0
click at [589, 233] on input "1043.00" at bounding box center [629, 232] width 90 height 29
type input "999.00"
click at [770, 231] on input "number" at bounding box center [781, 232] width 35 height 29
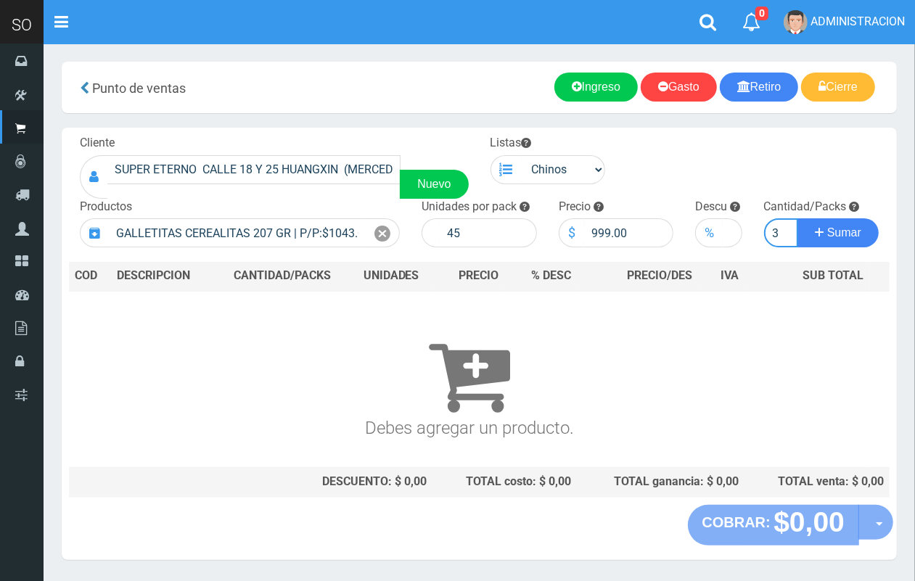
type input "3"
click at [797, 218] on button "Sumar" at bounding box center [837, 232] width 81 height 29
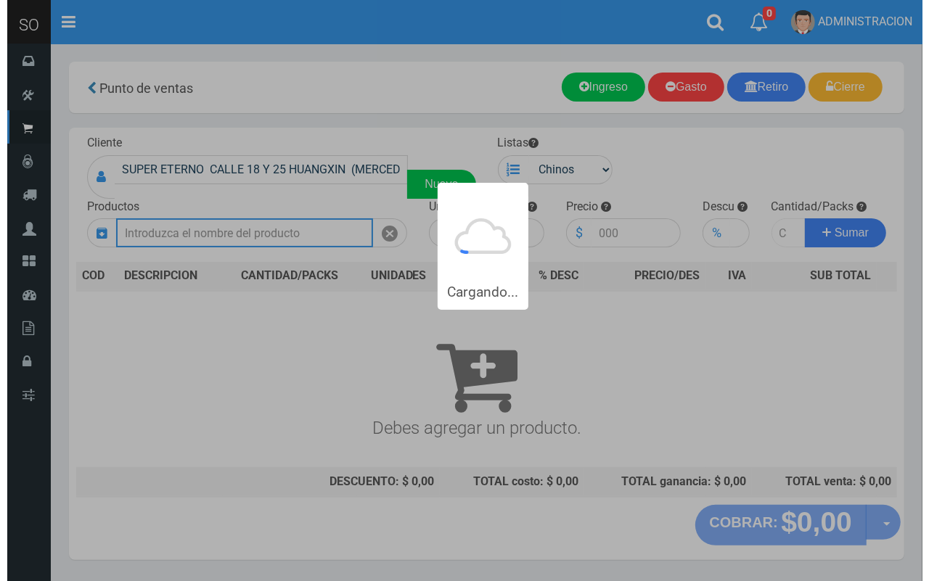
scroll to position [0, 0]
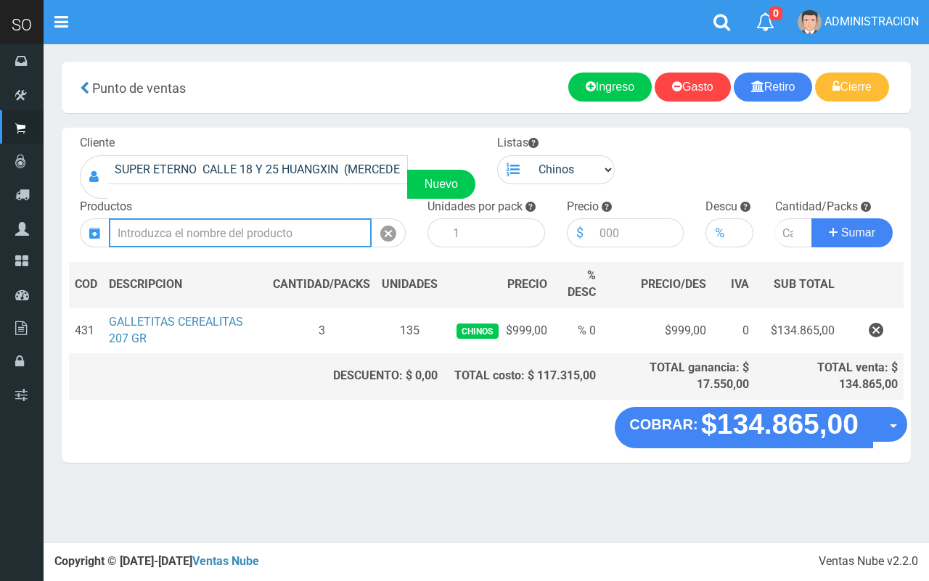
drag, startPoint x: 323, startPoint y: 230, endPoint x: 230, endPoint y: 26, distance: 224.0
click at [323, 229] on input "text" at bounding box center [240, 232] width 263 height 29
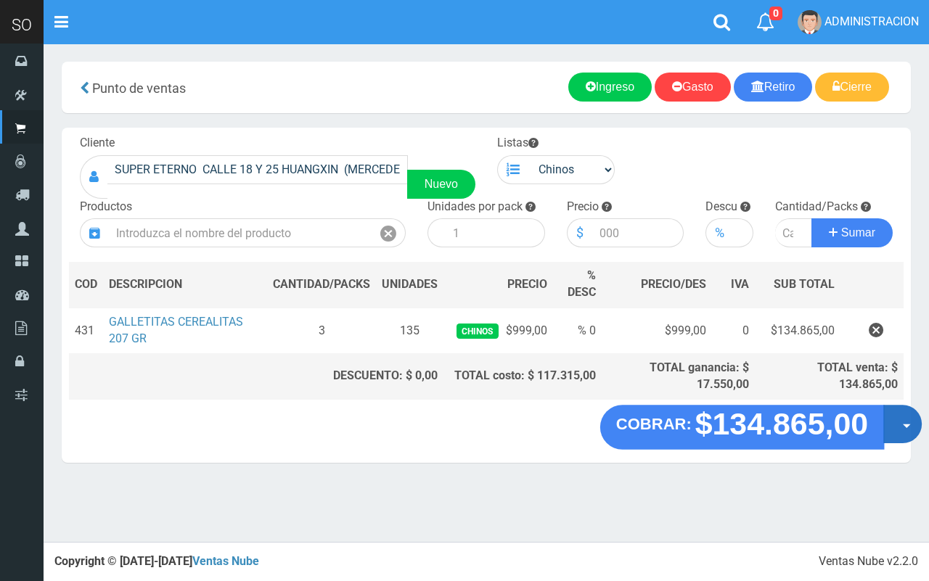
click at [896, 433] on button "Opciones" at bounding box center [902, 425] width 38 height 38
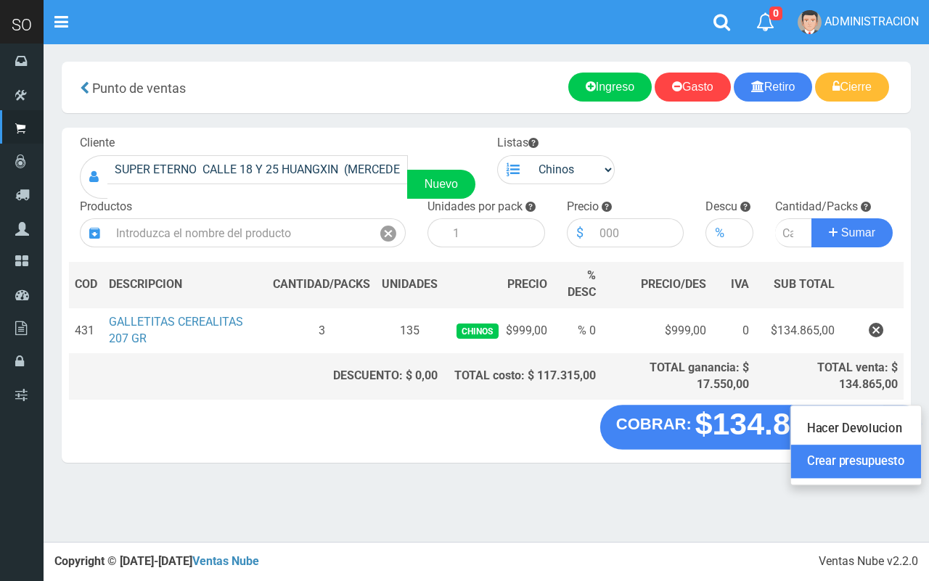
click at [887, 469] on link "Crear presupuesto" at bounding box center [856, 461] width 130 height 33
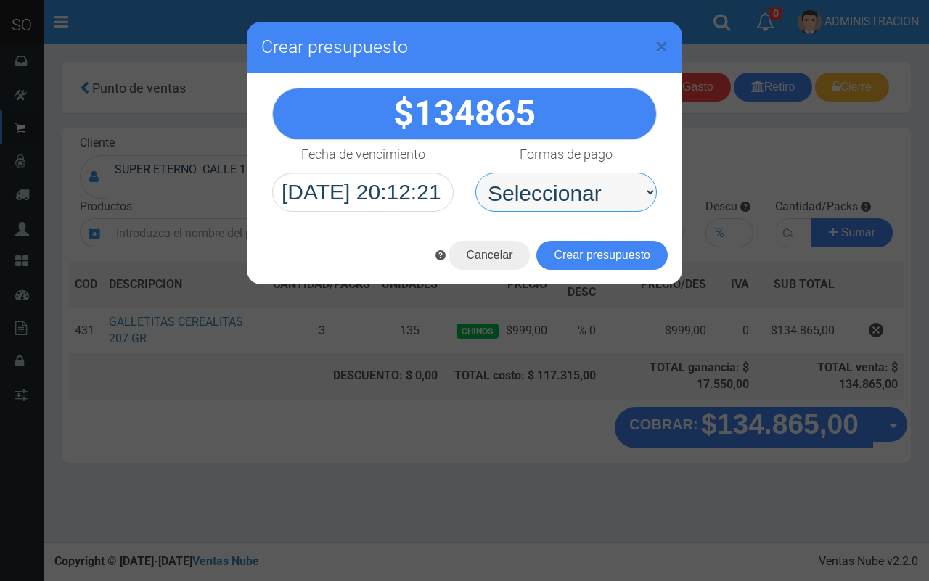
click at [524, 205] on select "Seleccionar Efectivo Tarjeta de Crédito Depósito Débito" at bounding box center [565, 192] width 181 height 39
select select "Efectivo"
click at [475, 173] on select "Seleccionar Efectivo Tarjeta de Crédito Depósito Débito" at bounding box center [565, 192] width 181 height 39
drag, startPoint x: 585, startPoint y: 259, endPoint x: 604, endPoint y: 269, distance: 21.4
click at [586, 259] on button "Crear presupuesto" at bounding box center [601, 255] width 131 height 29
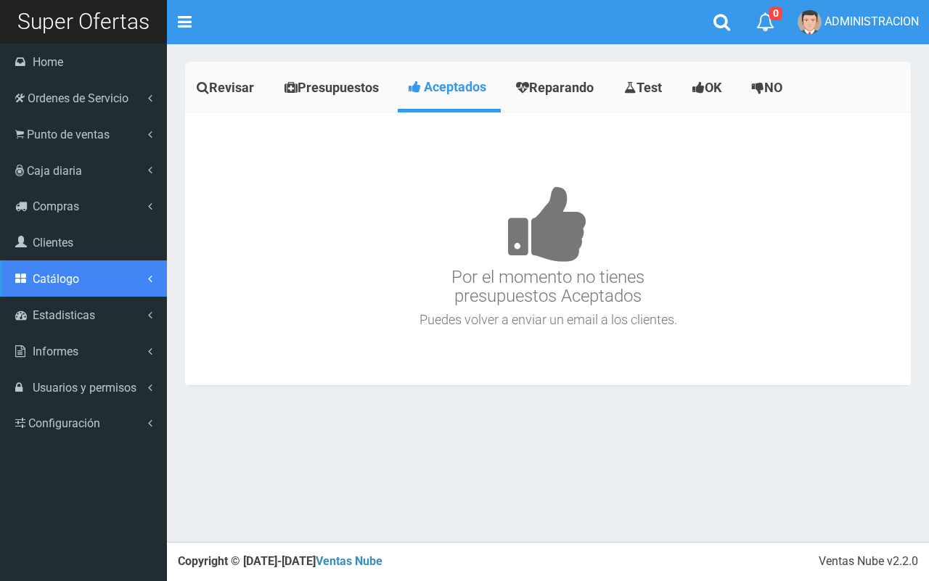
click at [62, 284] on span "Catálogo" at bounding box center [56, 279] width 46 height 14
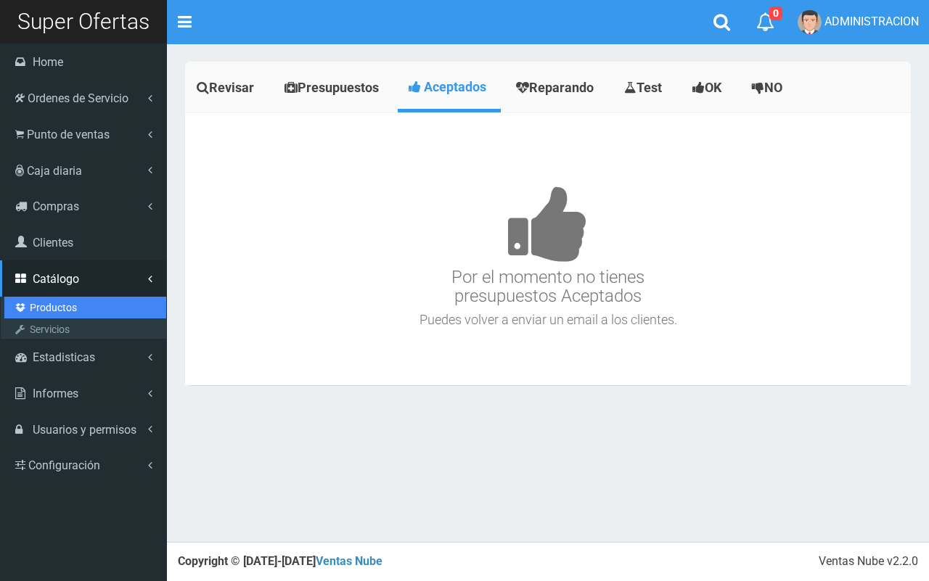
drag, startPoint x: 63, startPoint y: 305, endPoint x: 75, endPoint y: 305, distance: 11.6
click at [63, 305] on link "Productos" at bounding box center [85, 308] width 162 height 22
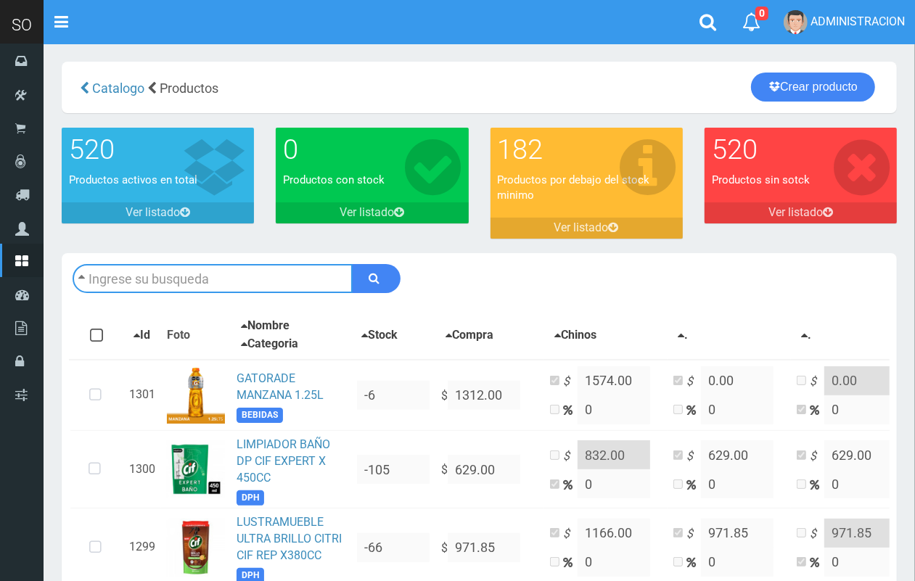
click at [203, 280] on input "text" at bounding box center [213, 278] width 280 height 29
type input "cereali"
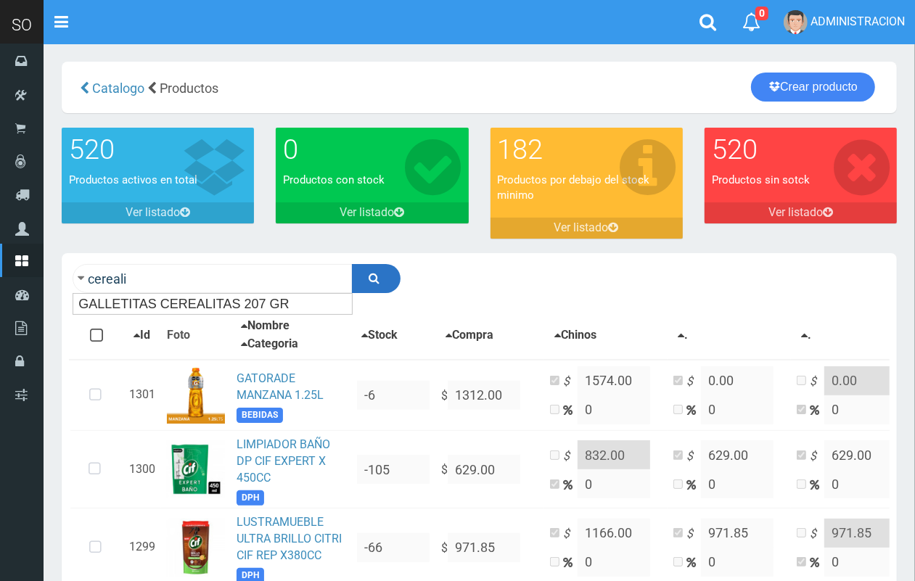
click at [388, 271] on button "submit" at bounding box center [376, 278] width 49 height 29
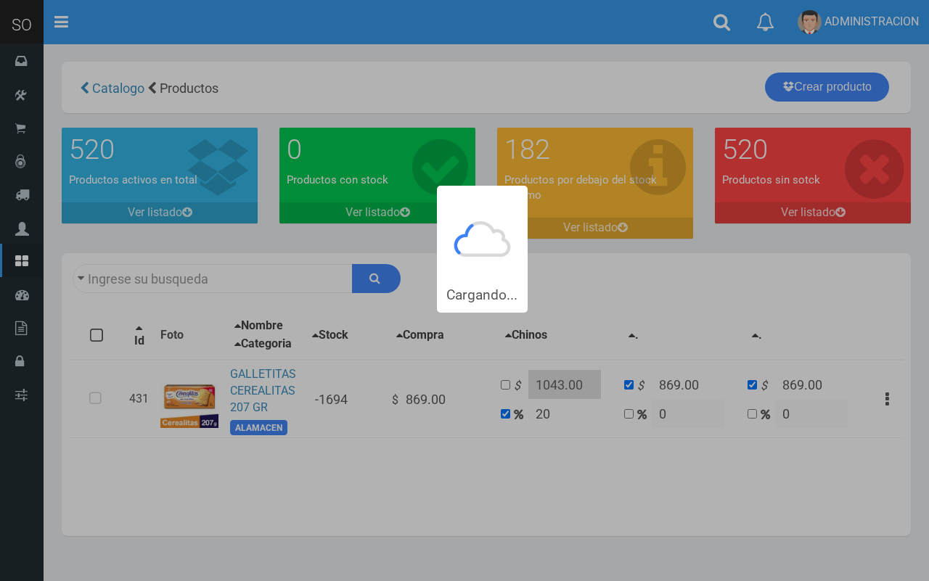
type input "cereali"
